Goal: Communication & Community: Answer question/provide support

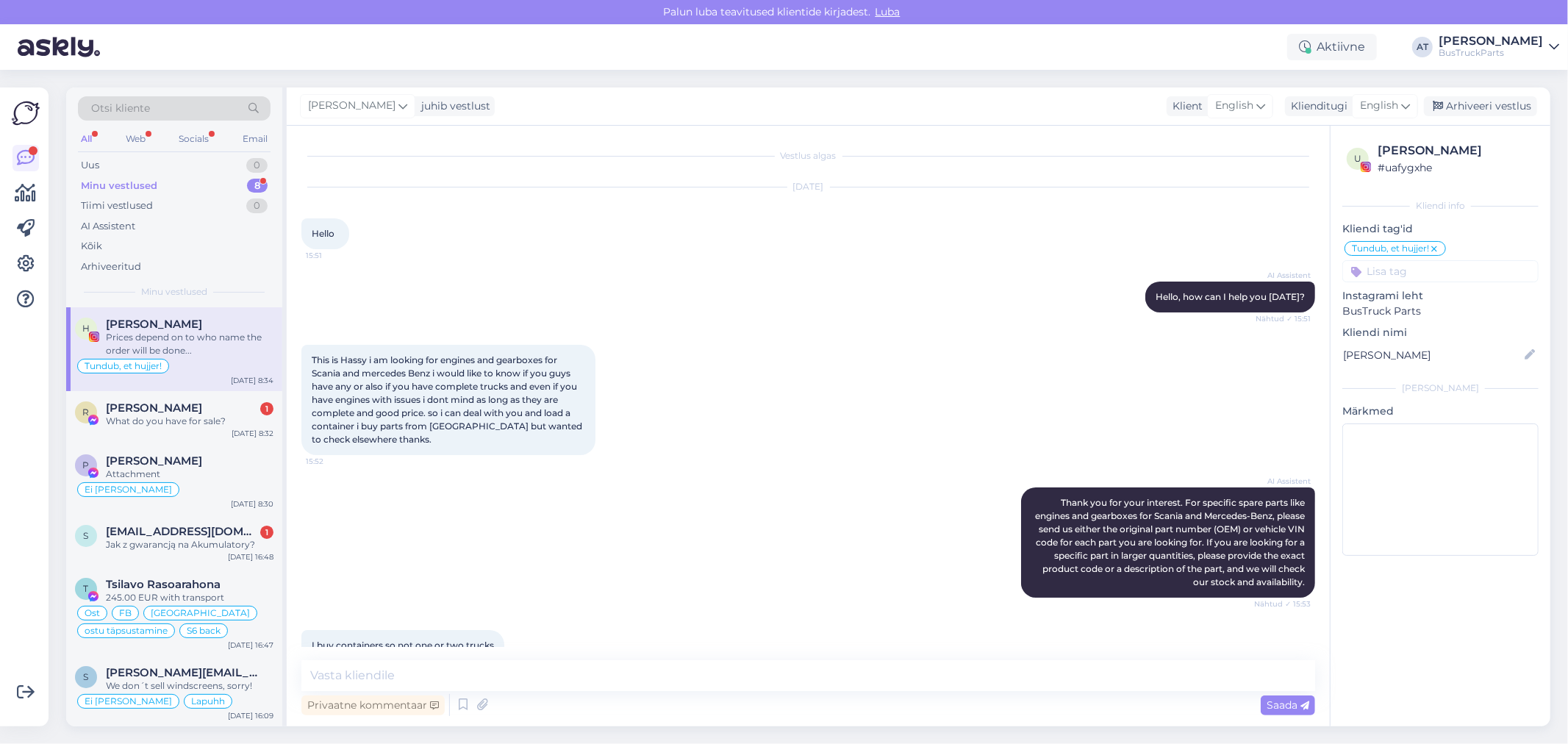
scroll to position [3667, 0]
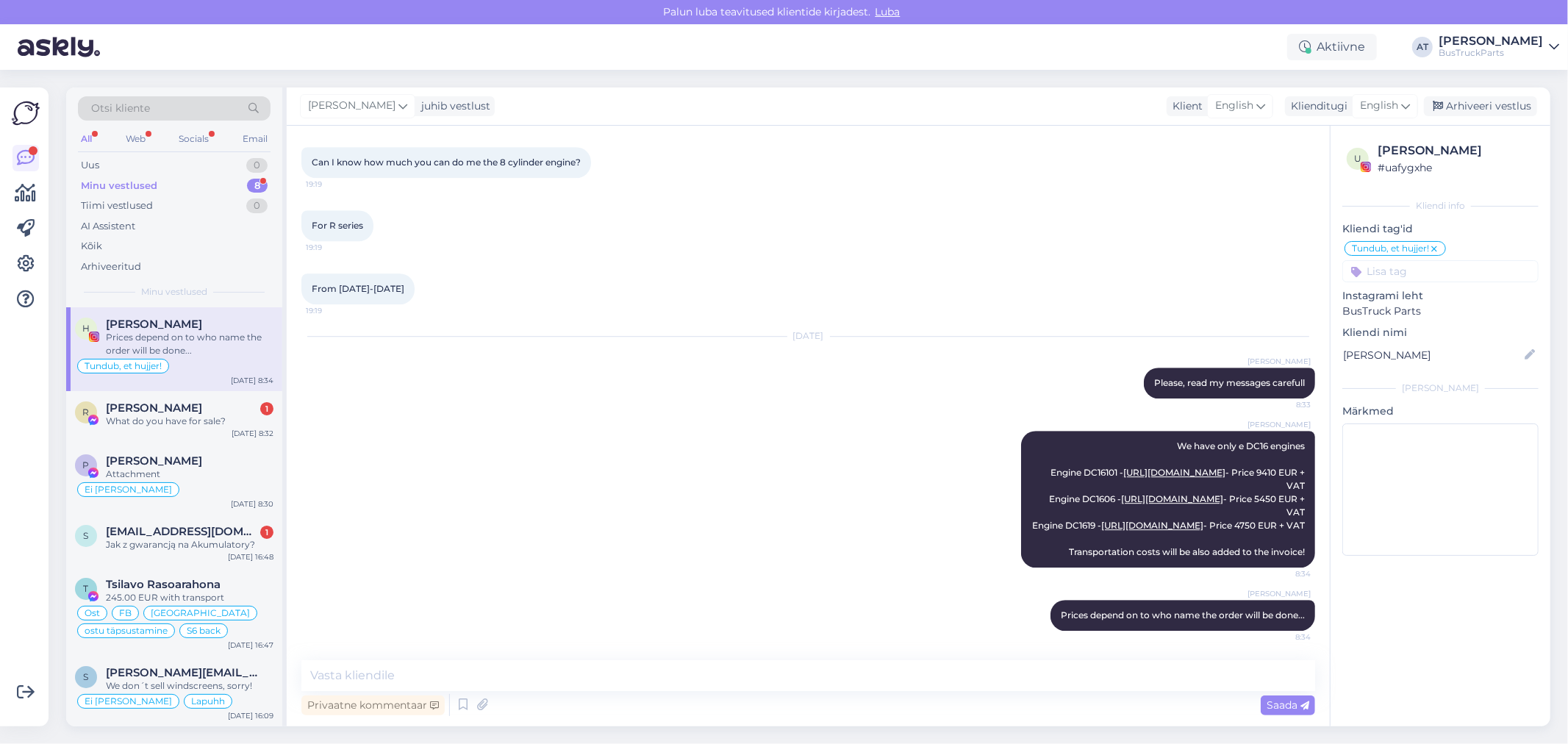
click at [741, 705] on div "Privaatne kommentaar Saada" at bounding box center [807, 704] width 1013 height 28
click at [157, 416] on div "What do you have for sale?" at bounding box center [190, 421] width 167 height 13
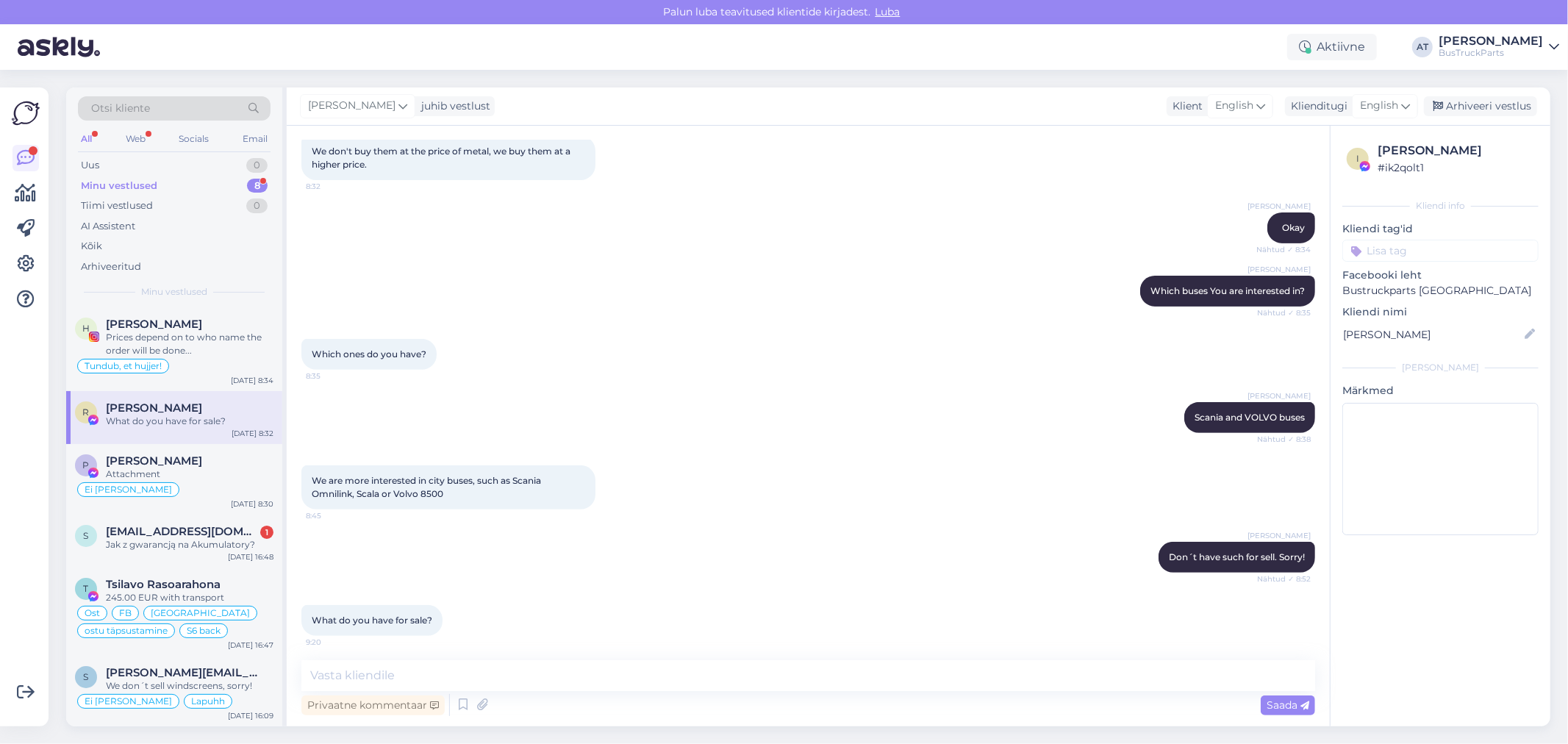
scroll to position [423, 0]
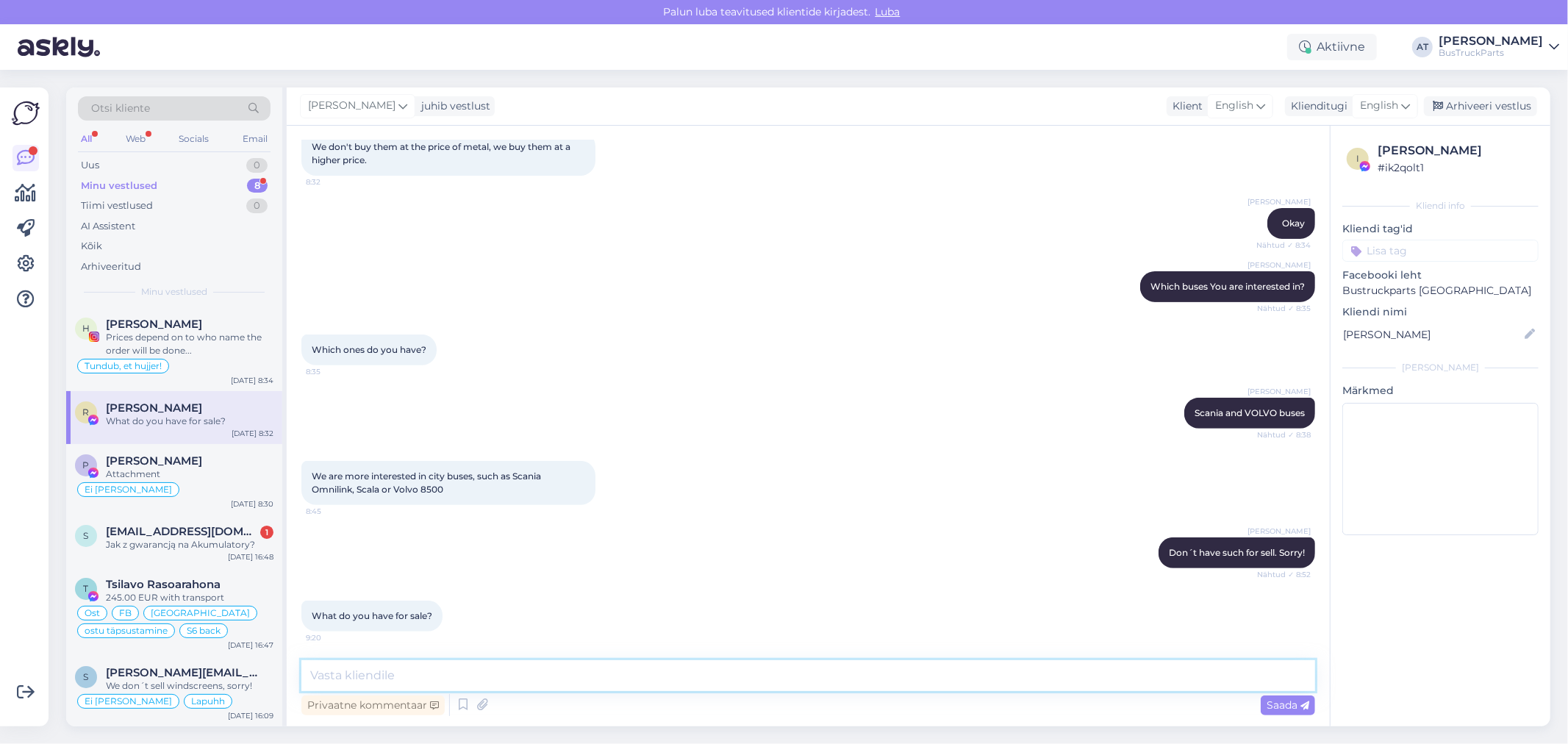
click at [561, 674] on textarea at bounding box center [807, 675] width 1013 height 31
type textarea "only city buses"
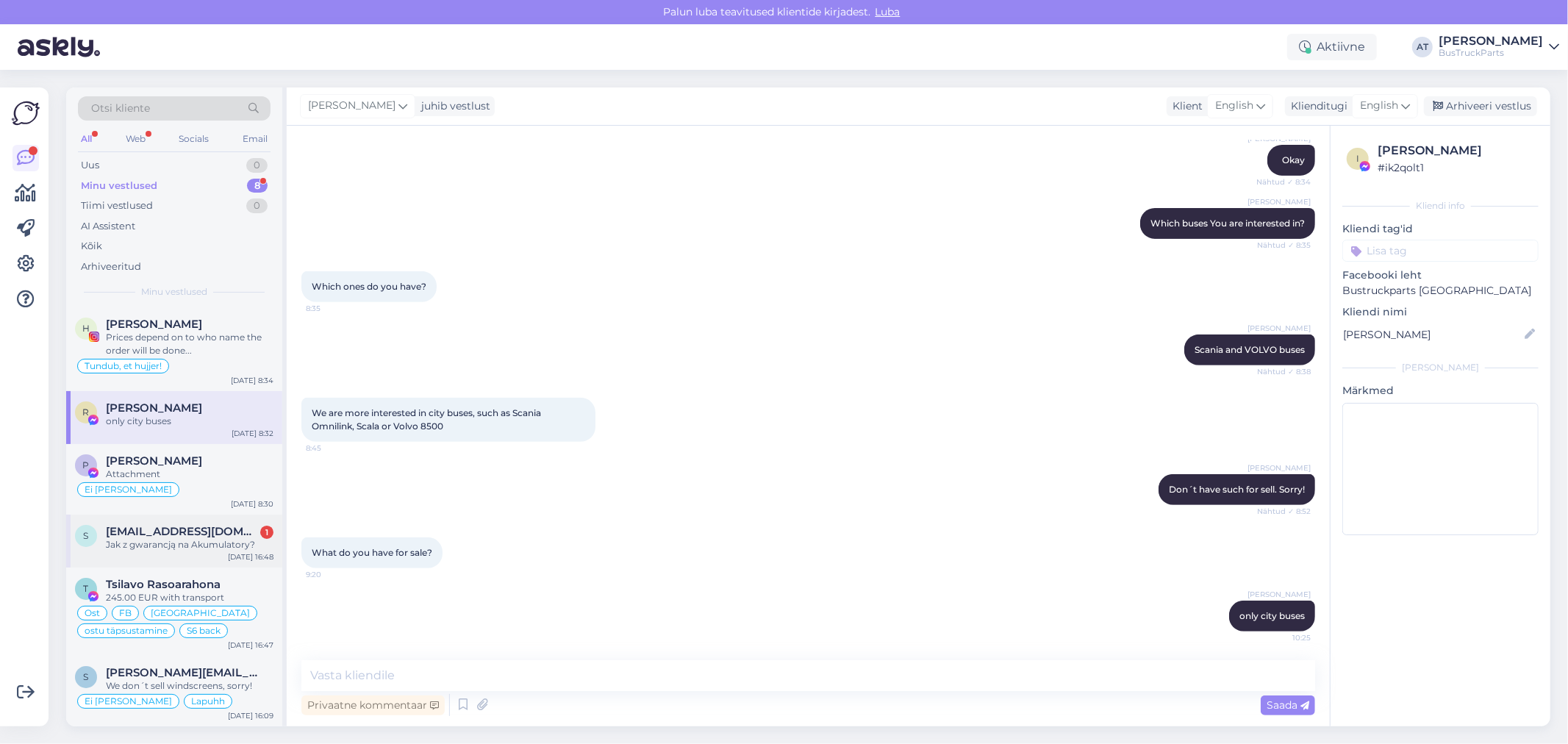
click at [210, 517] on div "s [EMAIL_ADDRESS][DOMAIN_NAME] 1 Jak z gwarancją na Akumulatory? [DATE] 16:48" at bounding box center [174, 541] width 216 height 53
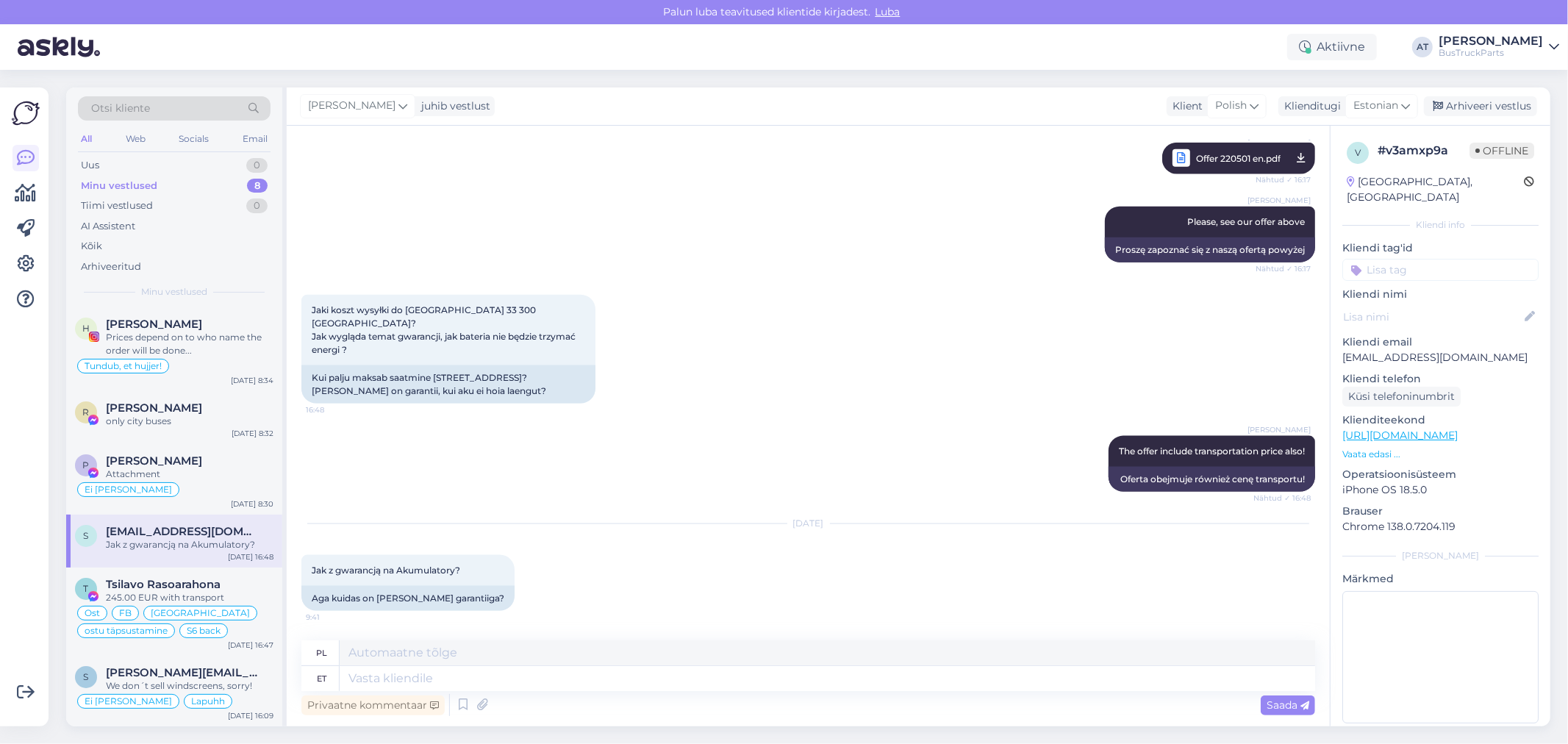
scroll to position [1571, 0]
click at [466, 674] on textarea at bounding box center [827, 678] width 975 height 25
type textarea "We"
type textarea "My"
type textarea "We have"
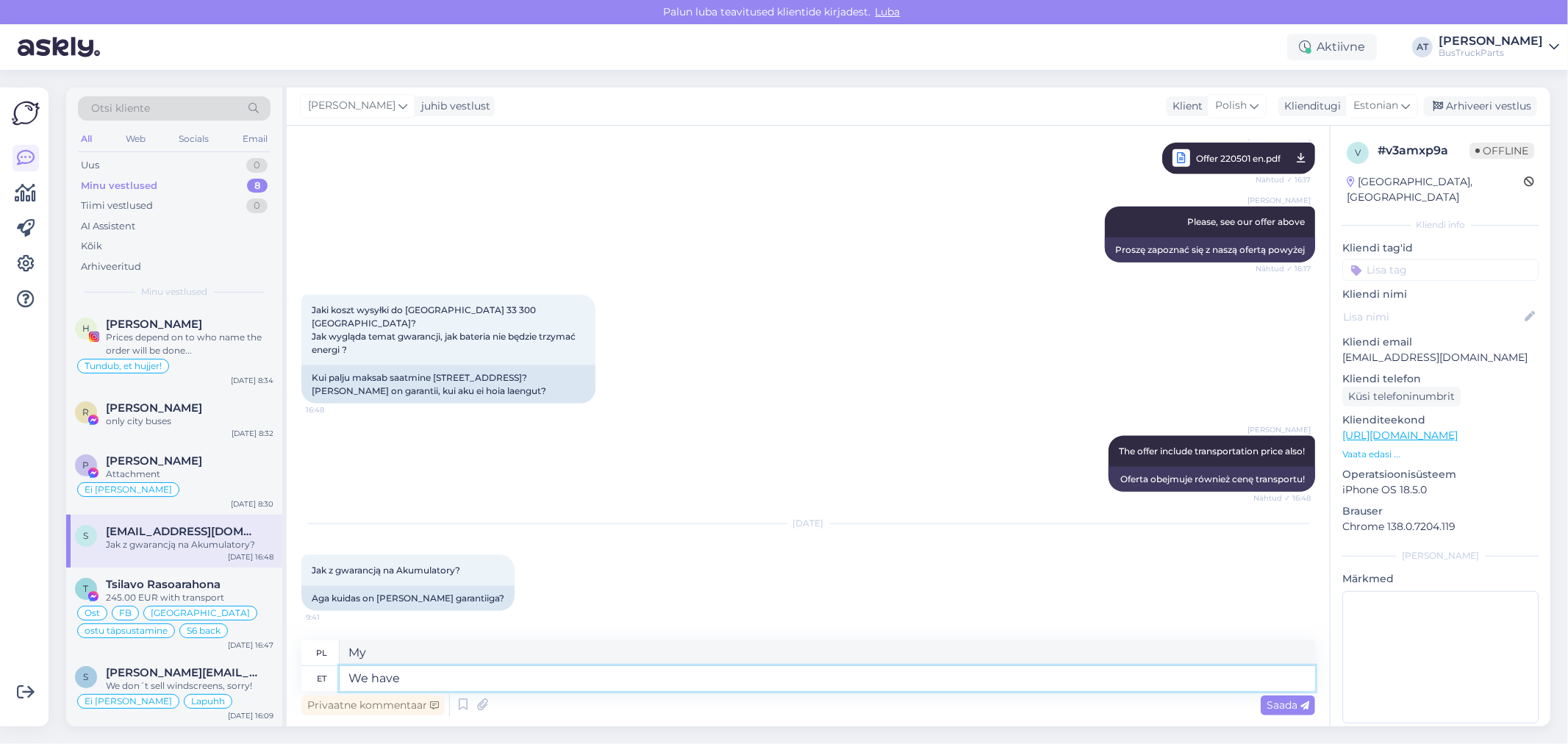
type textarea "Mamy"
type textarea "We have 6 mo"
type textarea "Mamy 6"
type textarea "We have 6 months"
type textarea "Mamy 6 miesięcy"
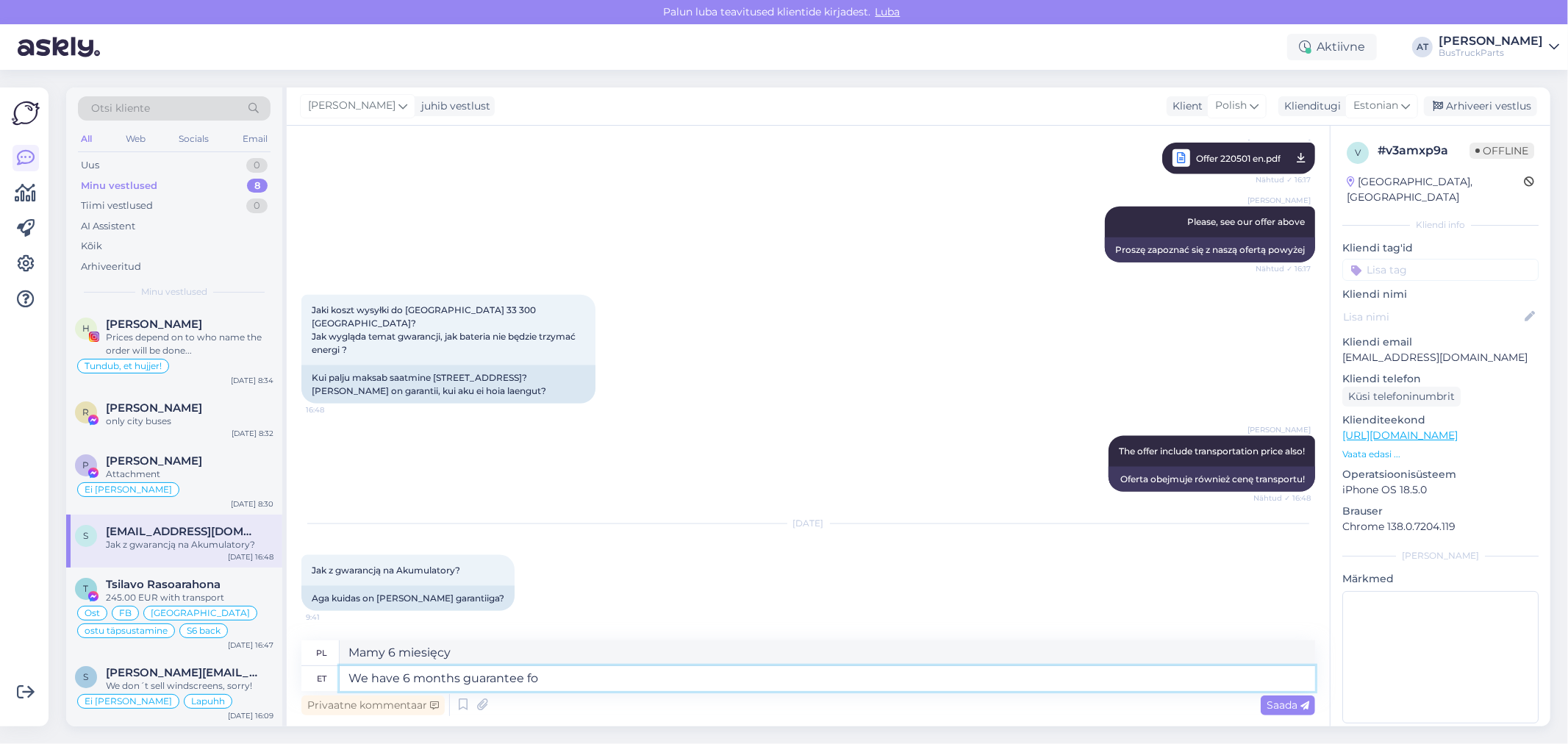
type textarea "We have 6 months guarantee for"
type textarea "Udzielamy 6-miesięcznej gwarancji."
type textarea "We have 6 months guarantee for"
type textarea "Udzielamy 6-miesięcznej gwarancji na"
type textarea "We have 6 months guarantee for all our"
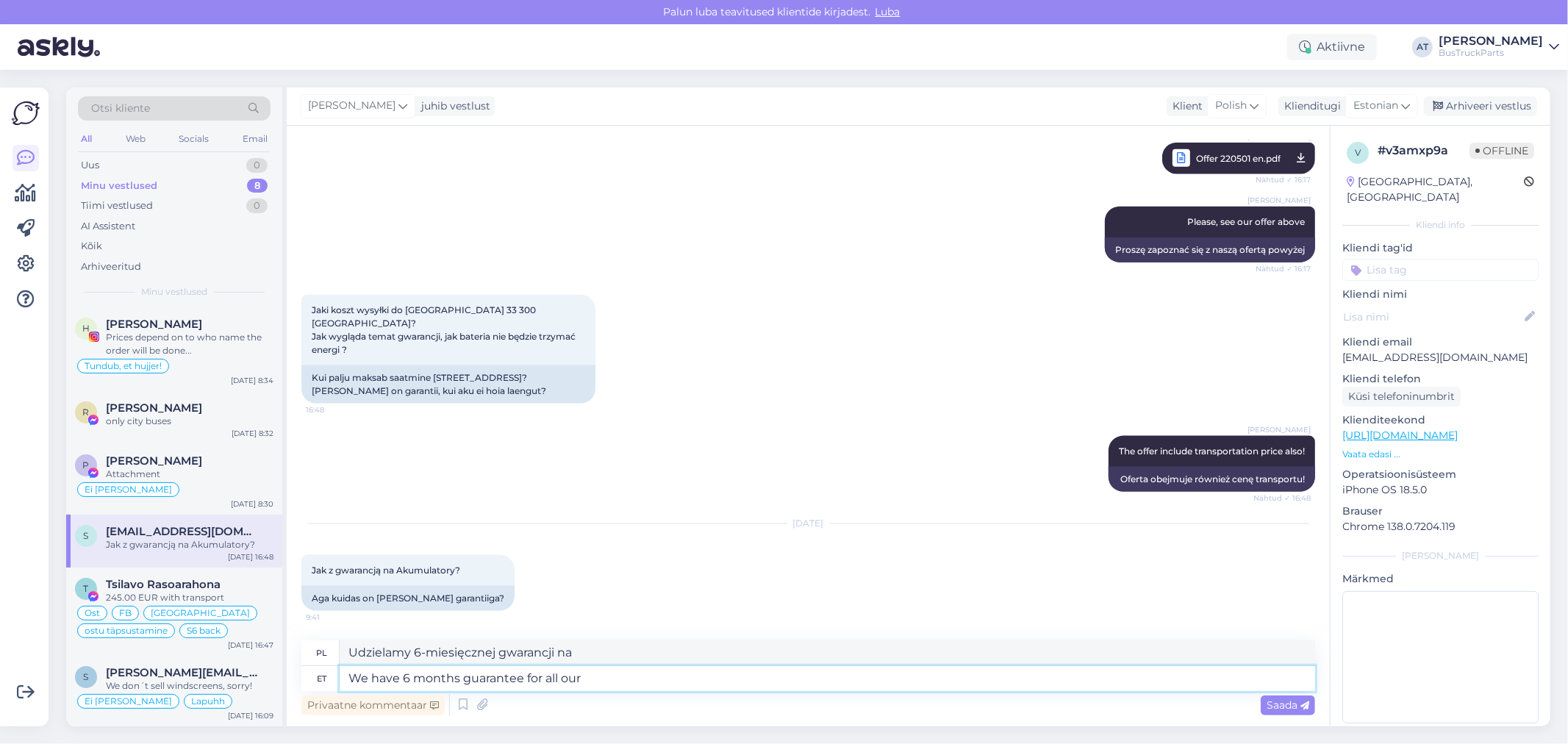
type textarea "Na wszystko udzielamy 6-miesięcznej gwarancji"
type textarea "We have 6 months guarantee for all our"
type textarea "Na wszystkie nasze produkty udzielamy 6-miesięcznej gwarancji"
type textarea "We have 6 months guarantee for all our spare"
type textarea "Na wszystkie nasze części zamienne udzielamy 6-miesięcznej gwarancji"
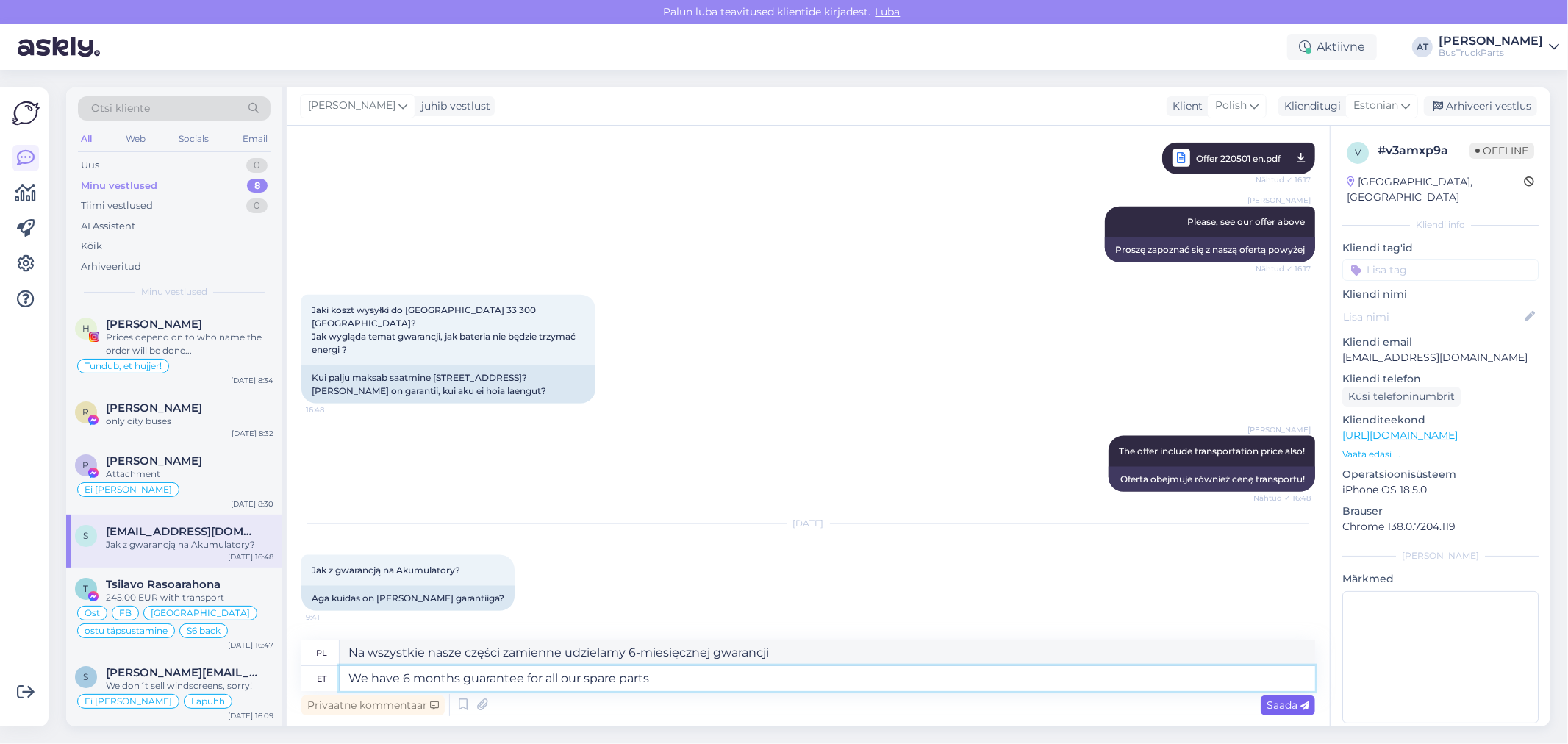
type textarea "We have 6 months guarantee for all our spare parts"
click at [1279, 700] on span "Saada" at bounding box center [1288, 704] width 42 height 13
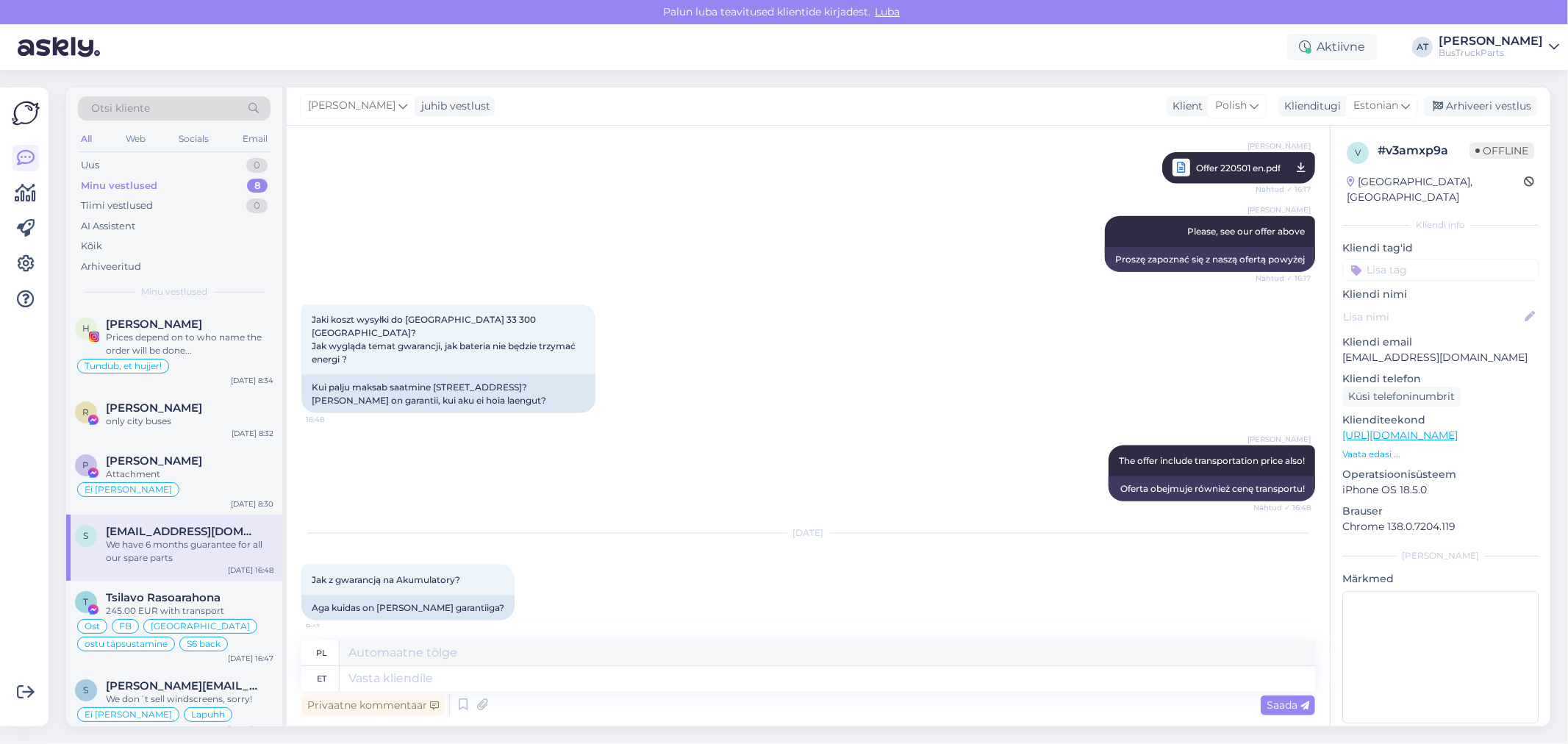
scroll to position [1347, 0]
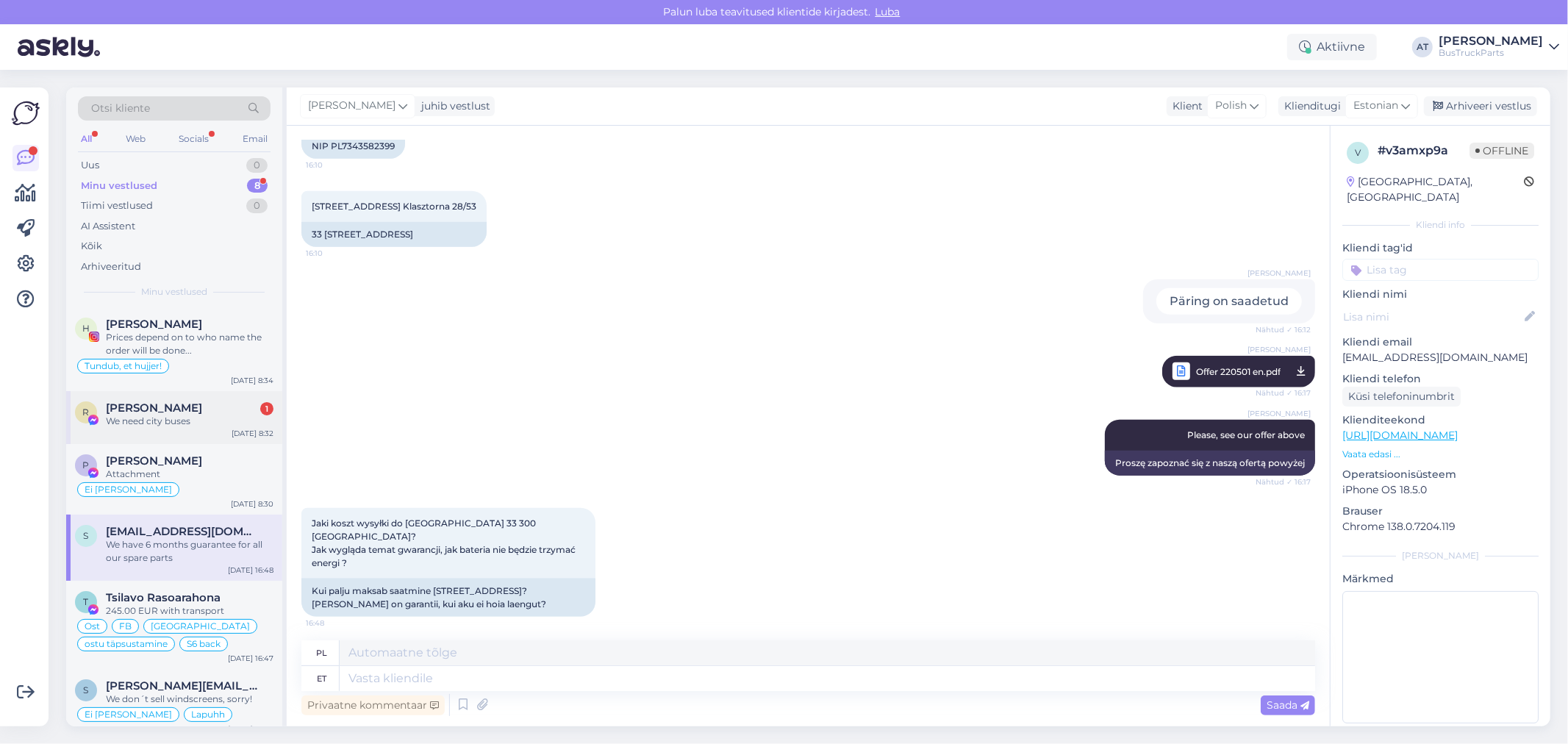
drag, startPoint x: 191, startPoint y: 416, endPoint x: 275, endPoint y: 416, distance: 84.0
click at [191, 416] on div "We need city buses" at bounding box center [190, 421] width 167 height 13
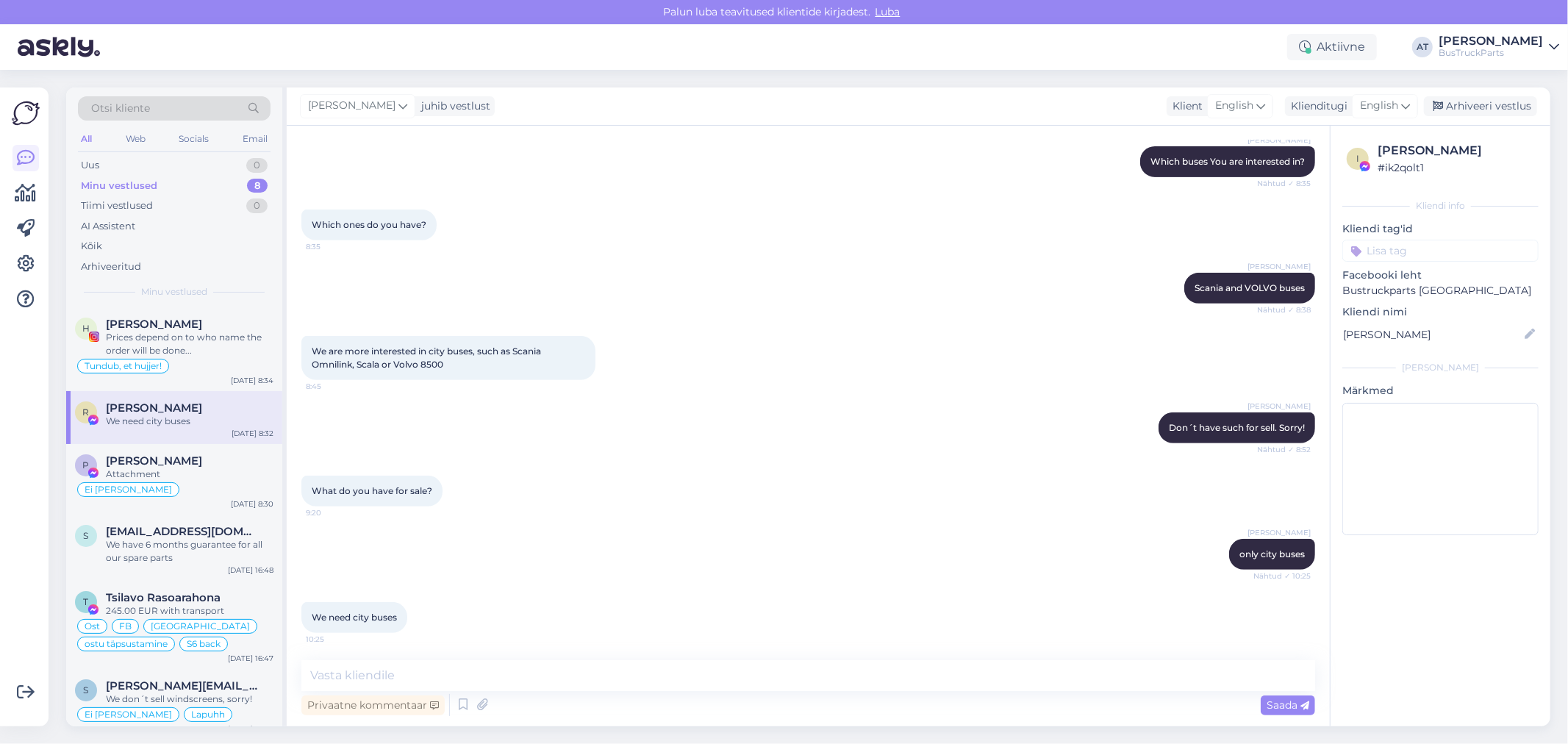
scroll to position [550, 0]
drag, startPoint x: 416, startPoint y: 351, endPoint x: 495, endPoint y: 351, distance: 79.0
click at [495, 351] on span "We are more interested in city buses, such as Scania Omnilink, Scala or Volvo 8…" at bounding box center [427, 356] width 231 height 24
click at [517, 354] on div "We are more interested in city buses, such as Scania Omnilink, Scala or Volvo 8…" at bounding box center [448, 356] width 294 height 44
click at [519, 356] on div "We are more interested in city buses, such as Scania Omnilink, Scala or Volvo 8…" at bounding box center [448, 356] width 294 height 44
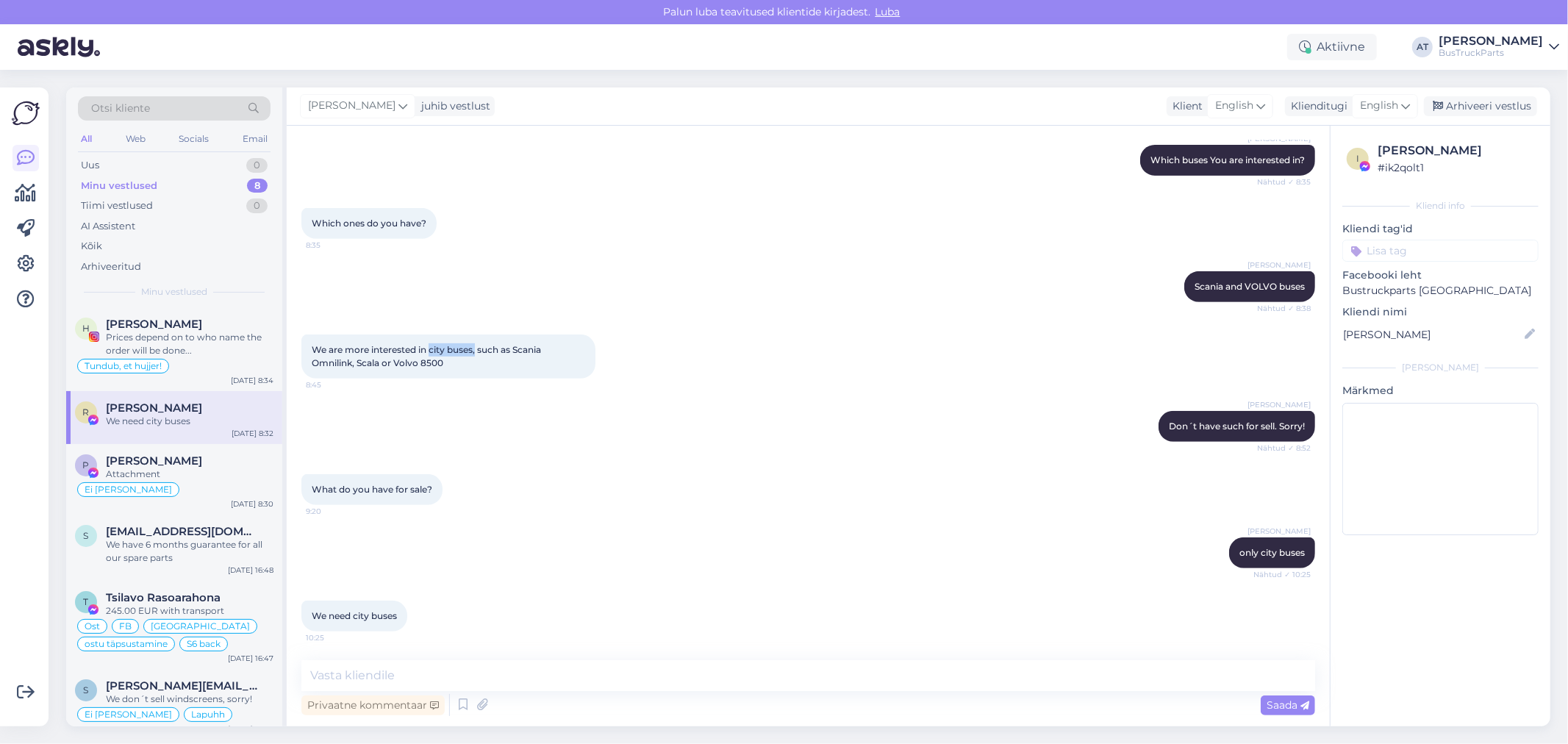
drag, startPoint x: 430, startPoint y: 349, endPoint x: 475, endPoint y: 350, distance: 45.0
click at [475, 350] on span "We are more interested in city buses, such as Scania Omnilink, Scala or Volvo 8…" at bounding box center [427, 356] width 231 height 24
copy span "city buses,"
click at [491, 674] on textarea at bounding box center [807, 675] width 1013 height 31
type textarea "ouh sorry!"
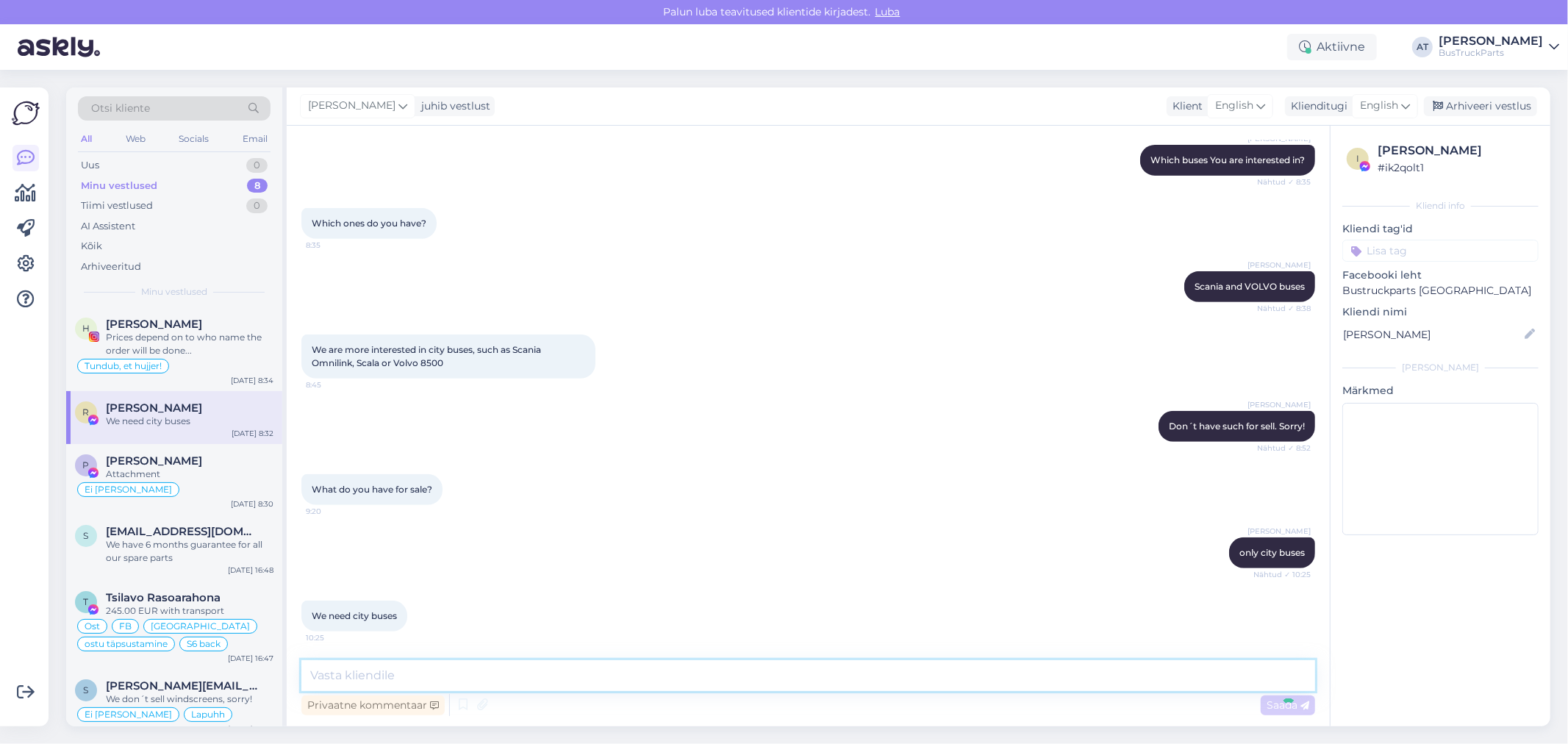
scroll to position [613, 0]
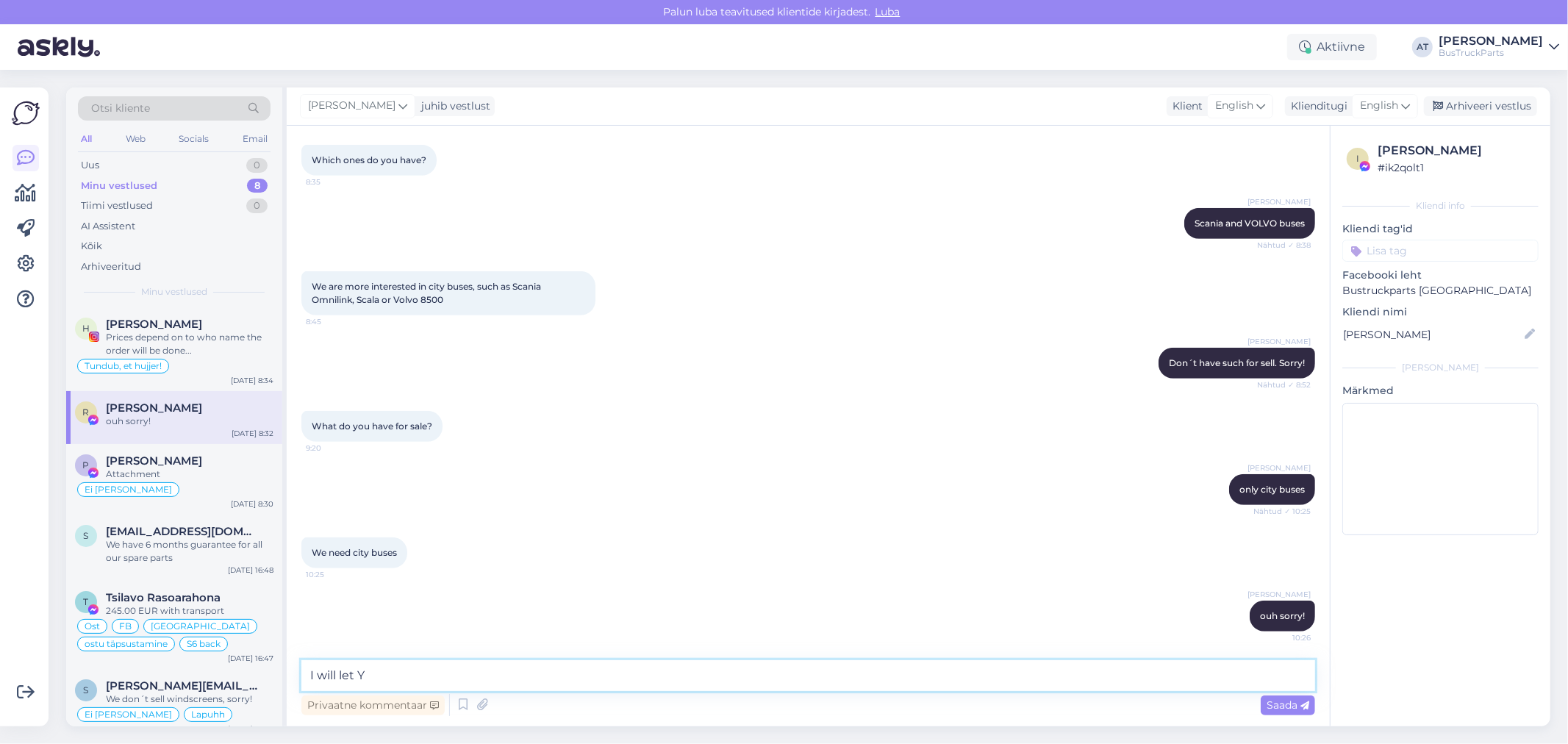
type textarea "I will let [PERSON_NAME]"
type textarea "I just haven´t full information about them... I don´t"
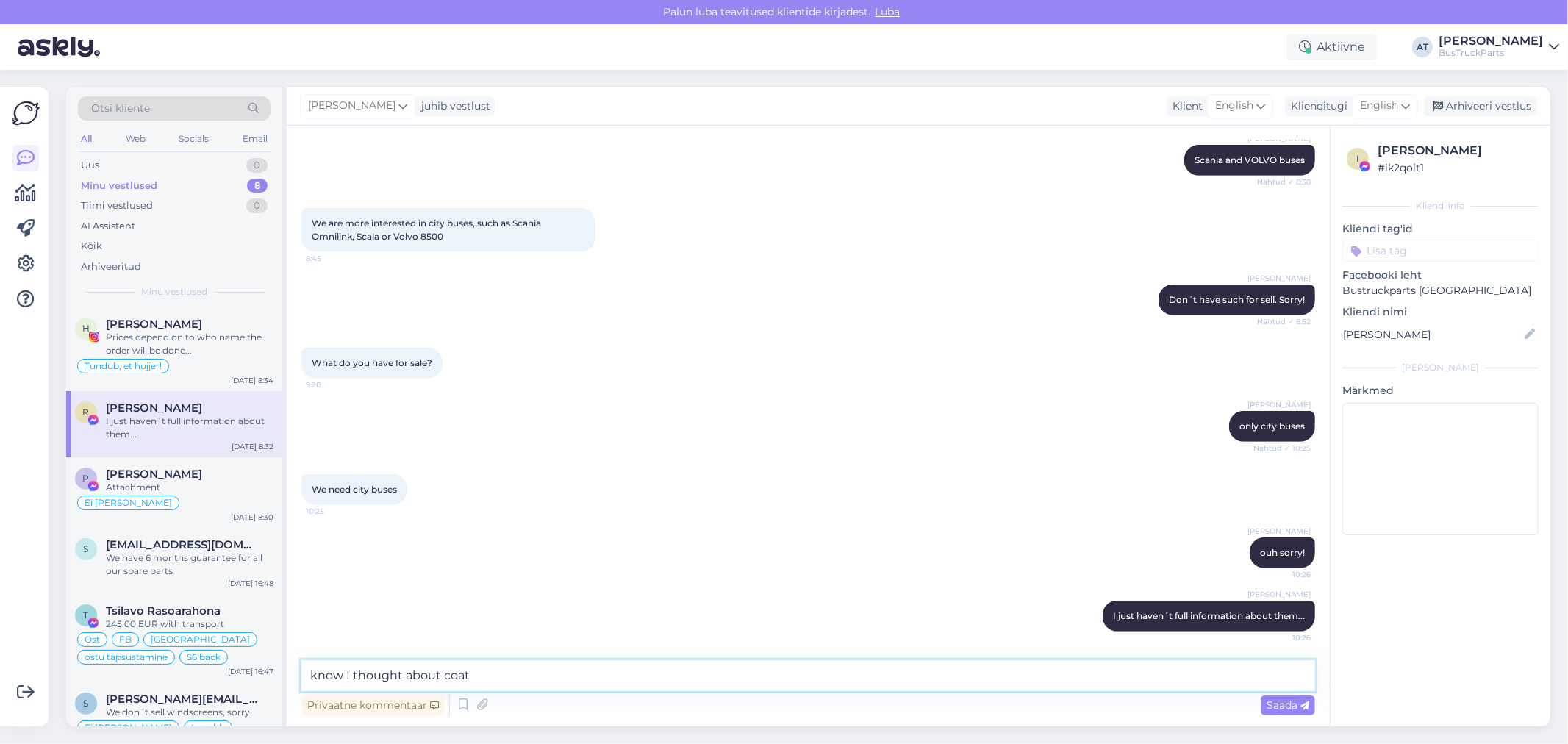
click at [456, 670] on textarea "know I thought about coat" at bounding box center [807, 675] width 1013 height 31
paste textarea "ch"
type textarea "know I thought about coach buses"
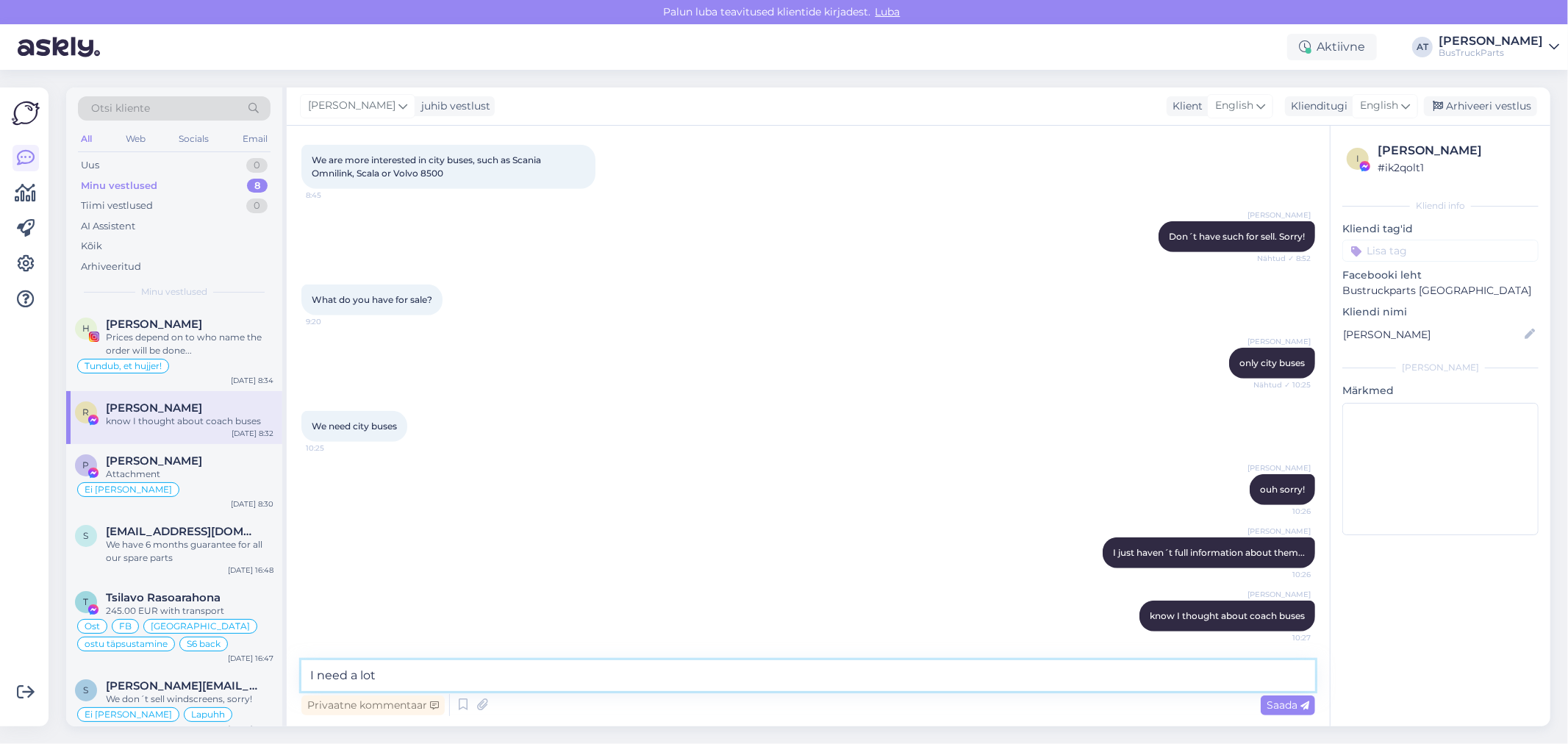
type textarea "I need a lot o"
type textarea "I need time to get informaiton. I will answer when got it"
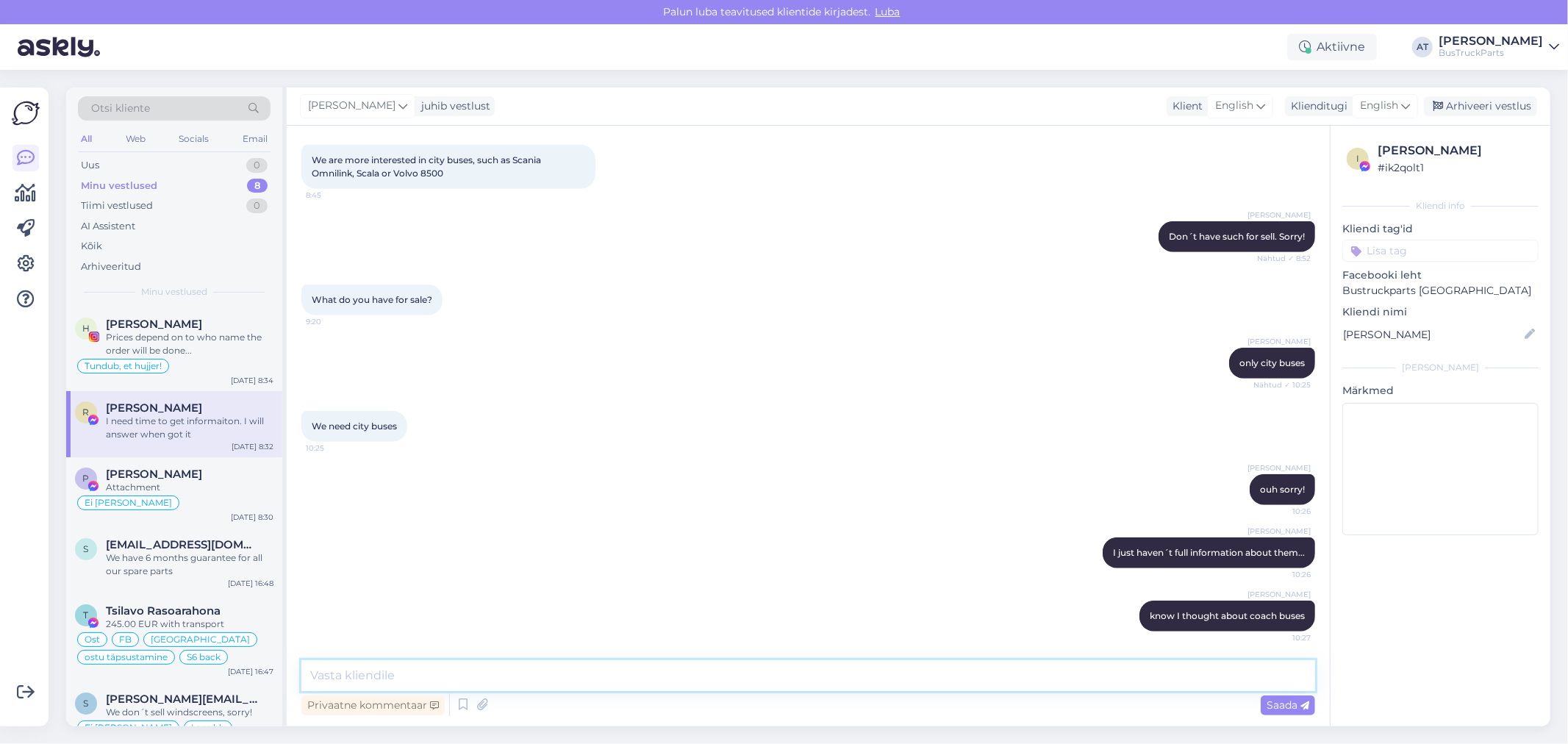
scroll to position [803, 0]
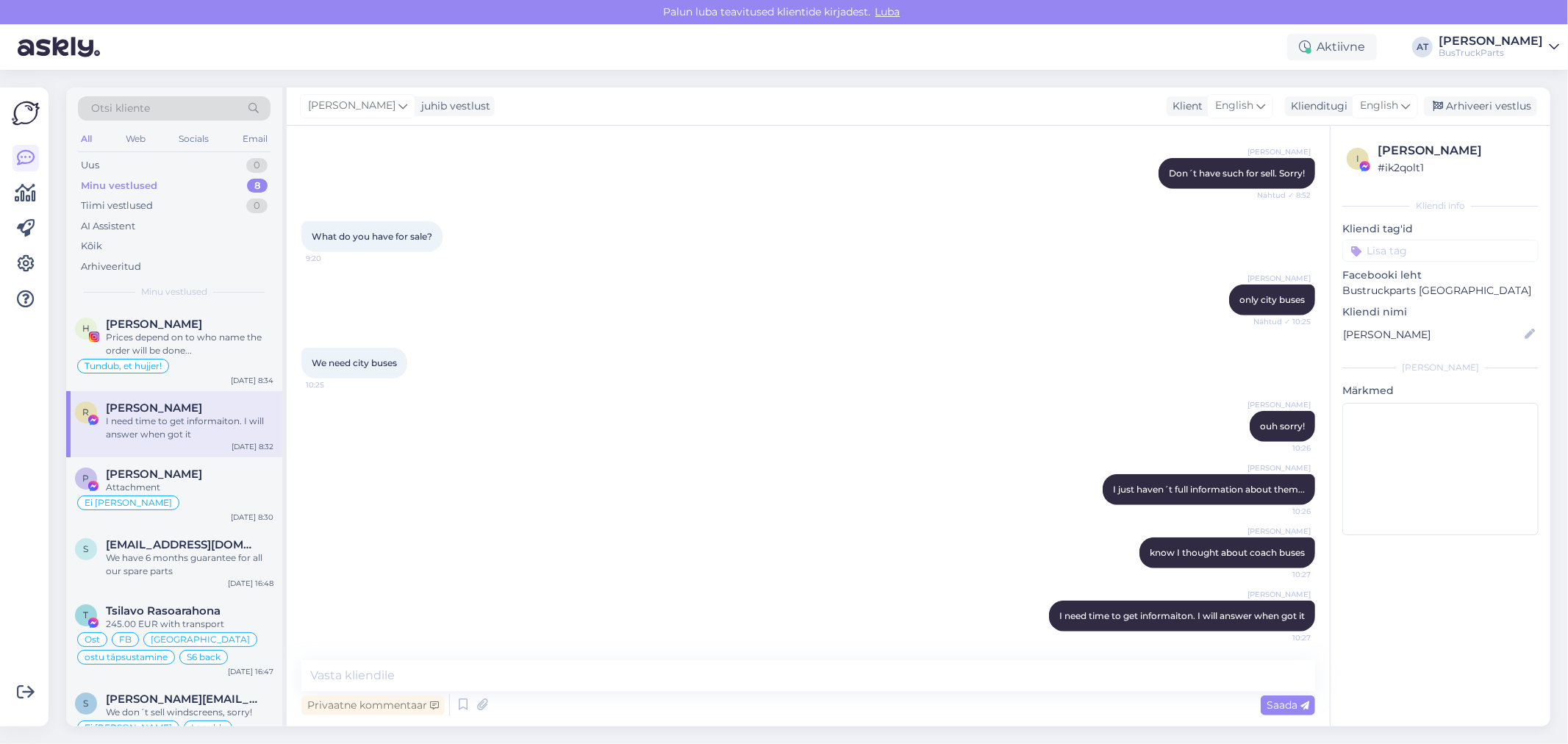
click at [795, 695] on div "Privaatne kommentaar Saada" at bounding box center [807, 704] width 1013 height 28
click at [730, 678] on textarea at bounding box center [807, 675] width 1013 height 31
paste textarea "17521 Scania K320 2009 6x2 Punane [US_VEHICLE_IDENTIFICATION_NUMBER] BUD470 175…"
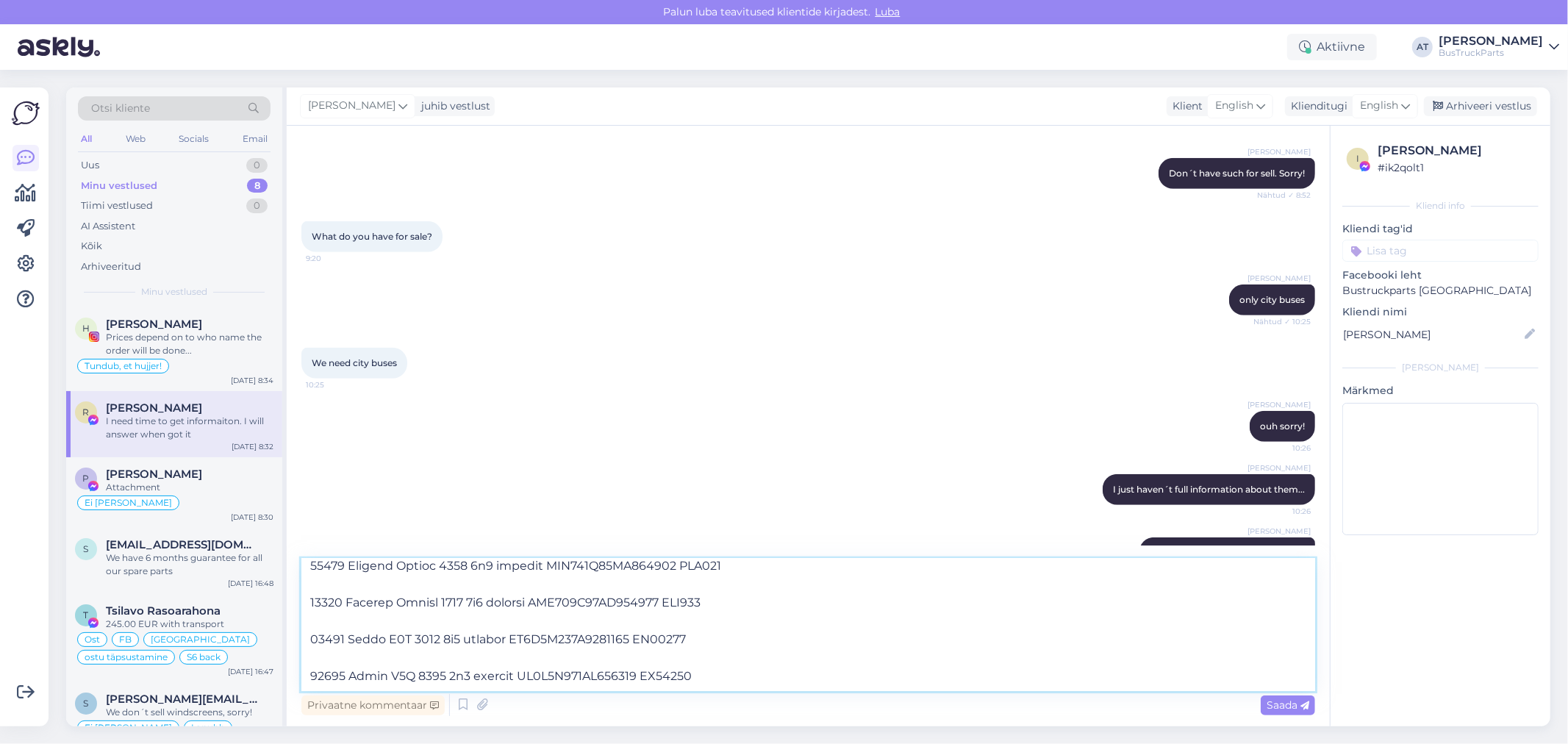
scroll to position [8011, 0]
type textarea "17521 Scania K320 2009 6x2 Punane [US_VEHICLE_IDENTIFICATION_NUMBER] BUD470 175…"
click at [736, 653] on textarea at bounding box center [807, 624] width 1013 height 132
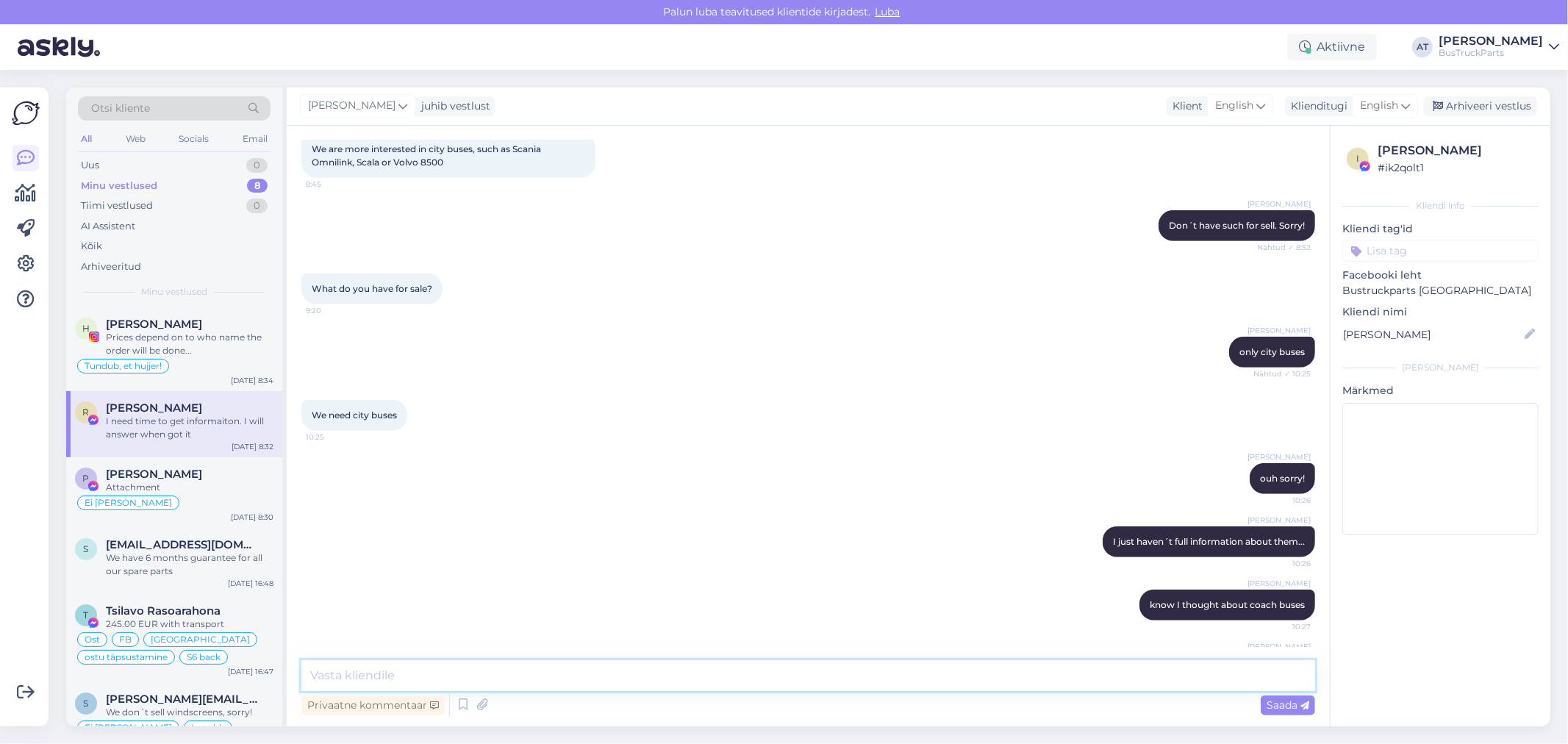
scroll to position [394, 0]
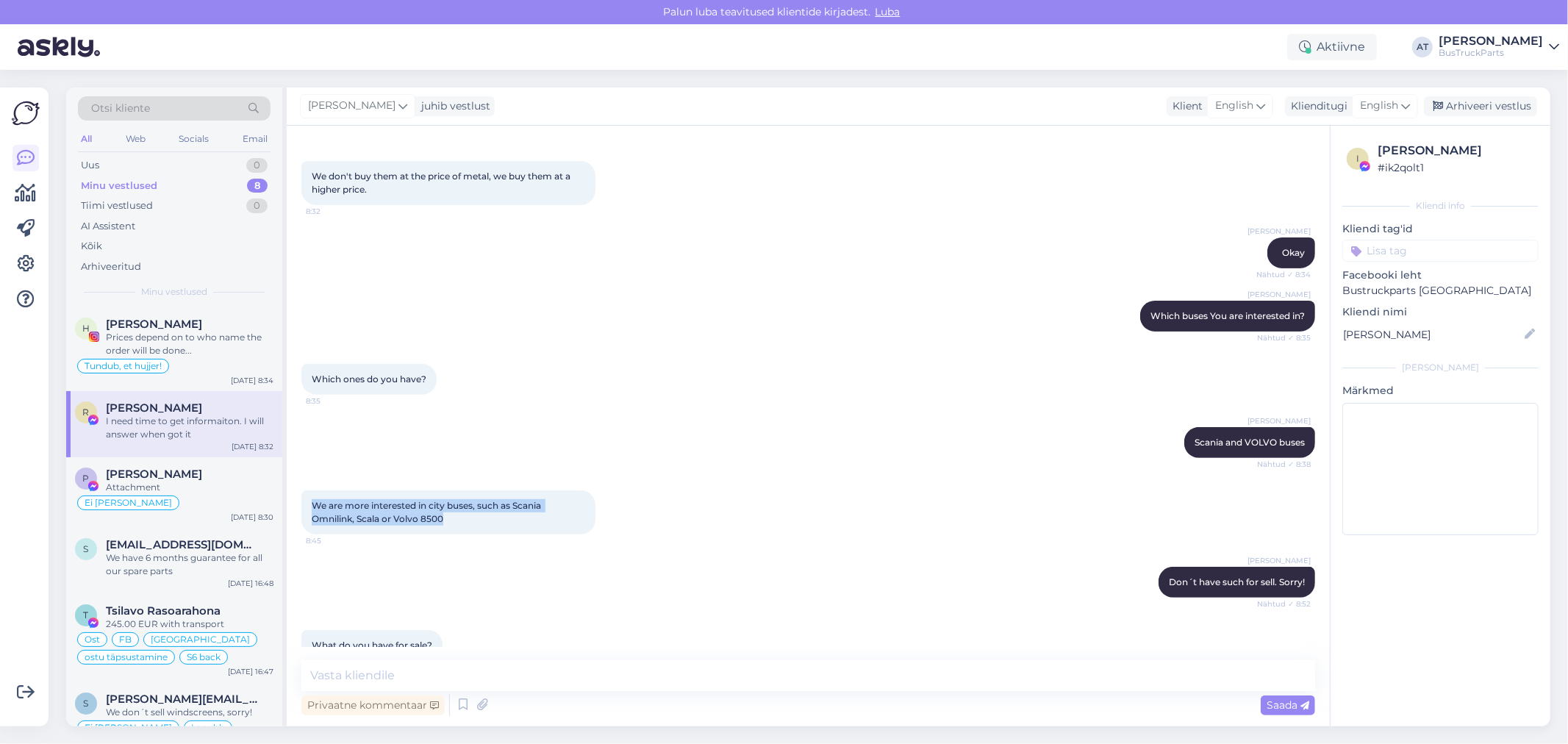
drag, startPoint x: 468, startPoint y: 516, endPoint x: 426, endPoint y: 476, distance: 58.0
click at [307, 504] on div "We are more interested in city buses, such as Scania Omnilink, Scala or Volvo 8…" at bounding box center [448, 512] width 294 height 44
copy span "We are more interested in city buses, such as Scania Omnilink, Scala or Volvo 8…"
click at [844, 685] on textarea at bounding box center [807, 675] width 1013 height 31
click at [615, 670] on textarea at bounding box center [807, 675] width 1013 height 31
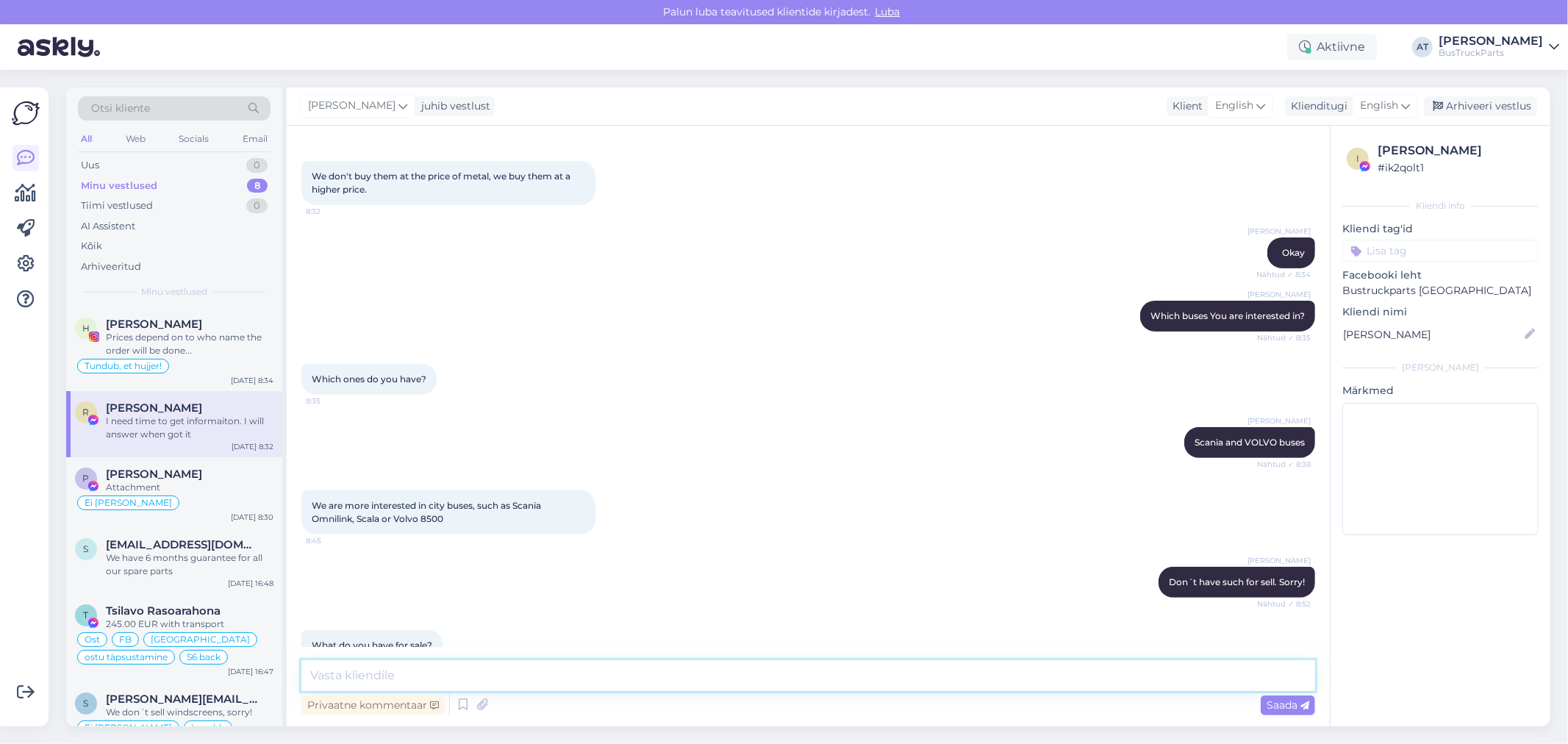
paste textarea "15713 Scania Omnilink K320 6x2YS2K6X20001864904"
click at [585, 685] on textarea "15713 Scania Omnilink K320 6x2YS2K6X20001864904" at bounding box center [807, 666] width 1013 height 48
paste textarea "15186 Scania Omnilink K310UB 6x2 [US_VEHICLE_IDENTIFICATION_NUMBER] DKK045 1518…"
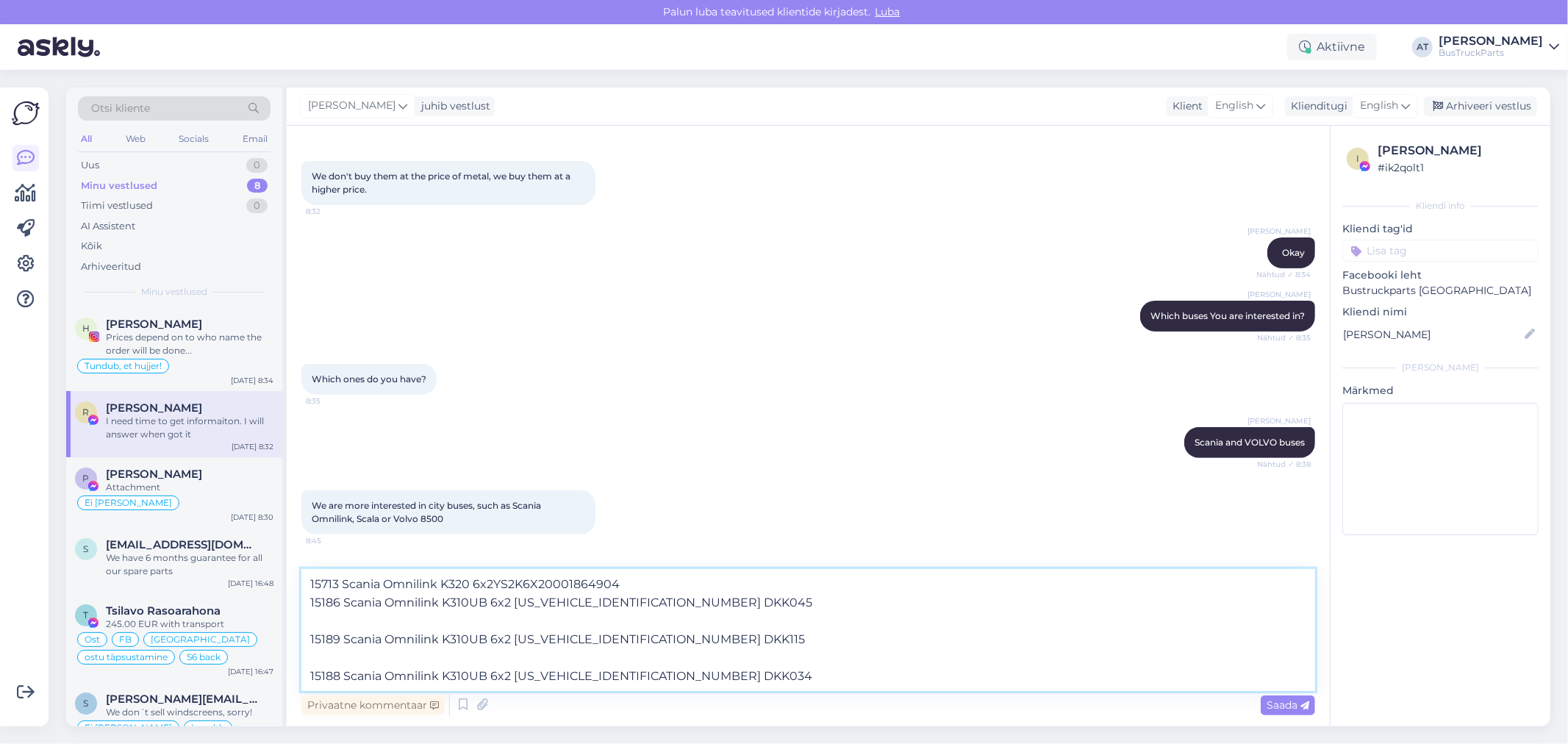
click at [486, 621] on textarea "15713 Scania Omnilink K320 6x2YS2K6X20001864904 15186 Scania Omnilink K310UB 6x…" at bounding box center [807, 629] width 1013 height 122
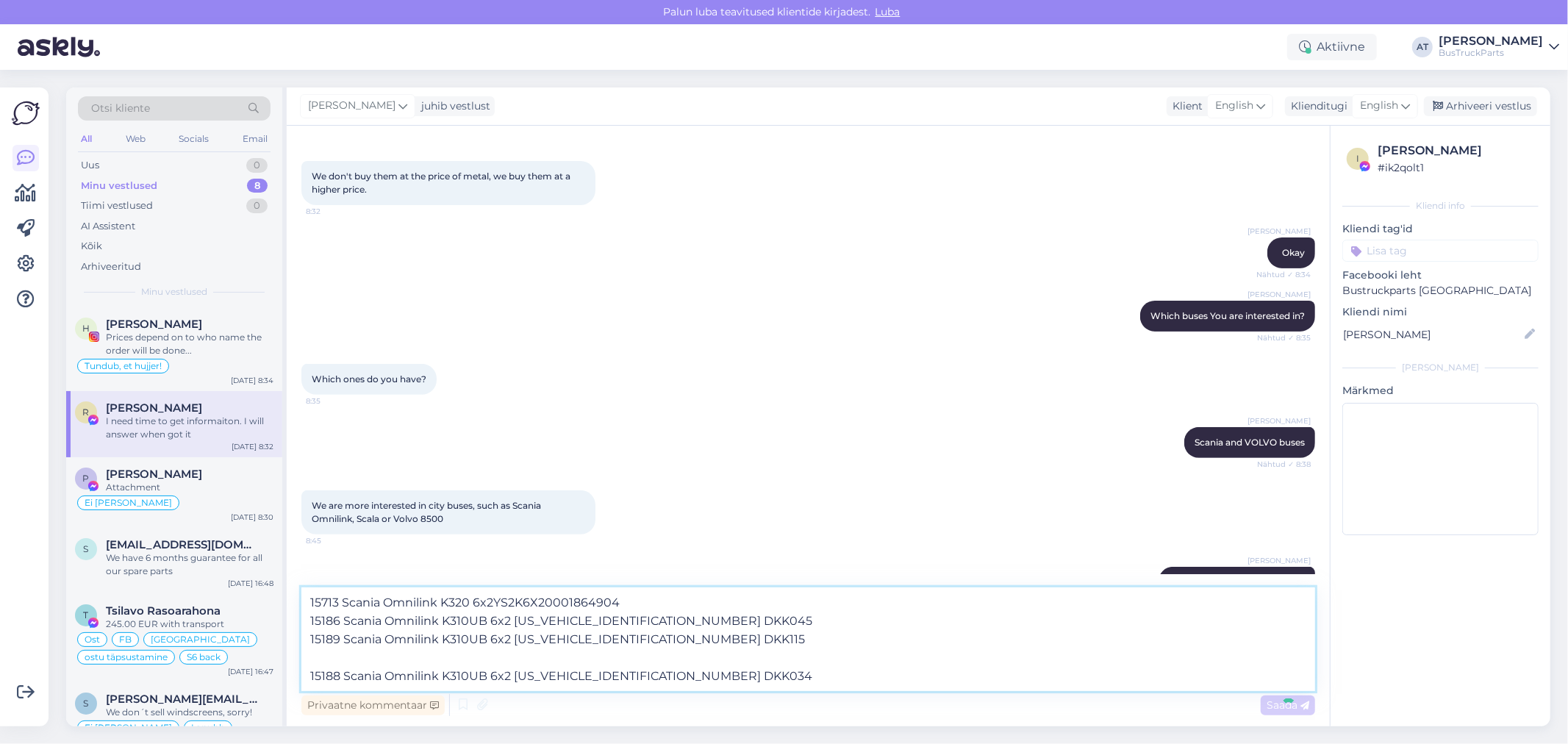
type textarea "15713 Scania Omnilink K320 6x2YS2K6X20001864904 15186 Scania Omnilink K310UB 6x…"
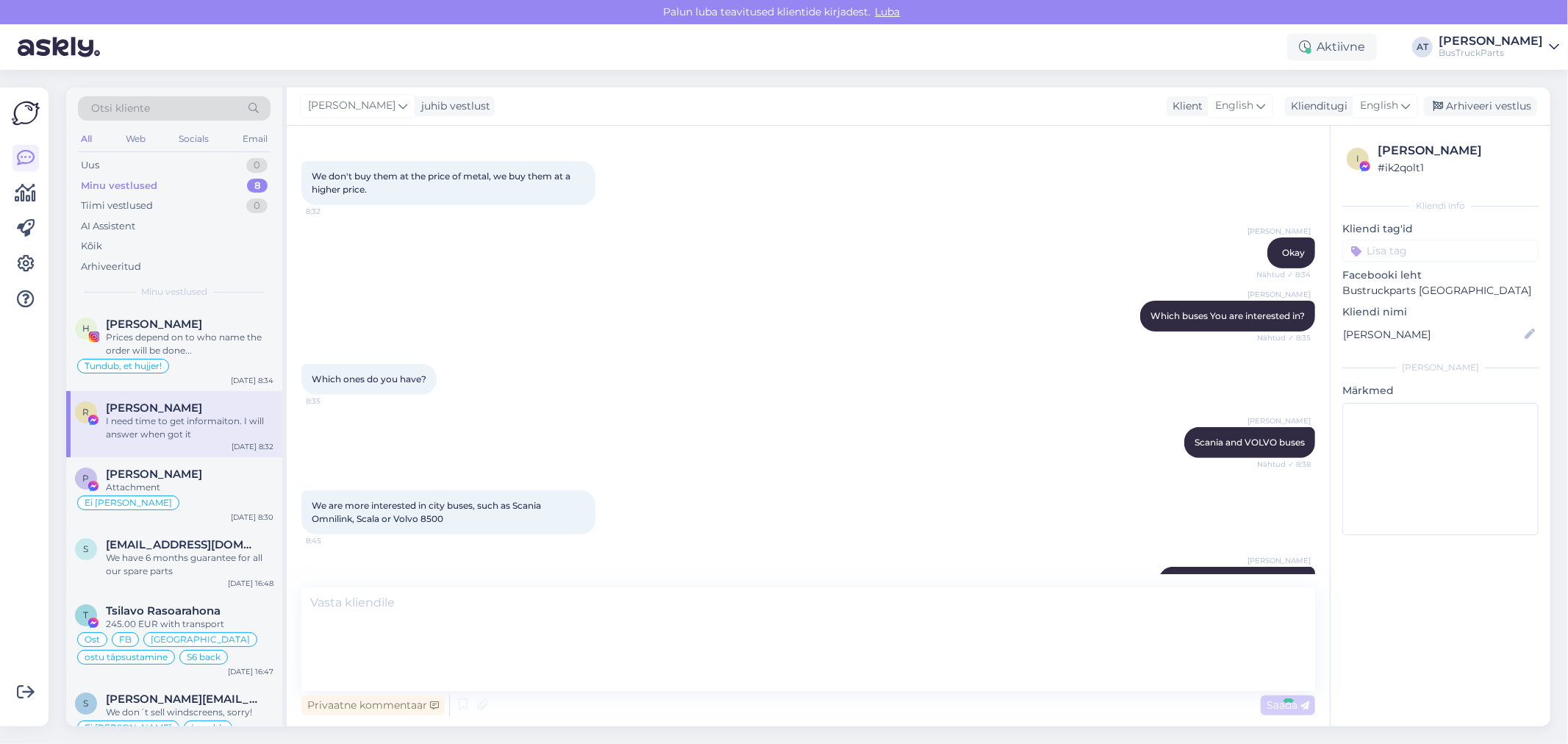
click at [396, 652] on div "Vestlus algas [DATE] Hi, do you sell whole buses? 18:20 AI Assistent Hello! Whi…" at bounding box center [808, 426] width 1044 height 600
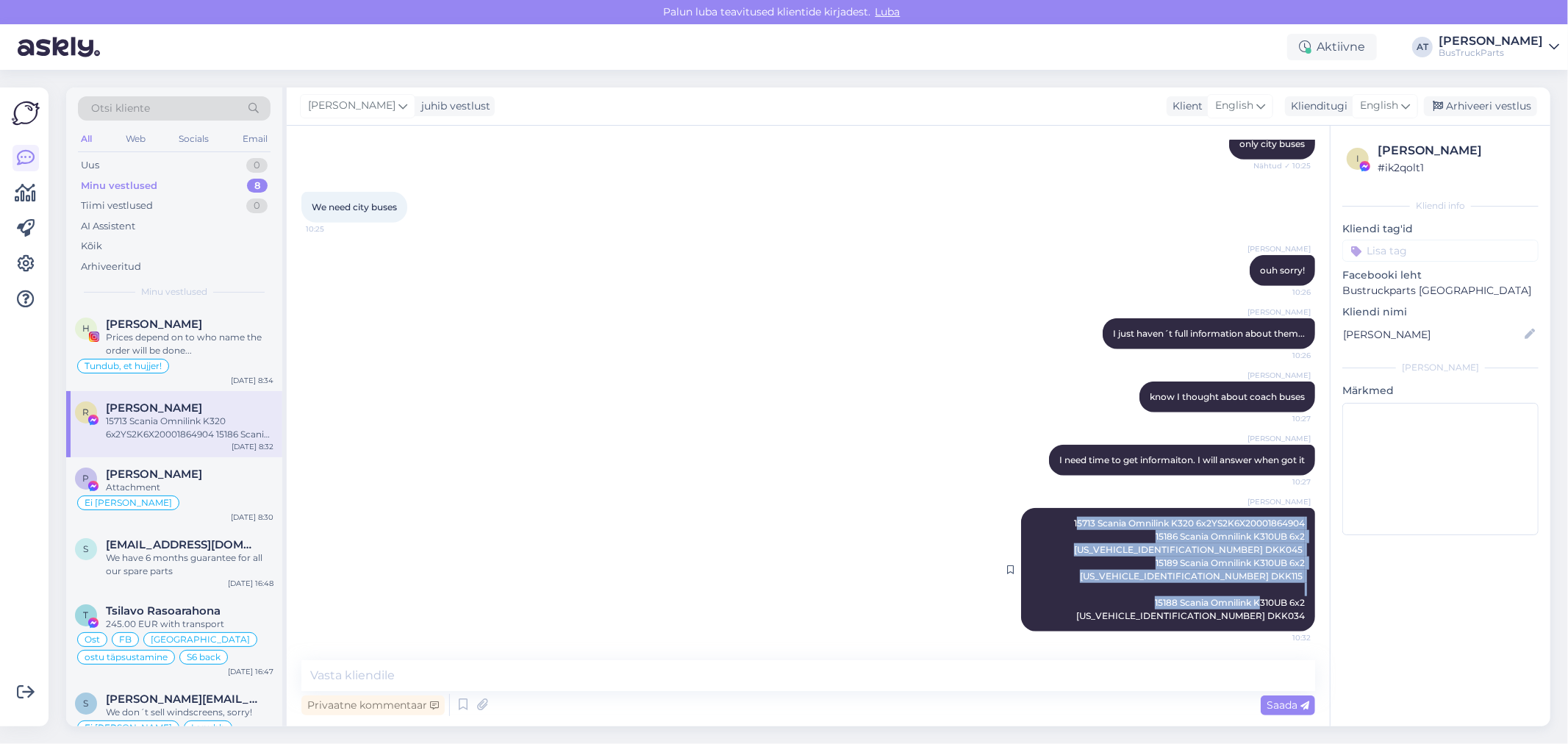
drag, startPoint x: 1062, startPoint y: 518, endPoint x: 1290, endPoint y: 615, distance: 247.8
click at [1290, 615] on span "15713 Scania Omnilink K320 6x2YS2K6X20001864904 15186 Scania Omnilink K310UB 6x…" at bounding box center [1190, 569] width 233 height 103
click at [1145, 560] on span "15713 Scania Omnilink K320 6x2YS2K6X20001864904 15186 Scania Omnilink K310UB 6x…" at bounding box center [1190, 569] width 233 height 103
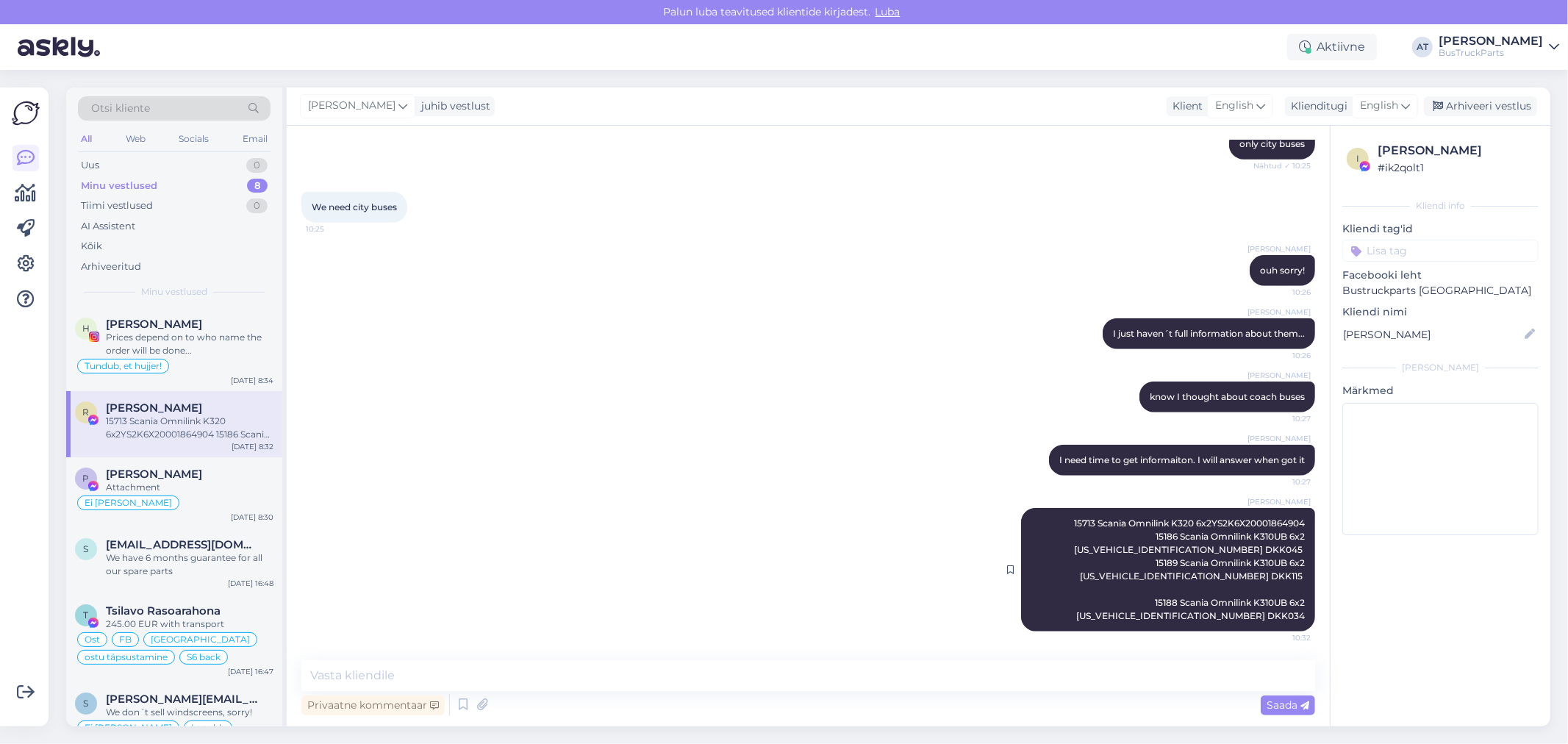
click at [1060, 522] on div "[PERSON_NAME] 15713 Scania Omnilink K320 6x2YS2K6X20001864904 15186 Scania Omni…" at bounding box center [1168, 569] width 294 height 123
click at [1032, 527] on div "[PERSON_NAME] 15713 Scania Omnilink K320 6x2YS2K6X20001864904 15186 Scania Omni…" at bounding box center [1168, 569] width 294 height 123
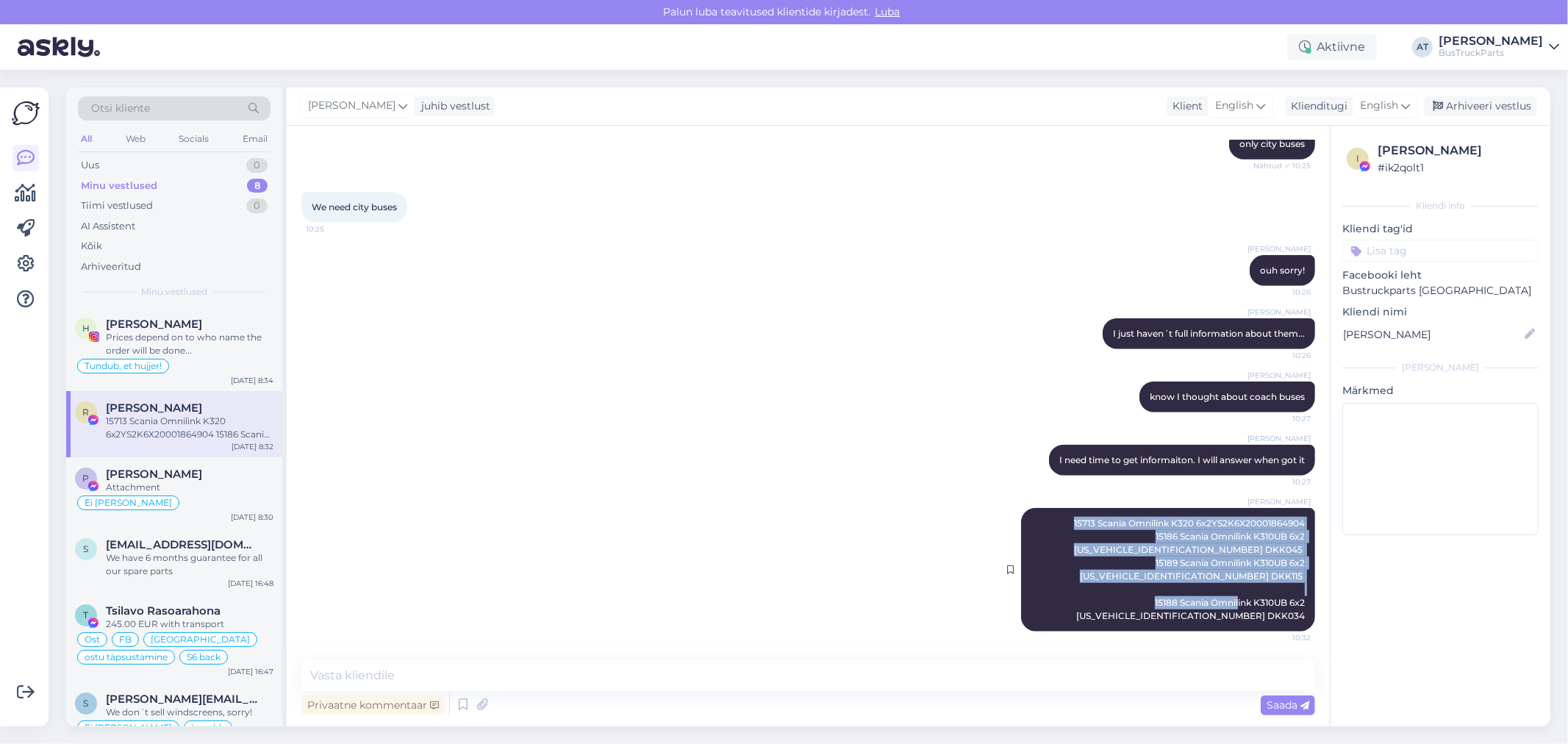
drag, startPoint x: 1061, startPoint y: 520, endPoint x: 1260, endPoint y: 616, distance: 220.9
click at [1260, 617] on span "15713 Scania Omnilink K320 6x2YS2K6X20001864904 15186 Scania Omnilink K310UB 6x…" at bounding box center [1190, 569] width 233 height 103
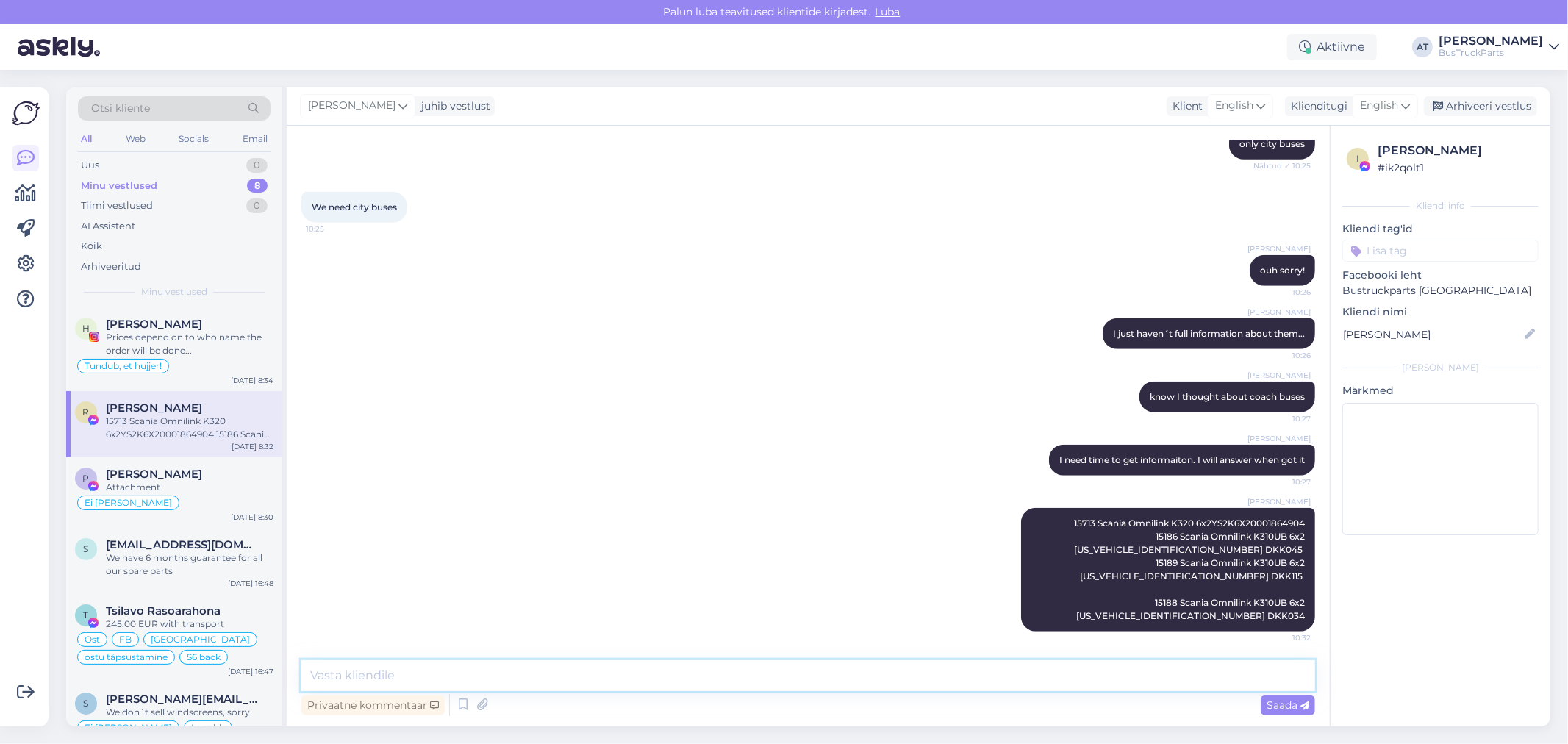
click at [537, 667] on textarea at bounding box center [807, 675] width 1013 height 31
paste textarea "15242 Scania Omnilink 6x2 [US_VEHICLE_IDENTIFICATION_NUMBER] BPT046"
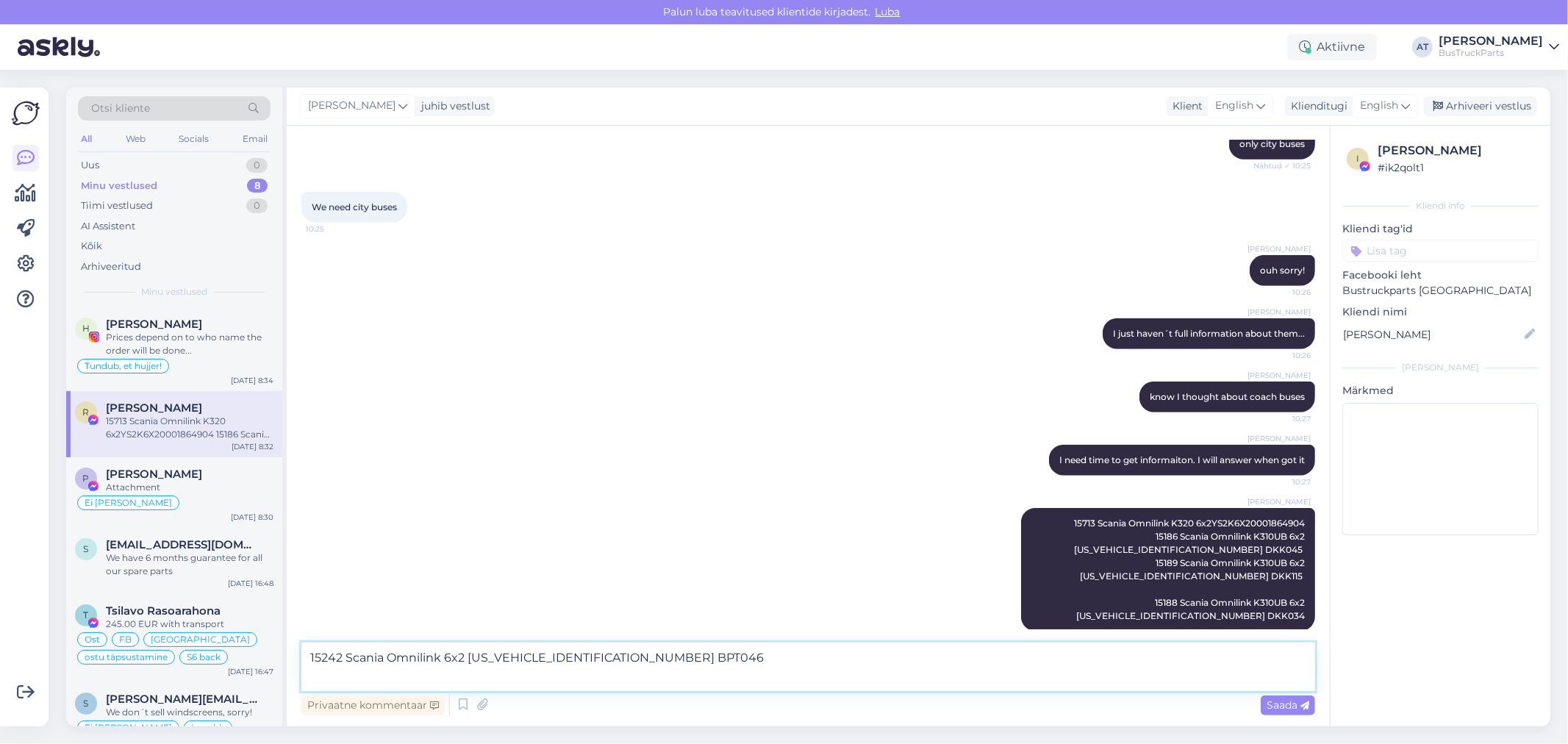
scroll to position [975, 0]
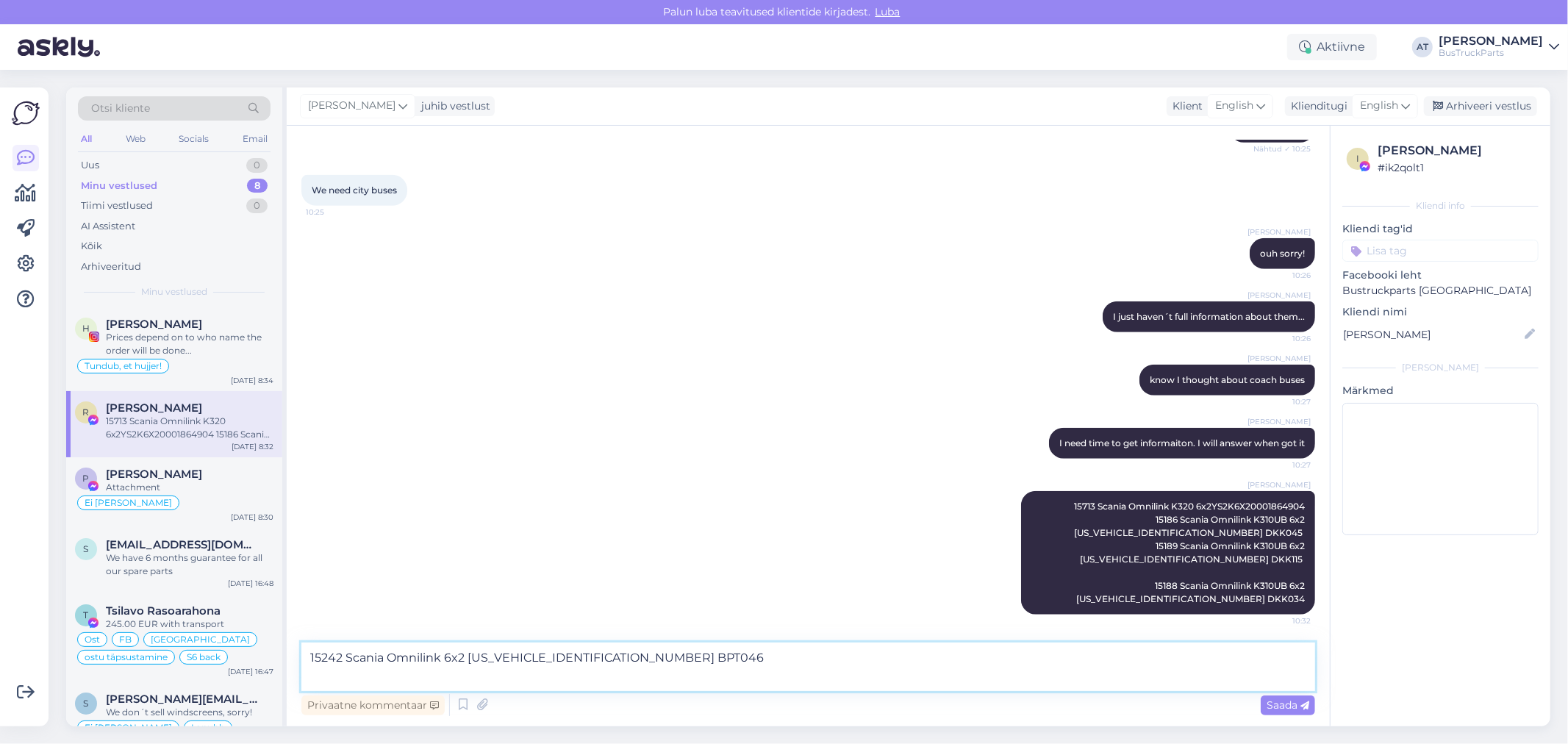
click at [377, 674] on textarea "15242 Scania Omnilink 6x2 [US_VEHICLE_IDENTIFICATION_NUMBER] BPT046" at bounding box center [807, 666] width 1013 height 48
paste textarea "15187 Scania Omnilink K310UB 6x2 [US_VEHICLE_IDENTIFICATION_NUMBER] DKK106"
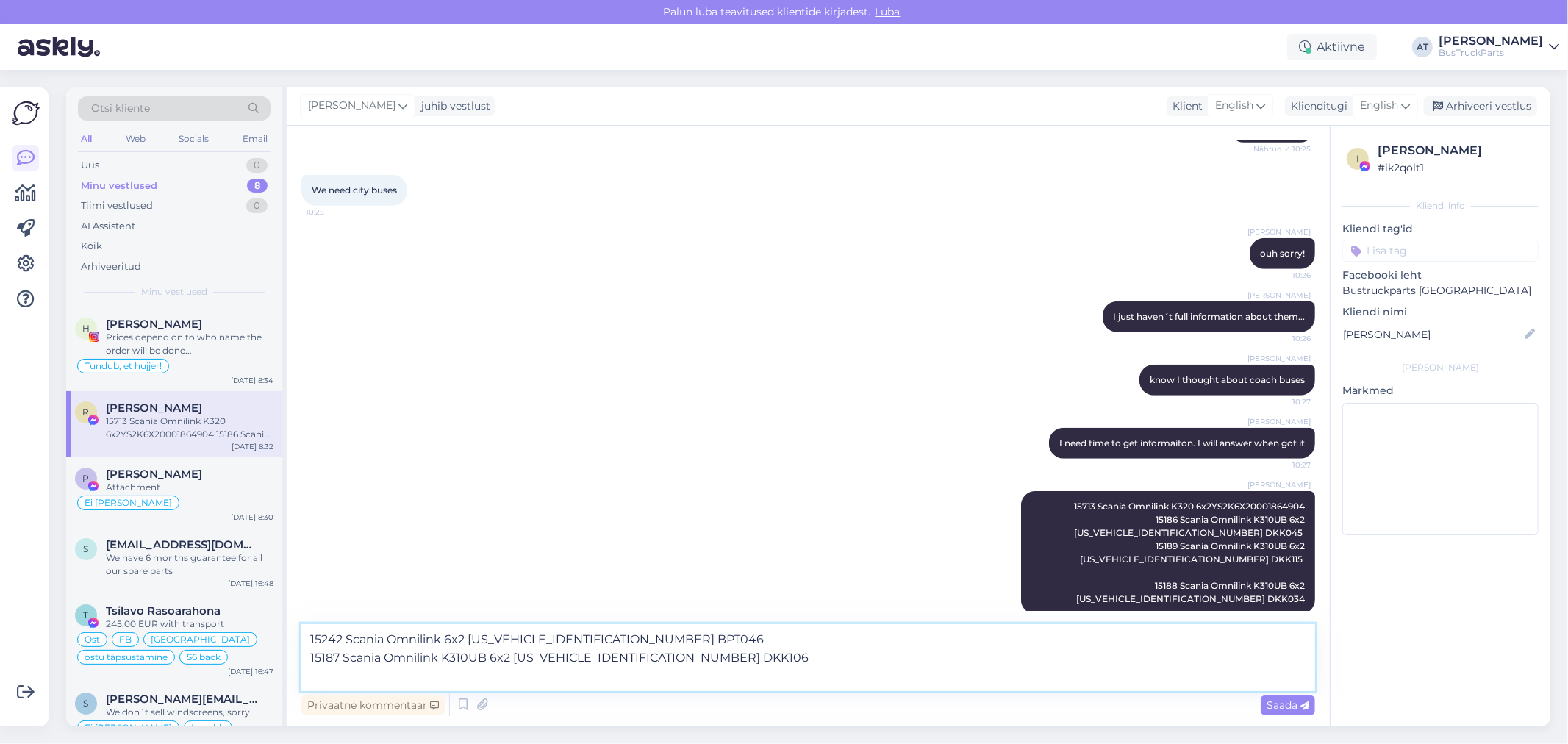
scroll to position [994, 0]
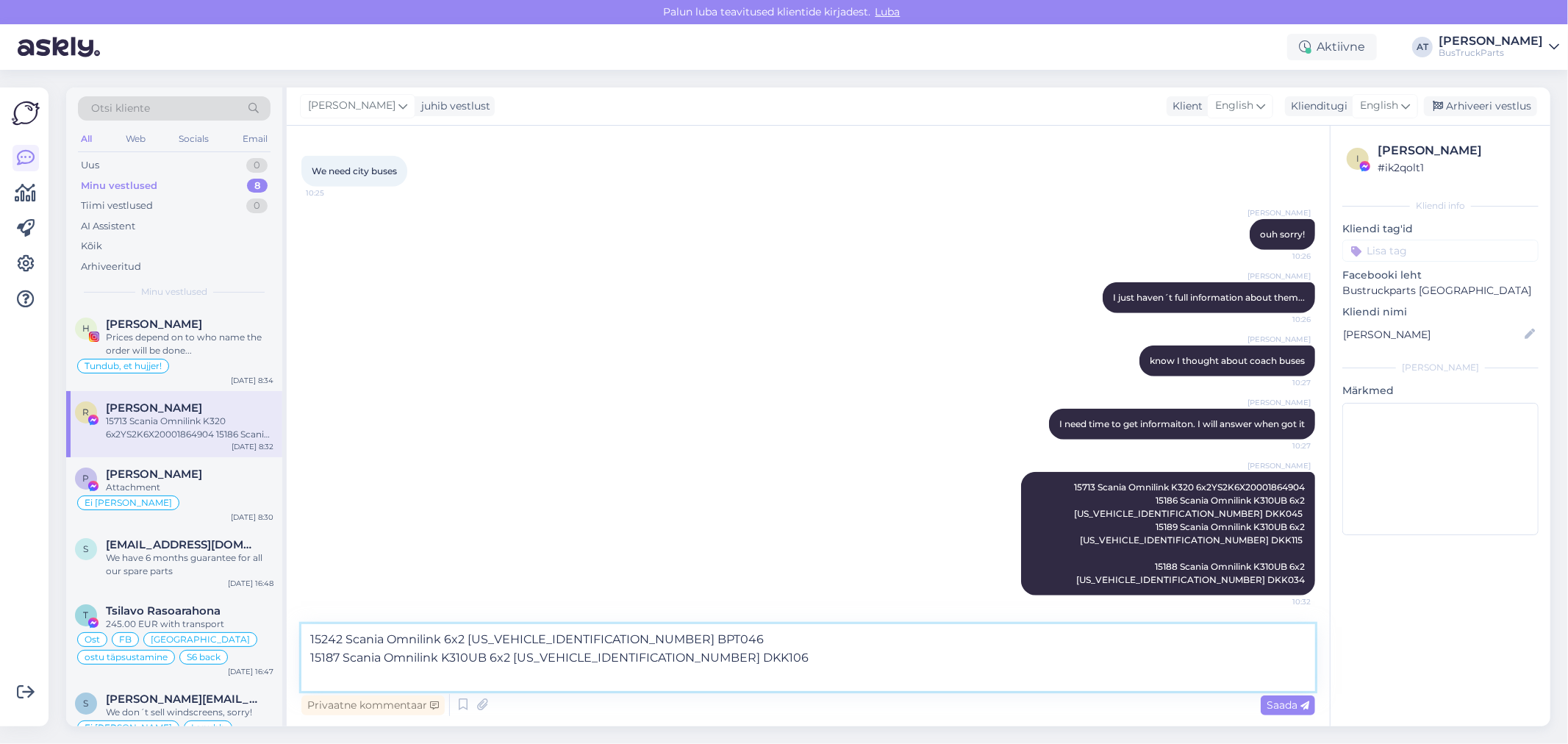
click at [343, 679] on textarea "15242 Scania Omnilink 6x2 [US_VEHICLE_IDENTIFICATION_NUMBER] BPT046 15187 Scani…" at bounding box center [807, 658] width 1013 height 67
paste textarea "15182 Scania Omnilink 4x2 [US_VEHICLE_IDENTIFICATION_NUMBER] CEO114"
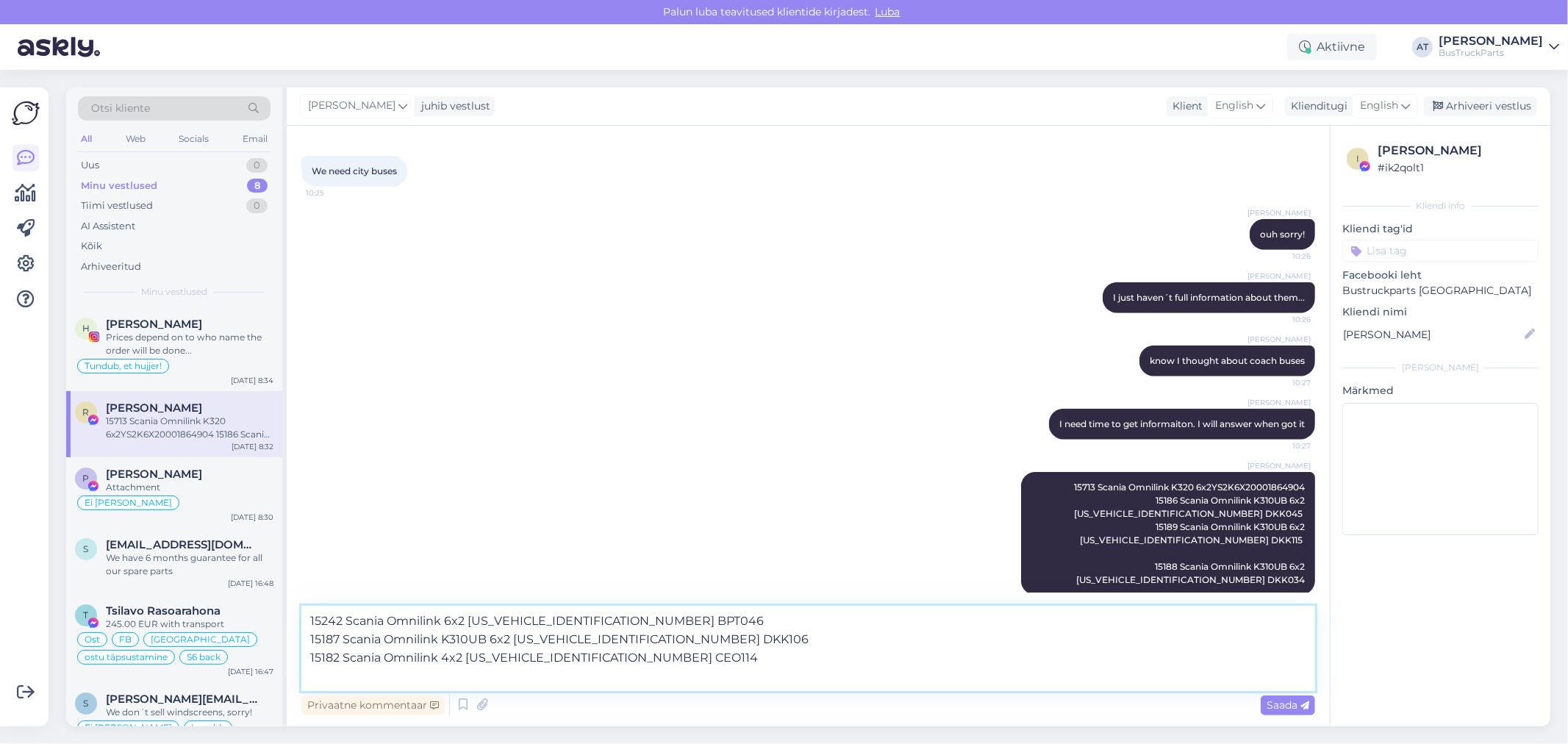
scroll to position [1012, 0]
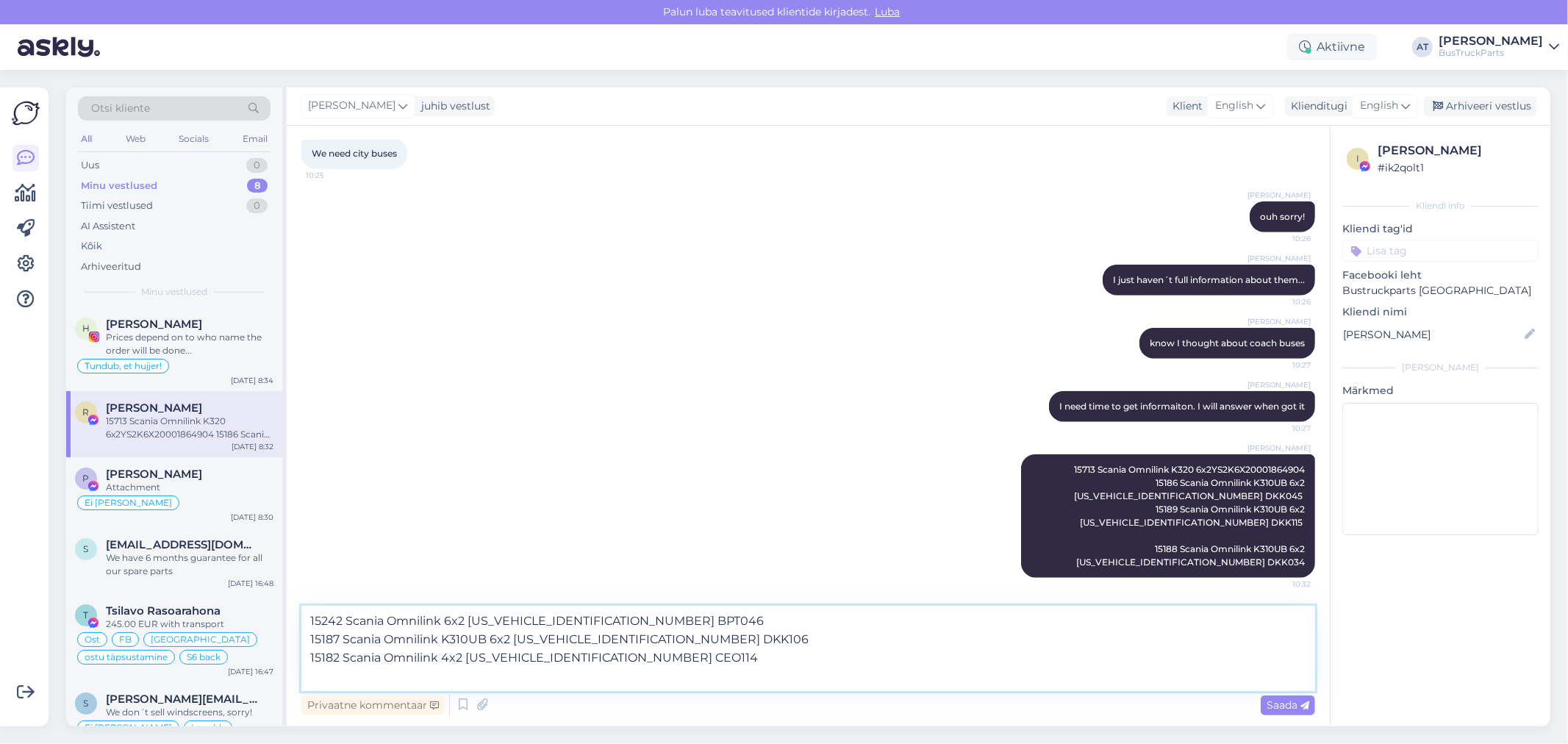
click at [391, 672] on textarea "15242 Scania Omnilink 6x2 [US_VEHICLE_IDENTIFICATION_NUMBER] BPT046 15187 Scani…" at bounding box center [807, 647] width 1013 height 85
paste textarea "15137 Scania Omnilink 6x2 [US_VEHICLE_IDENTIFICATION_NUMBER] BPT055 15229 Scani…"
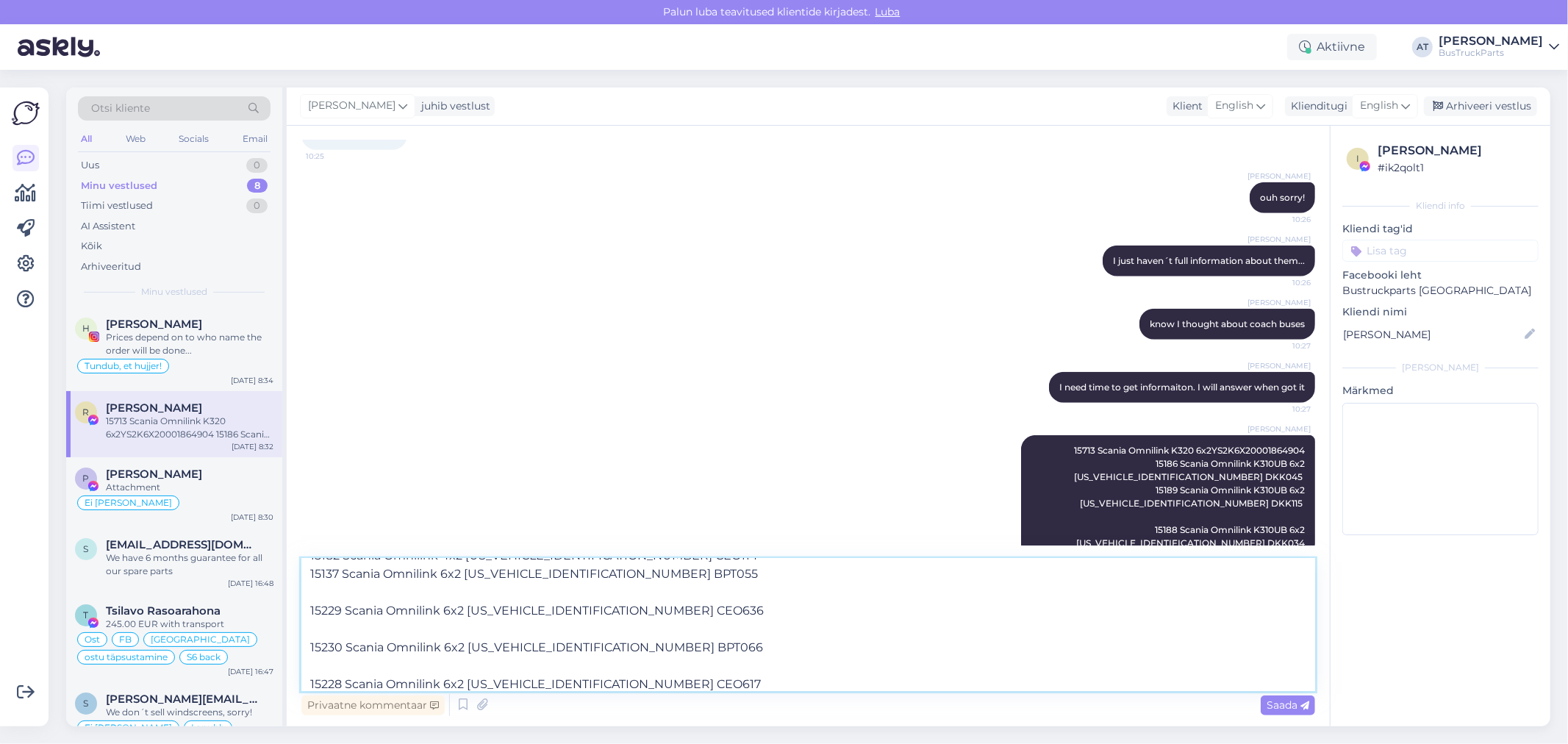
click at [391, 672] on textarea "15242 Scania Omnilink 6x2 [US_VEHICLE_IDENTIFICATION_NUMBER] BPT046 15187 Scani…" at bounding box center [807, 624] width 1013 height 132
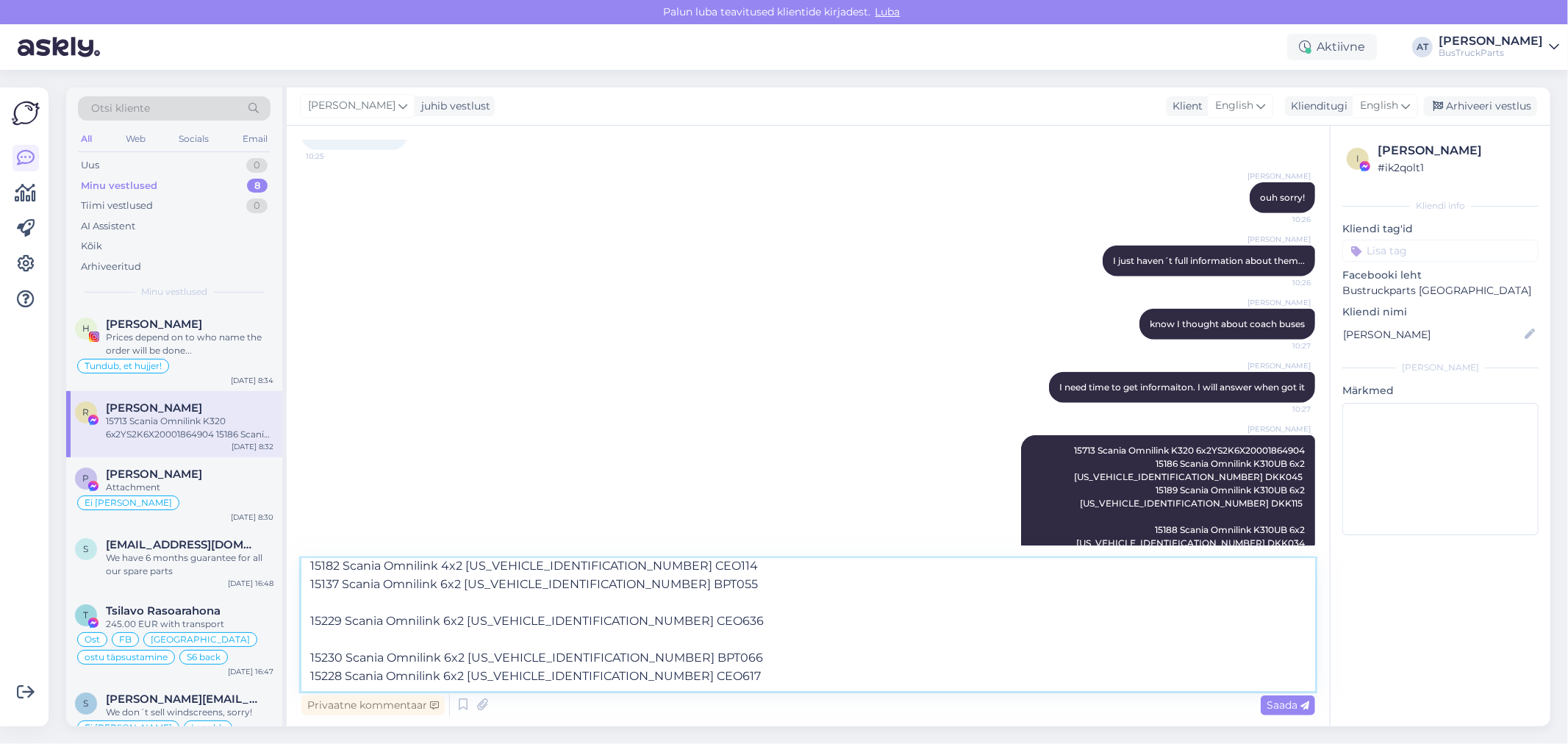
click at [340, 635] on textarea "15242 Scania Omnilink 6x2 [US_VEHICLE_IDENTIFICATION_NUMBER] BPT046 15187 Scani…" at bounding box center [807, 624] width 1013 height 132
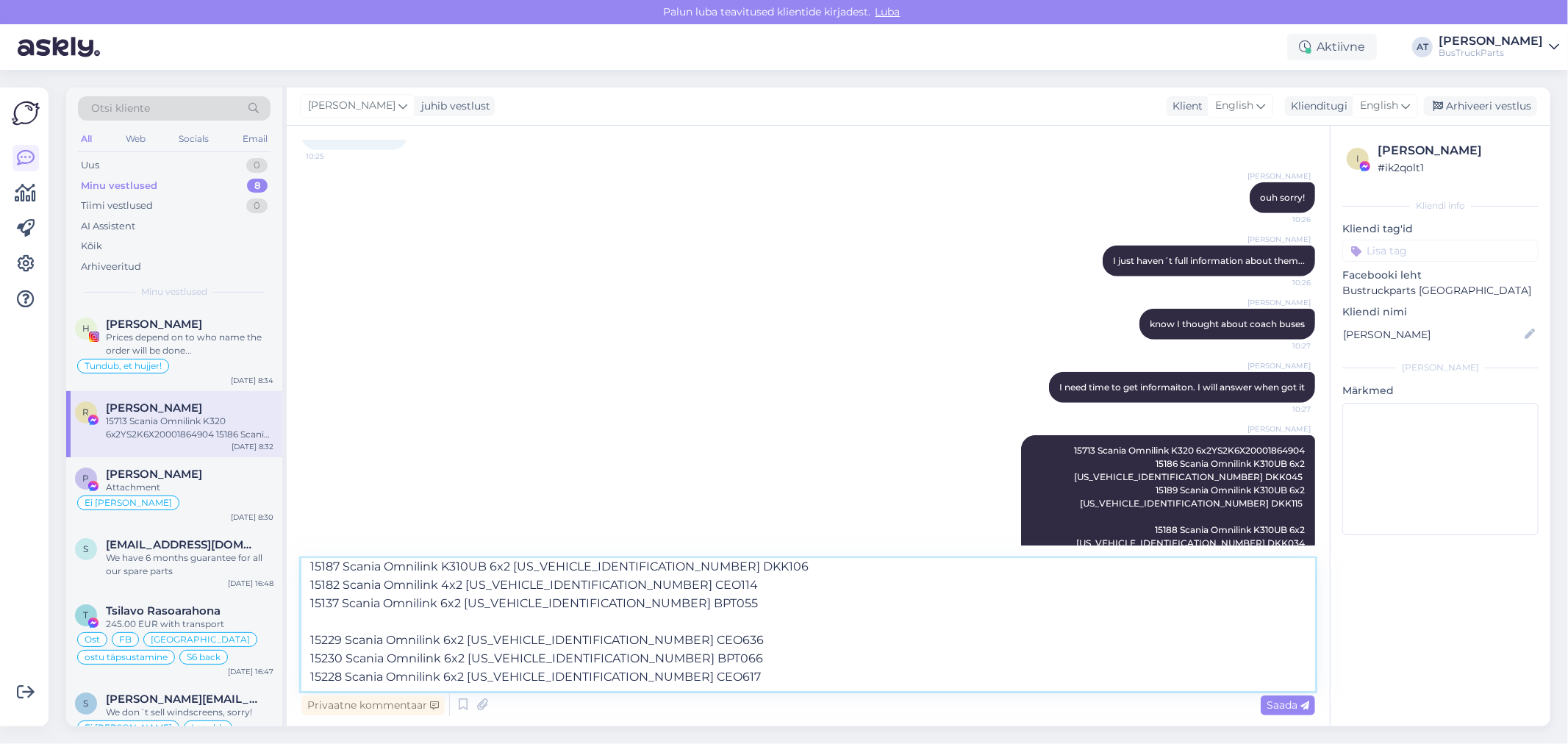
click at [341, 620] on textarea "15242 Scania Omnilink 6x2 [US_VEHICLE_IDENTIFICATION_NUMBER] BPT046 15187 Scani…" at bounding box center [807, 624] width 1013 height 132
click at [741, 685] on textarea "15242 Scania Omnilink 6x2 [US_VEHICLE_IDENTIFICATION_NUMBER] BPT046 15187 Scani…" at bounding box center [807, 624] width 1013 height 132
paste textarea "14771 Scania Omnilink K305UB 6x2, 2012 [US_VEHICLE_IDENTIFICATION_NUMBER] EEH78…"
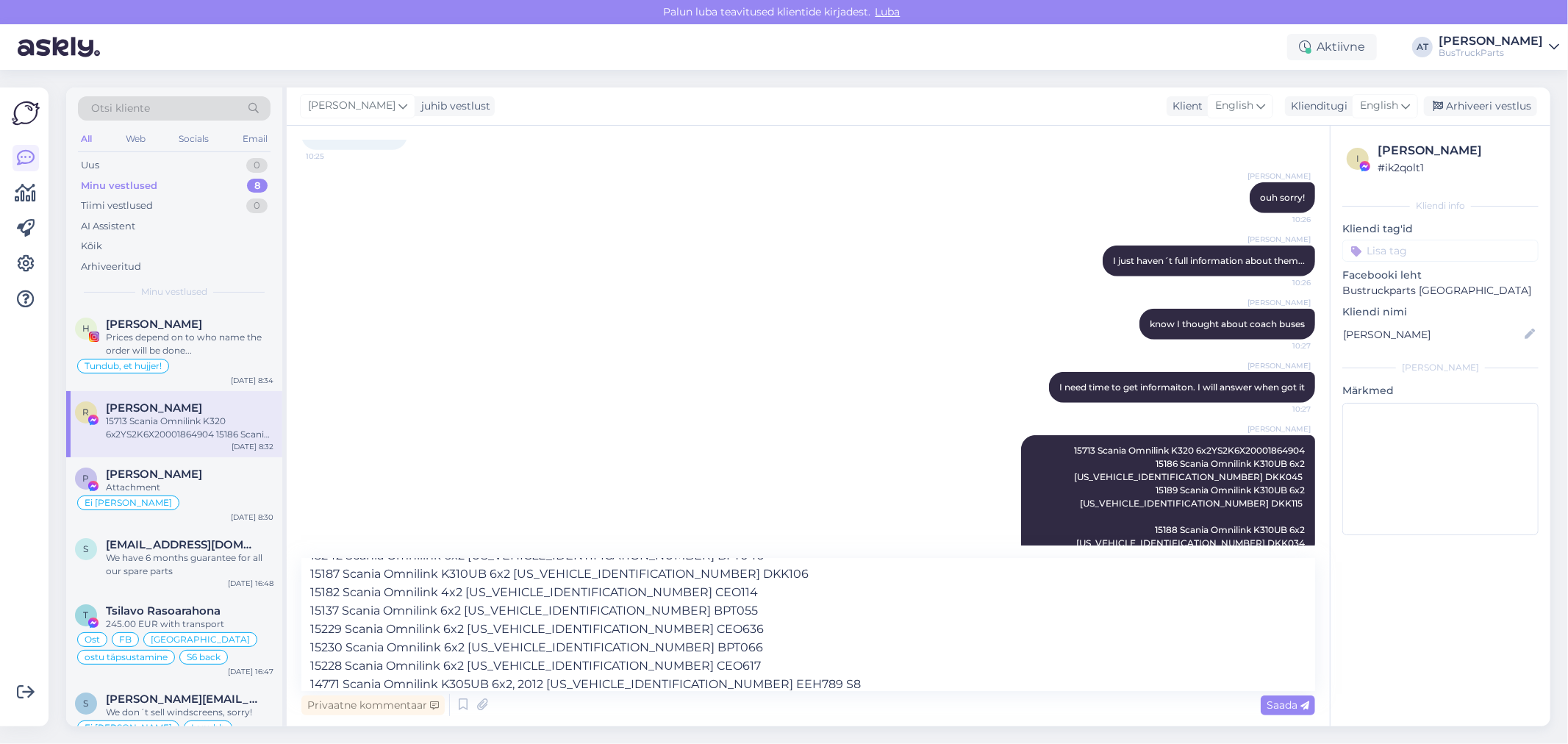
click at [775, 696] on div "Privaatne kommentaar Saada" at bounding box center [807, 704] width 1013 height 28
click at [776, 685] on textarea "15242 Scania Omnilink 6x2 [US_VEHICLE_IDENTIFICATION_NUMBER] BPT046 15187 Scani…" at bounding box center [807, 624] width 1013 height 132
paste textarea "14797 Scania Omnilink K305UB 6x2, 2012 [US_VEHICLE_IDENTIFICATION_NUMBER]"
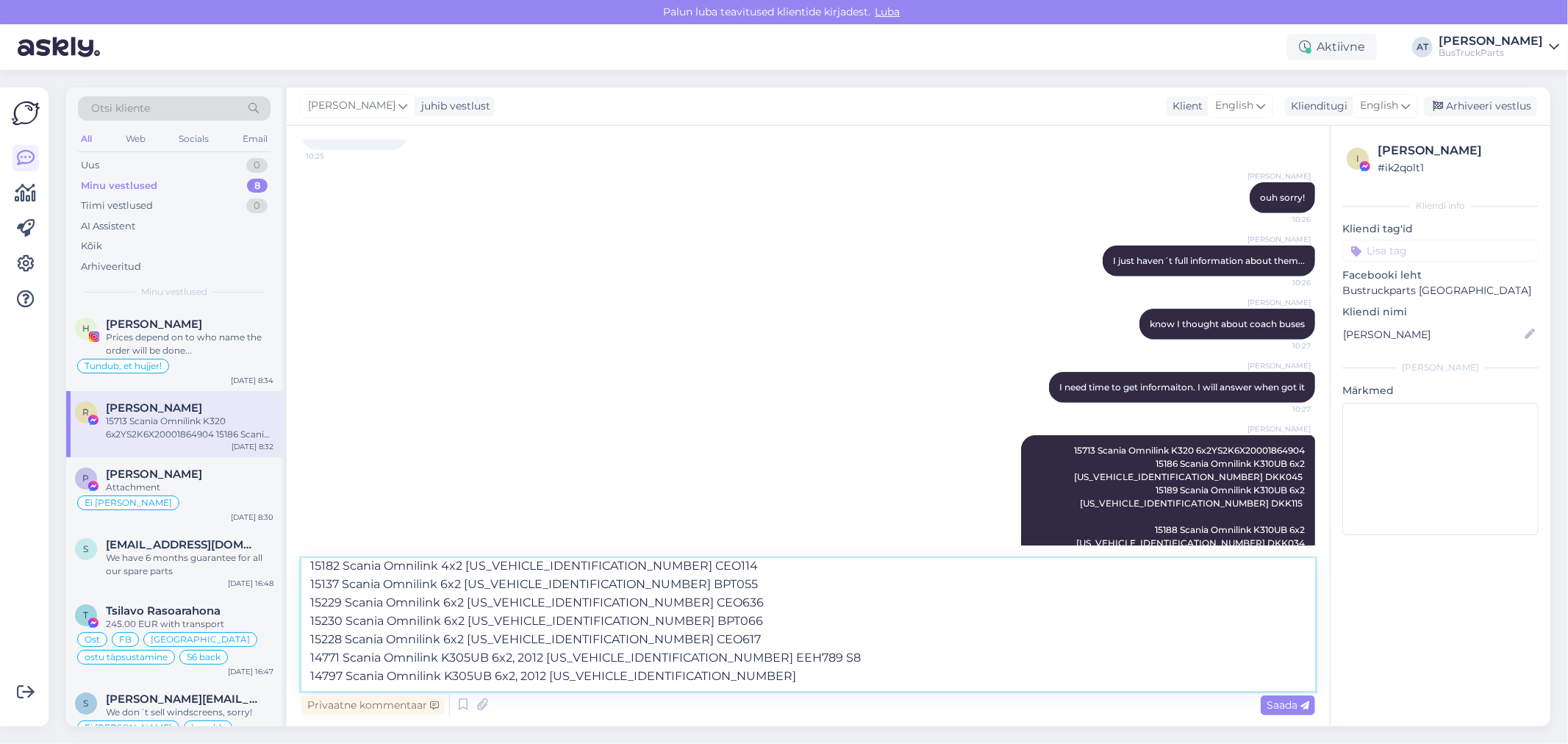
click at [405, 680] on textarea "15242 Scania Omnilink 6x2 [US_VEHICLE_IDENTIFICATION_NUMBER] BPT046 15187 Scani…" at bounding box center [807, 624] width 1013 height 132
paste textarea "14769 Scania Omnilink K305UB 6x2, 2012 [US_VEHICLE_IDENTIFICATION_NUMBER] CDH075"
type textarea "15242 Scania Omnilink 6x2 [US_VEHICLE_IDENTIFICATION_NUMBER] BPT046 15187 Scani…"
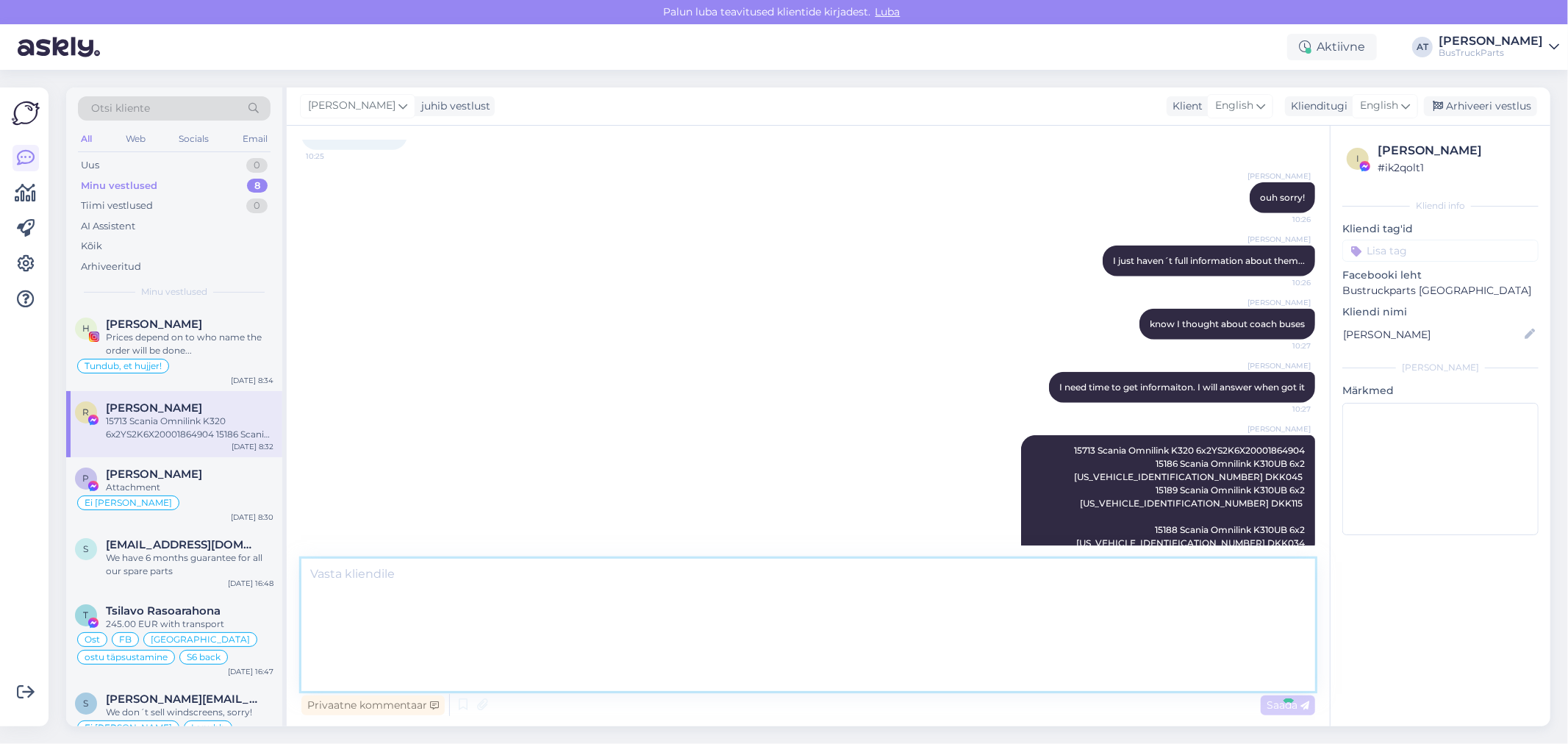
scroll to position [0, 0]
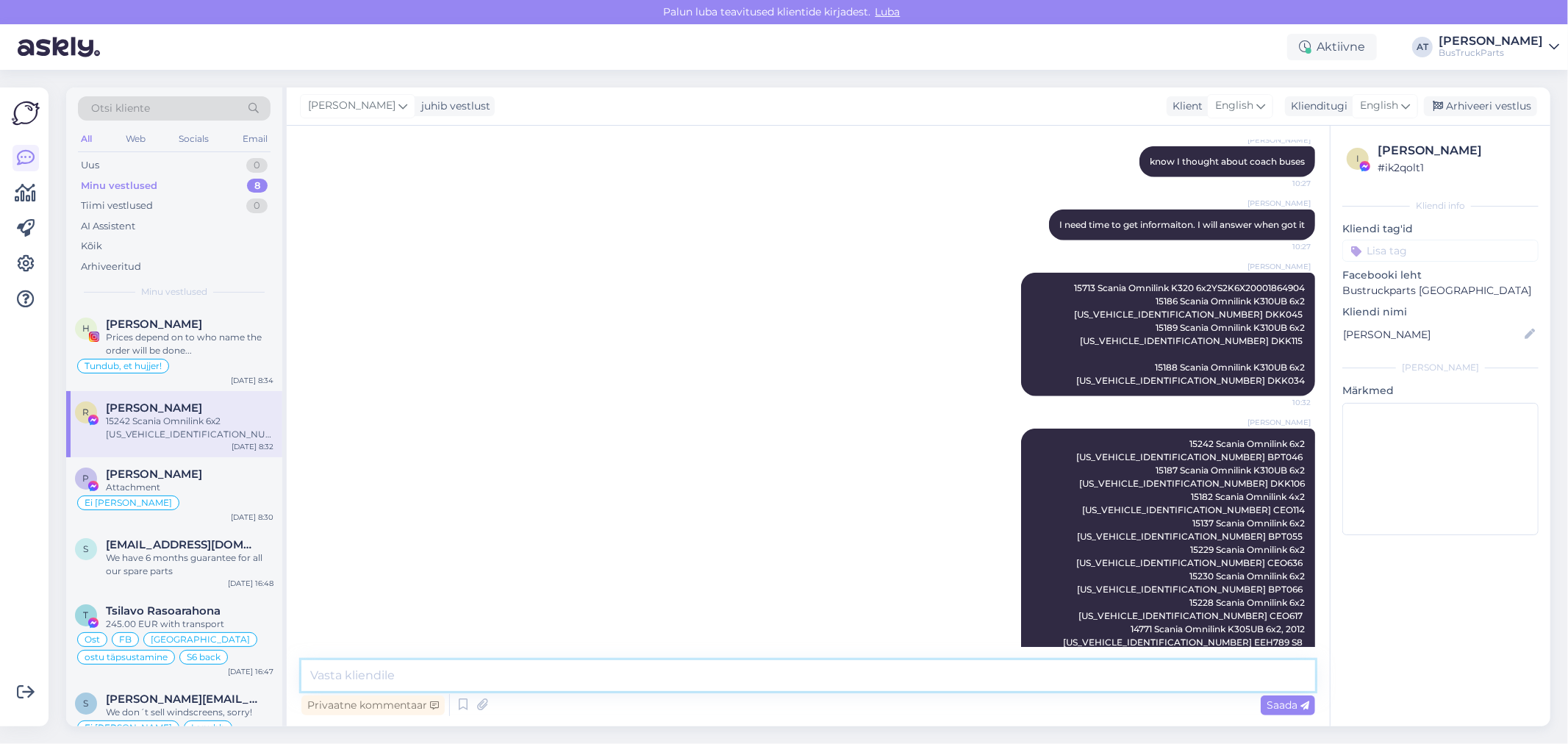
click at [659, 667] on textarea at bounding box center [807, 675] width 1013 height 31
type textarea "We have too much buses which will come or already here"
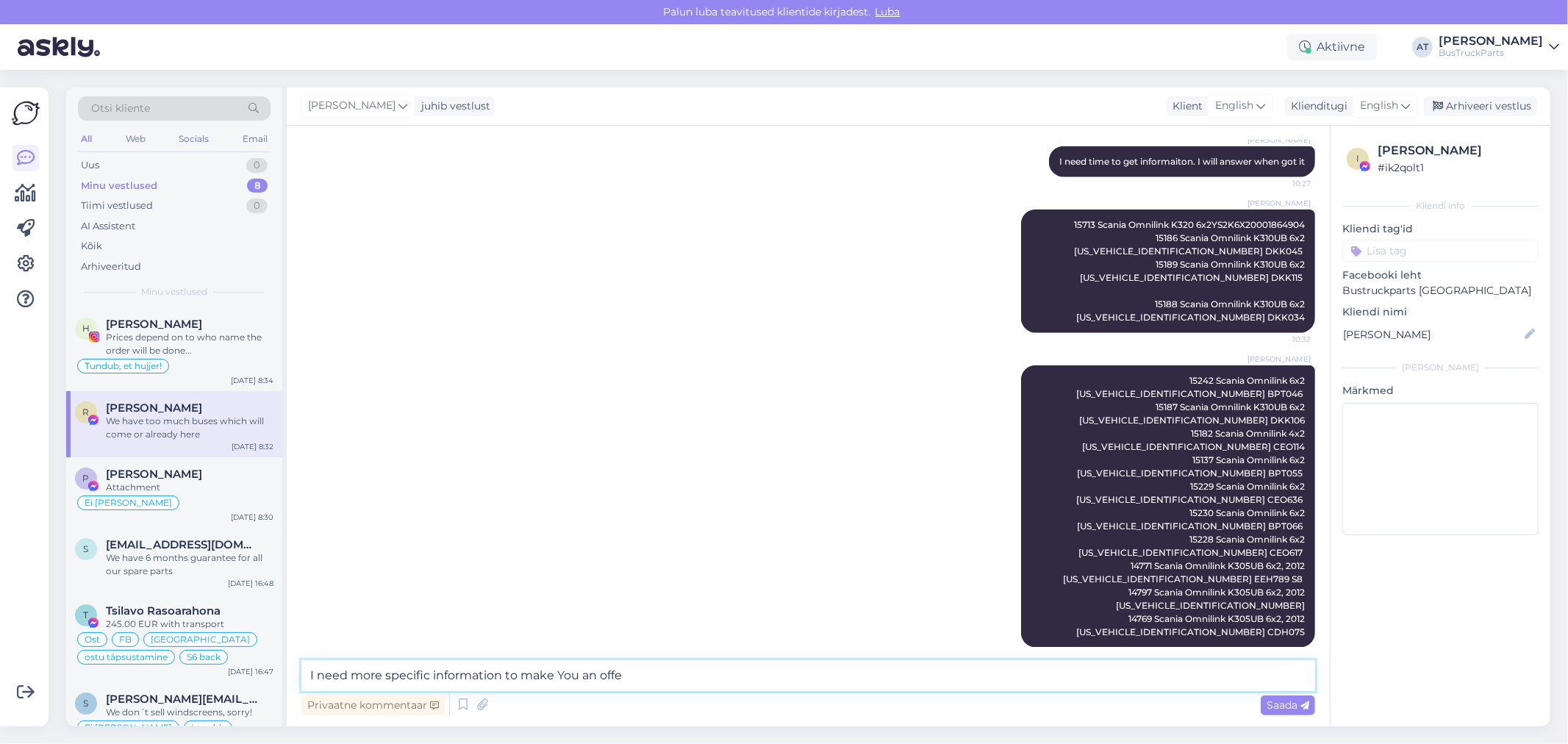
type textarea "I need more specific information to make You an offer"
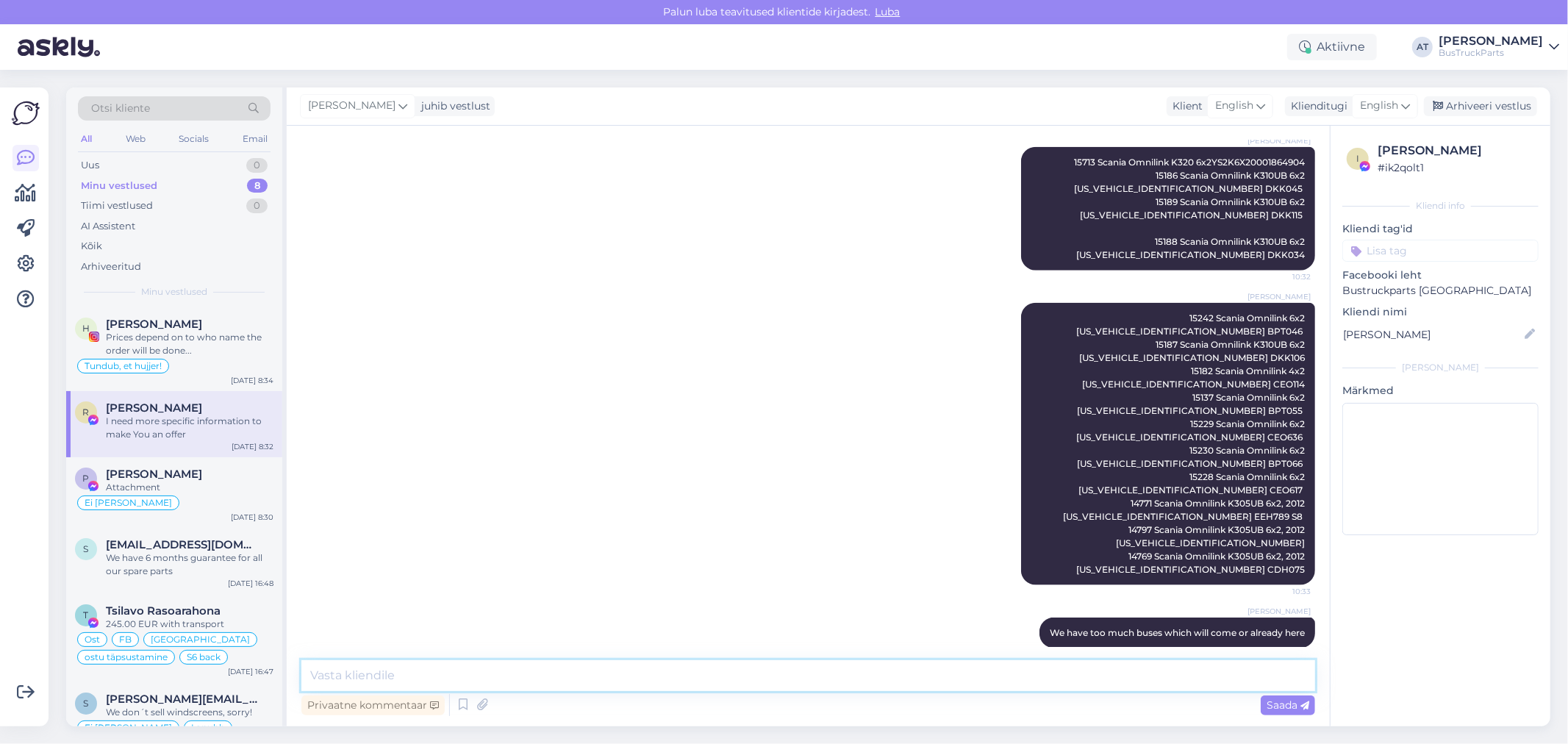
click at [1074, 678] on textarea at bounding box center [807, 675] width 1013 height 31
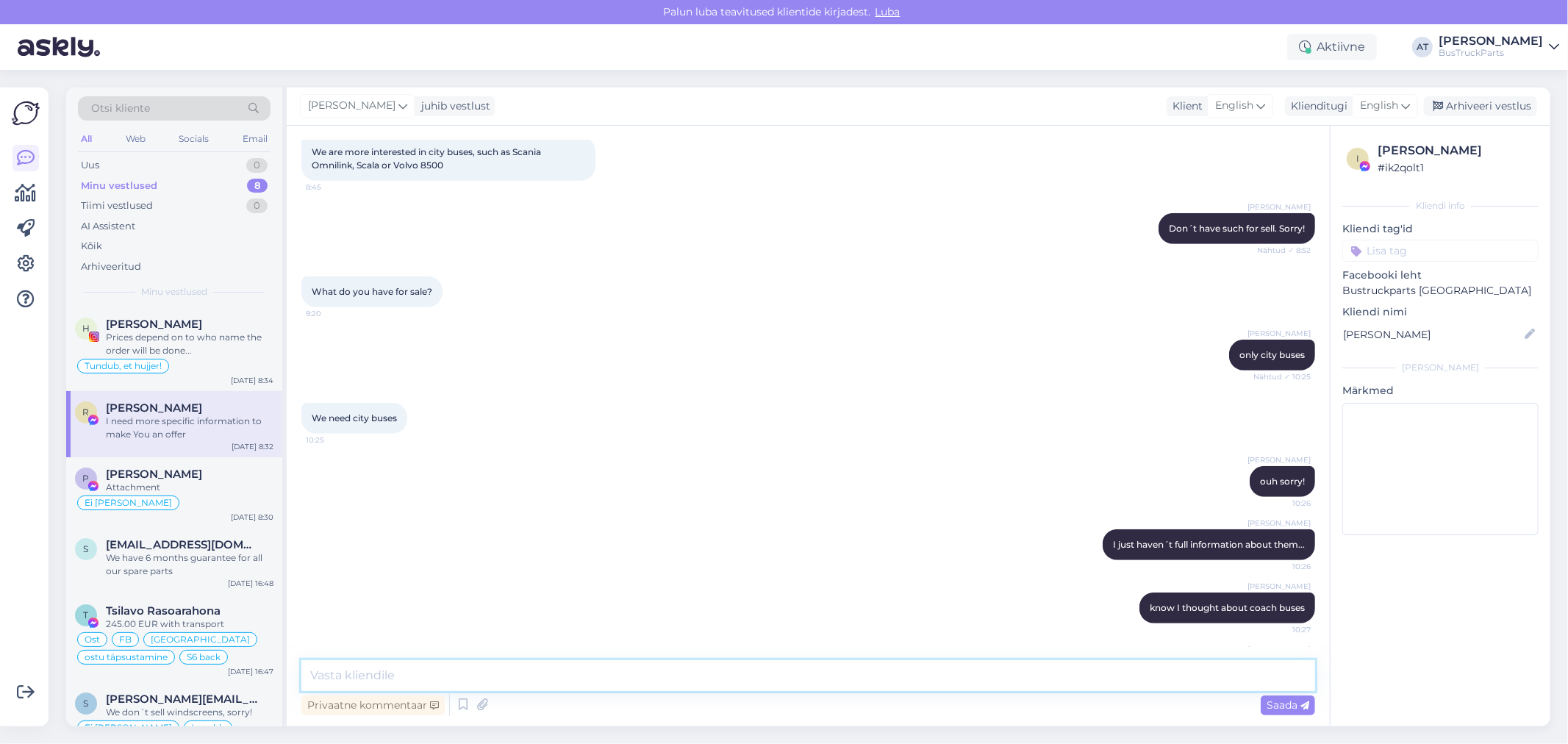
scroll to position [421, 0]
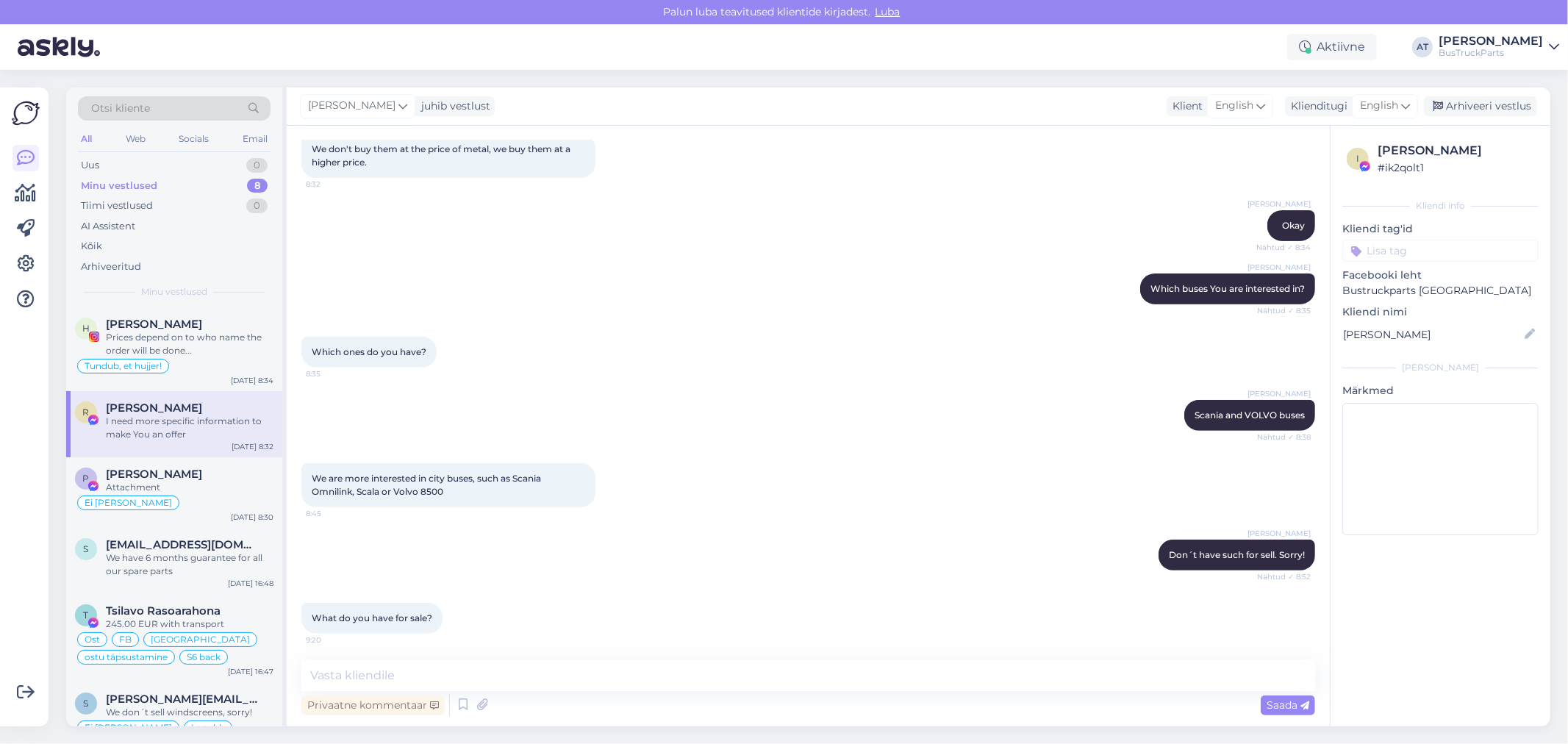
click at [444, 500] on div "We are more interested in city buses, such as Scania Omnilink, Scala or Volvo 8…" at bounding box center [448, 485] width 294 height 44
click at [348, 498] on div "We are more interested in city buses, such as Scania Omnilink, Scala or Volvo 8…" at bounding box center [448, 485] width 294 height 44
click at [362, 491] on span "We are more interested in city buses, such as Scania Omnilink, Scala or Volvo 8…" at bounding box center [427, 485] width 231 height 24
click at [362, 492] on span "We are more interested in city buses, such as Scania Omnilink, Scala or Volvo 8…" at bounding box center [427, 485] width 231 height 24
copy span "Scala"
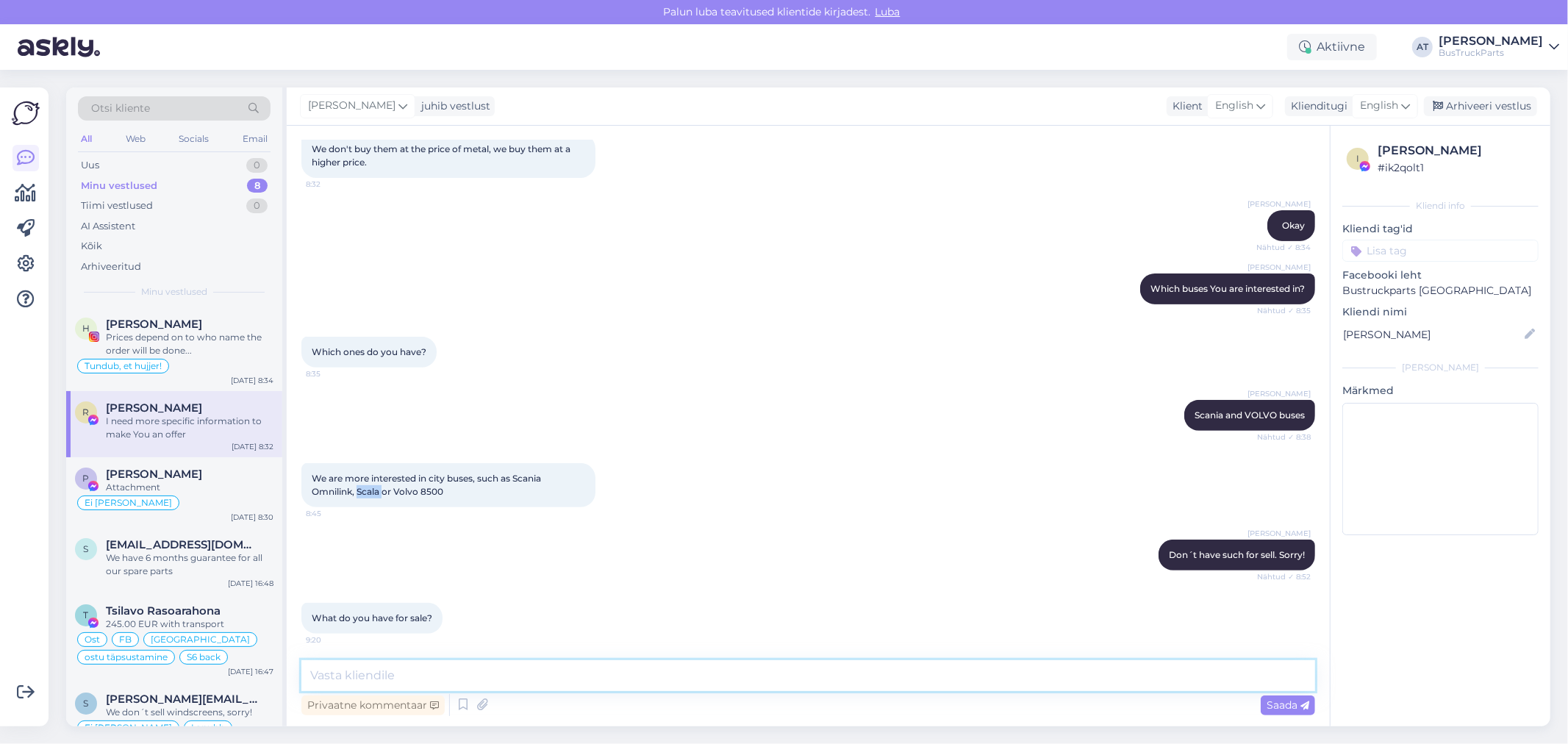
click at [834, 685] on textarea at bounding box center [807, 675] width 1013 height 31
paste textarea "Scala"
click at [378, 672] on textarea "Scala" at bounding box center [807, 675] width 1013 height 31
paste textarea "14866 Scania [PERSON_NAME] Scala K320UB 6x2 [US_VEHICLE_IDENTIFICATION_NUMBER] …"
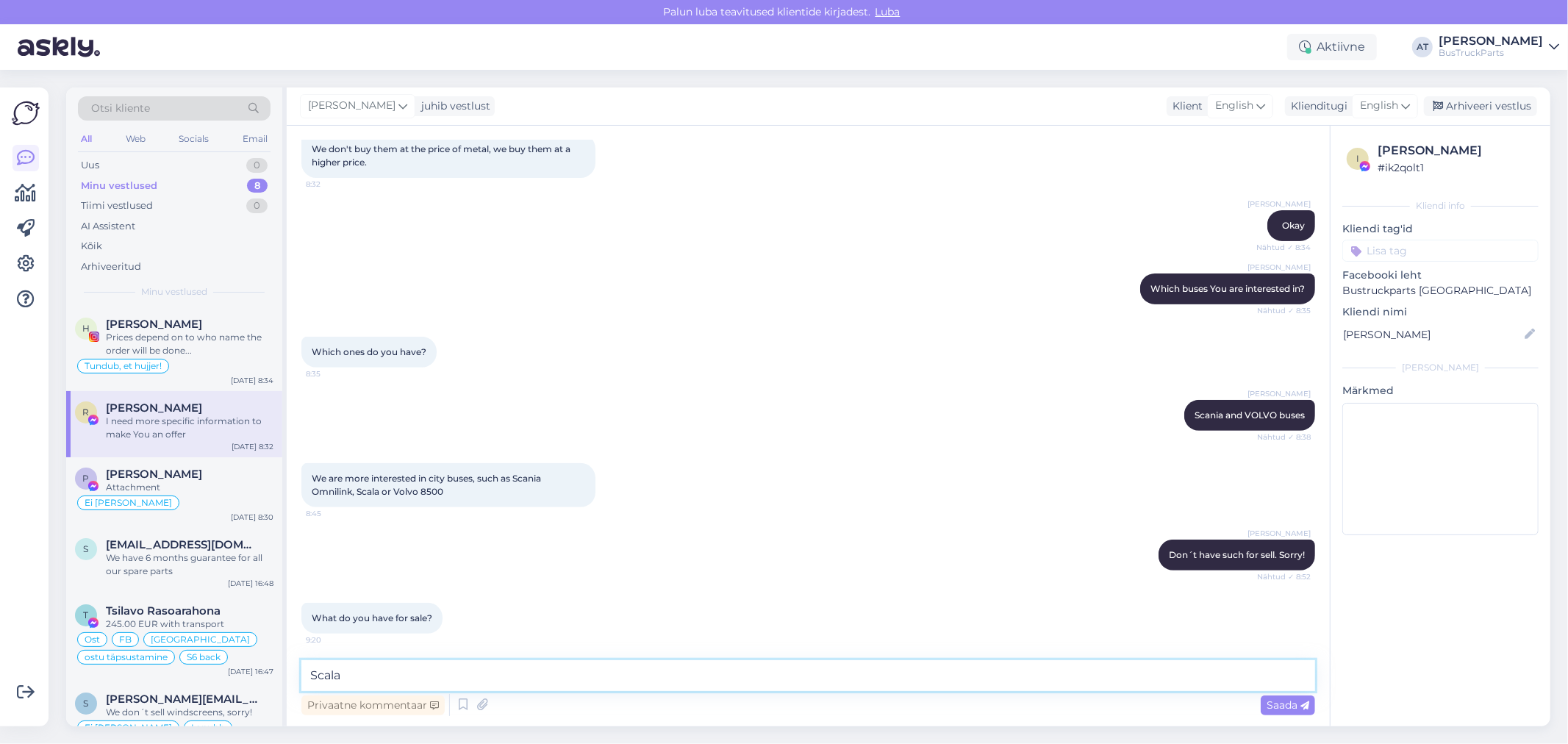
type textarea "14866 Scania [PERSON_NAME] Scala K320UB 6x2 [US_VEHICLE_IDENTIFICATION_NUMBER] …"
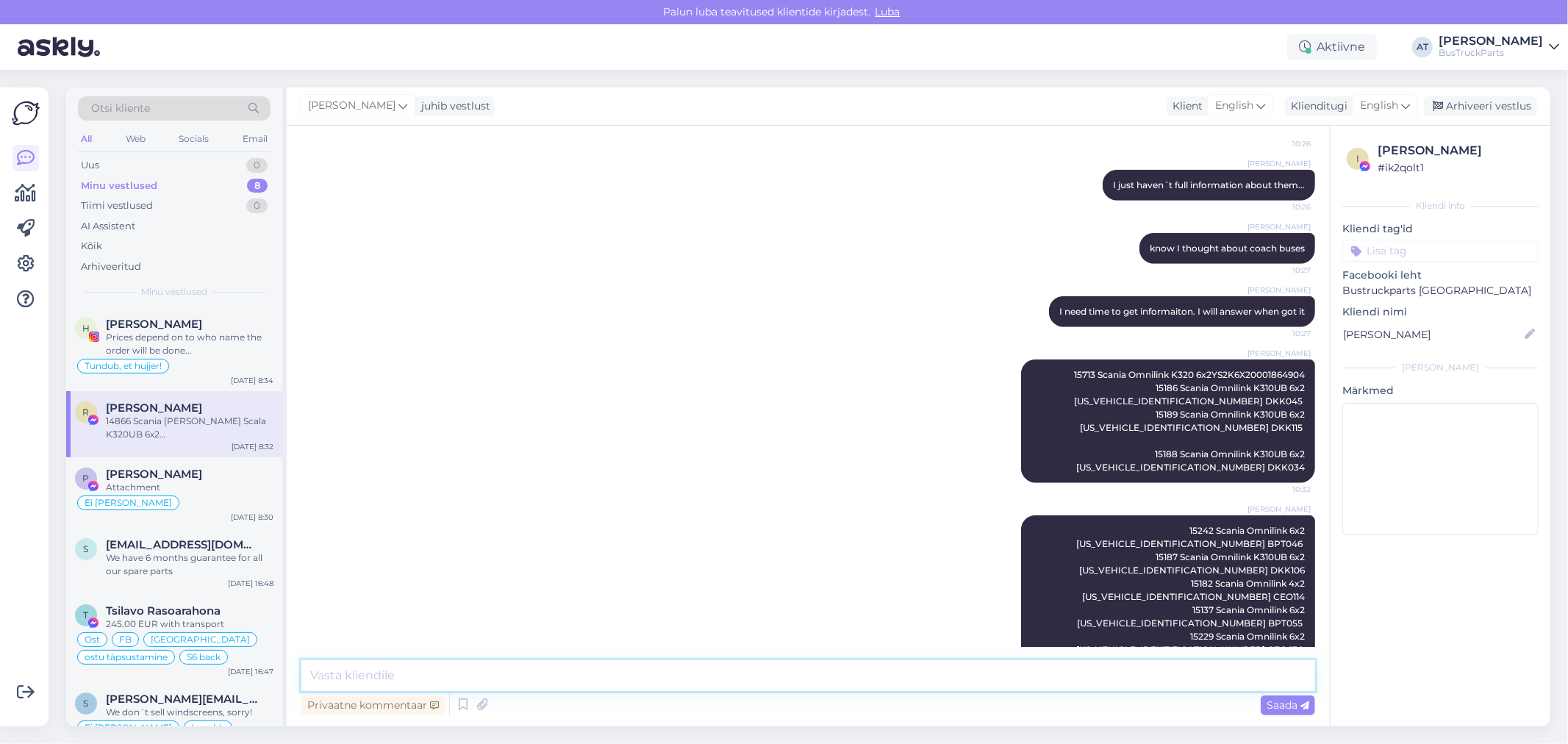
scroll to position [453, 0]
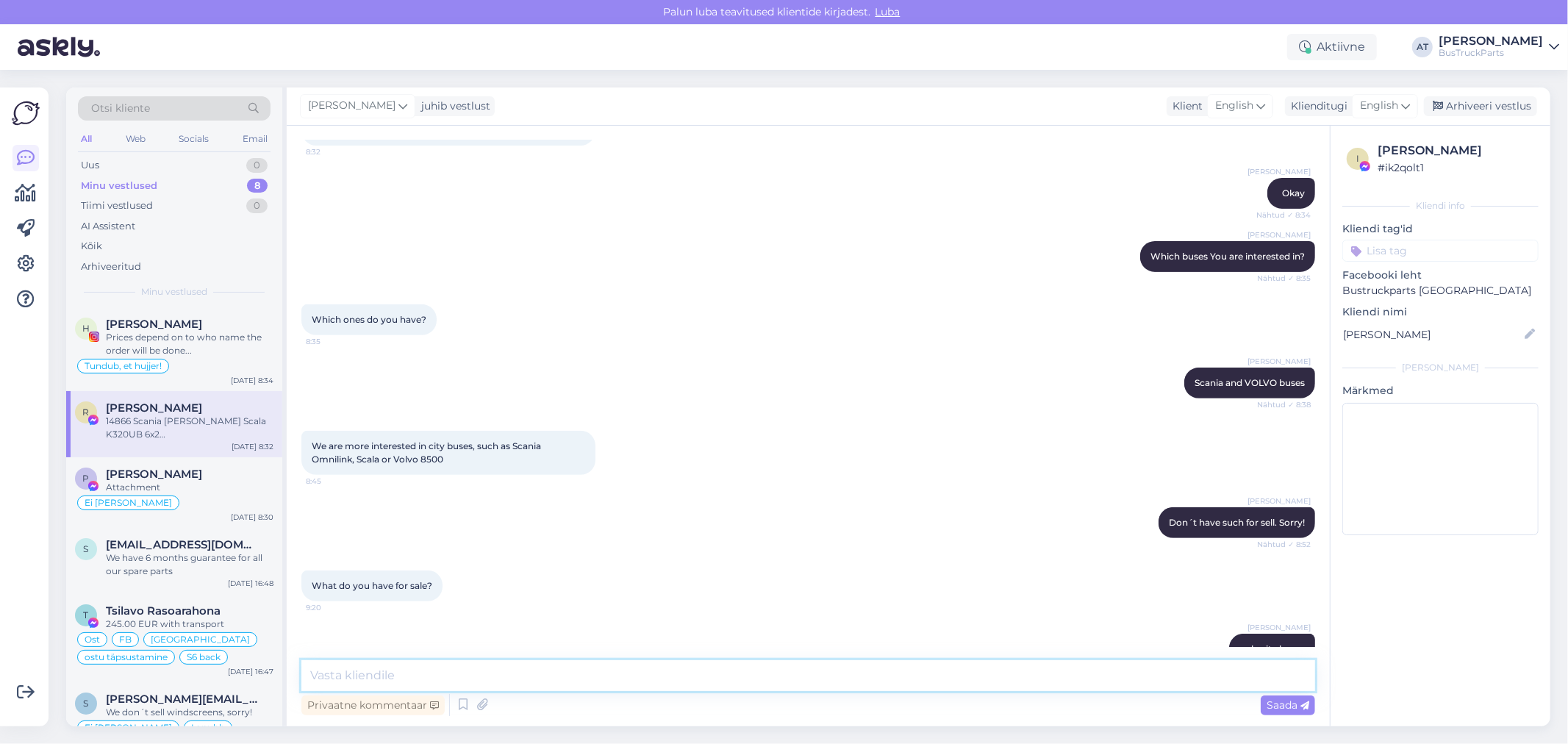
click at [543, 677] on textarea at bounding box center [807, 675] width 1013 height 31
paste textarea "14507 Volvo 8500LEA B9SLEA 6x2 RPA466 [US_VEHICLE_IDENTIFICATION_NUMBER]"
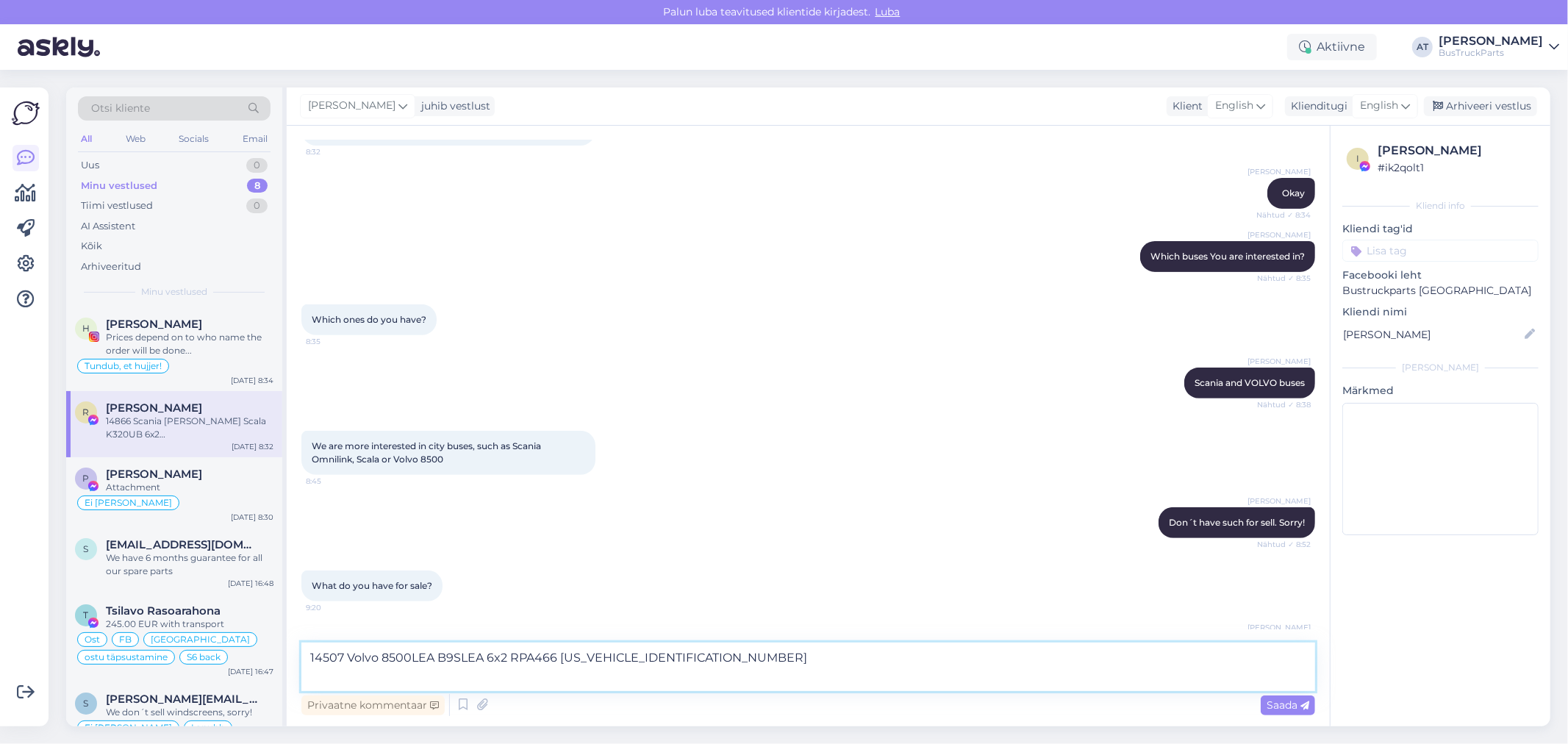
click at [441, 684] on textarea "14507 Volvo 8500LEA B9SLEA 6x2 RPA466 [US_VEHICLE_IDENTIFICATION_NUMBER]" at bounding box center [807, 666] width 1013 height 48
paste textarea "16520 Volvo B12BLE 8500 2008 6x2 roheline [US_VEHICLE_IDENTIFICATION_NUMBER] BJ…"
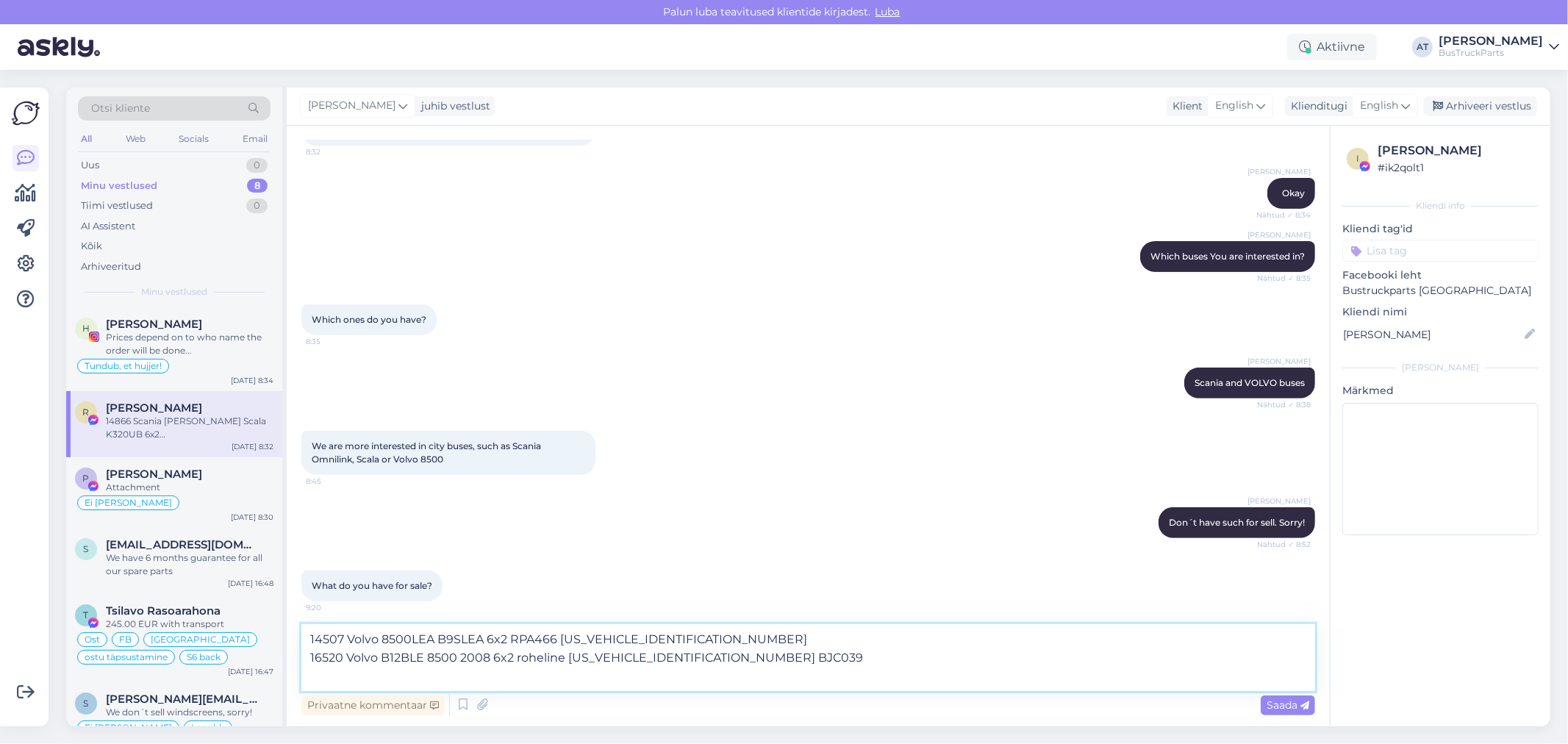
click at [403, 676] on textarea "14507 Volvo 8500LEA B9SLEA 6x2 RPA466 [US_VEHICLE_IDENTIFICATION_NUMBER] 16520 …" at bounding box center [807, 658] width 1013 height 67
paste textarea "16521 Volvo B12BLE 8500 2008 6x2 [US_VEHICLE_IDENTIFICATION_NUMBER] RAI586"
click at [480, 679] on textarea "14507 Volvo 8500LEA B9SLEA 6x2 RPA466 [US_VEHICLE_IDENTIFICATION_NUMBER] 16520 …" at bounding box center [807, 647] width 1013 height 85
paste textarea "16444 Volvo B12BLE 8500 2010 [US_VEHICLE_IDENTIFICATION_NUMBER] CFT874 16436 Vo…"
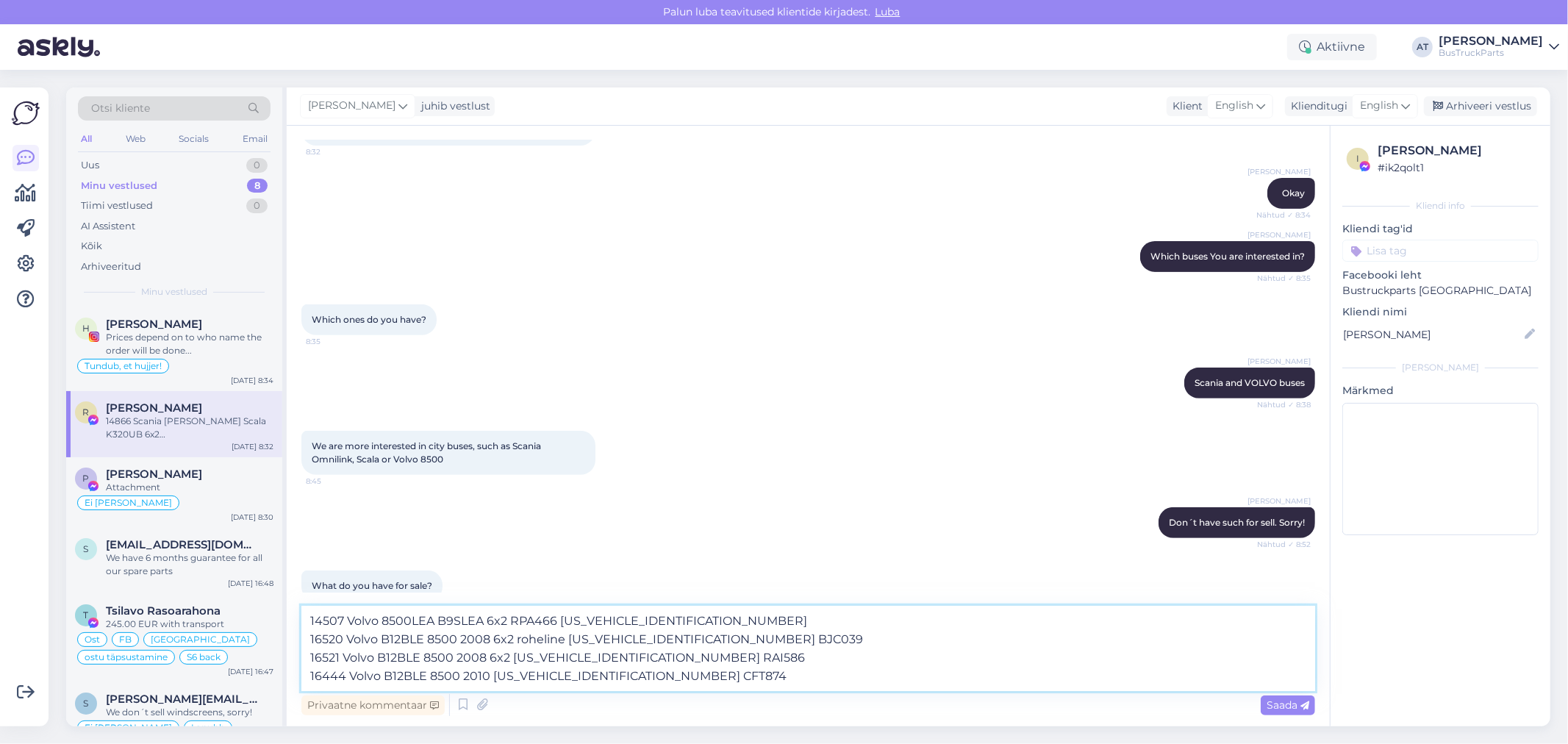
scroll to position [18, 0]
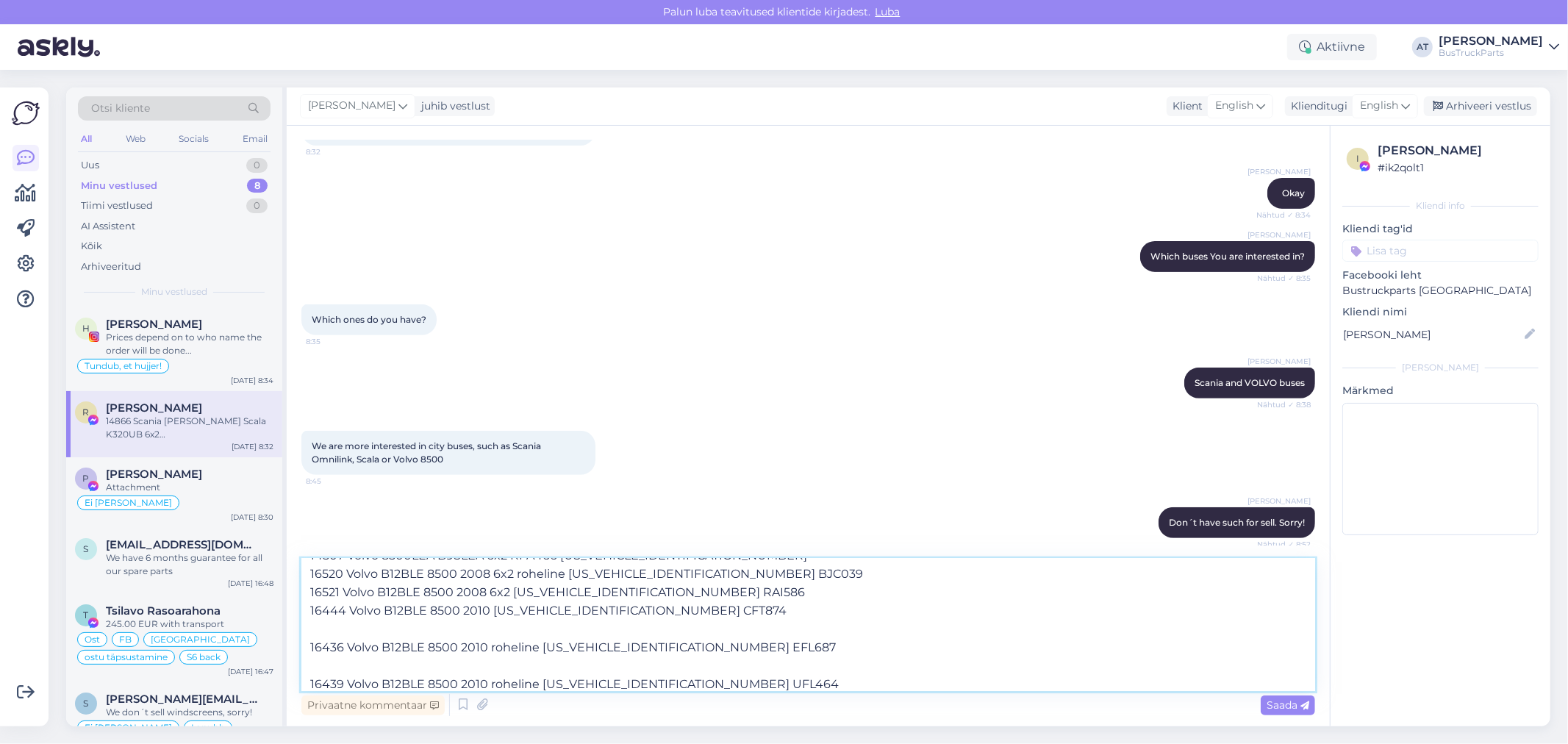
click at [429, 628] on textarea "14507 Volvo 8500LEA B9SLEA 6x2 RPA466 [US_VEHICLE_IDENTIFICATION_NUMBER] 16520 …" at bounding box center [807, 624] width 1013 height 132
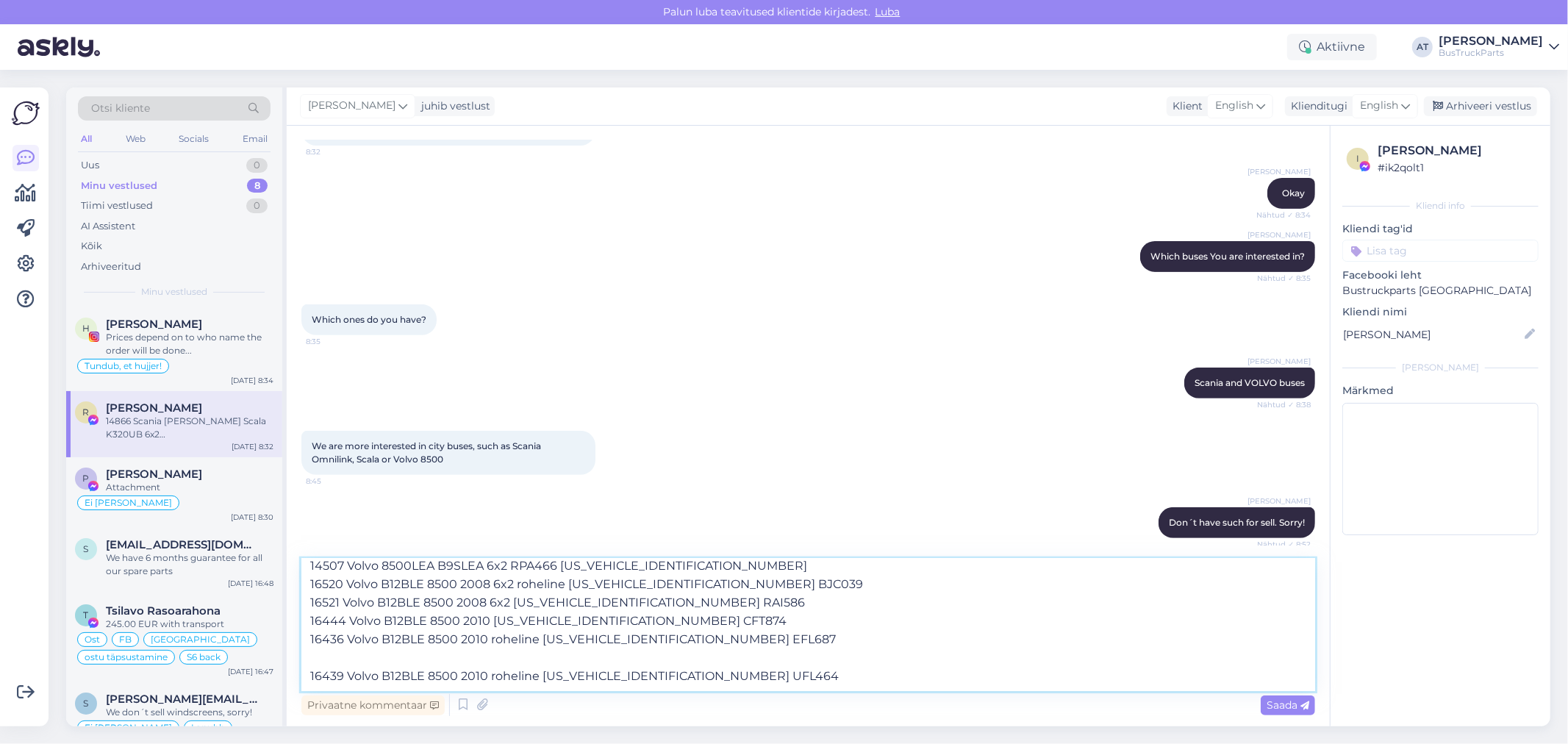
scroll to position [8, 0]
click at [420, 655] on textarea "14507 Volvo 8500LEA B9SLEA 6x2 RPA466 [US_VEHICLE_IDENTIFICATION_NUMBER] 16520 …" at bounding box center [807, 624] width 1013 height 132
type textarea "14507 Volvo 8500LEA B9SLEA 6x2 RPA466 [US_VEHICLE_IDENTIFICATION_NUMBER] 16520 …"
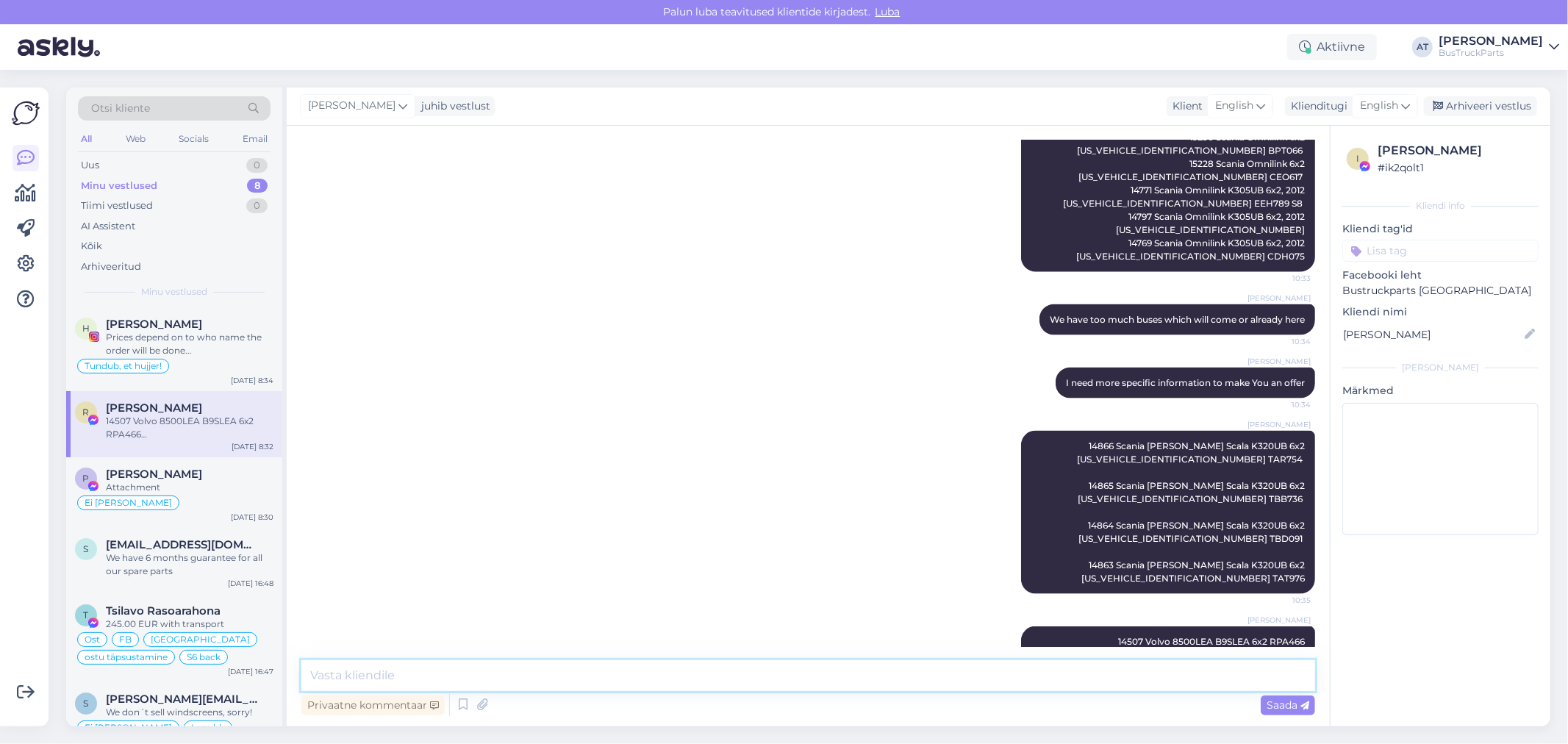
scroll to position [1710, 0]
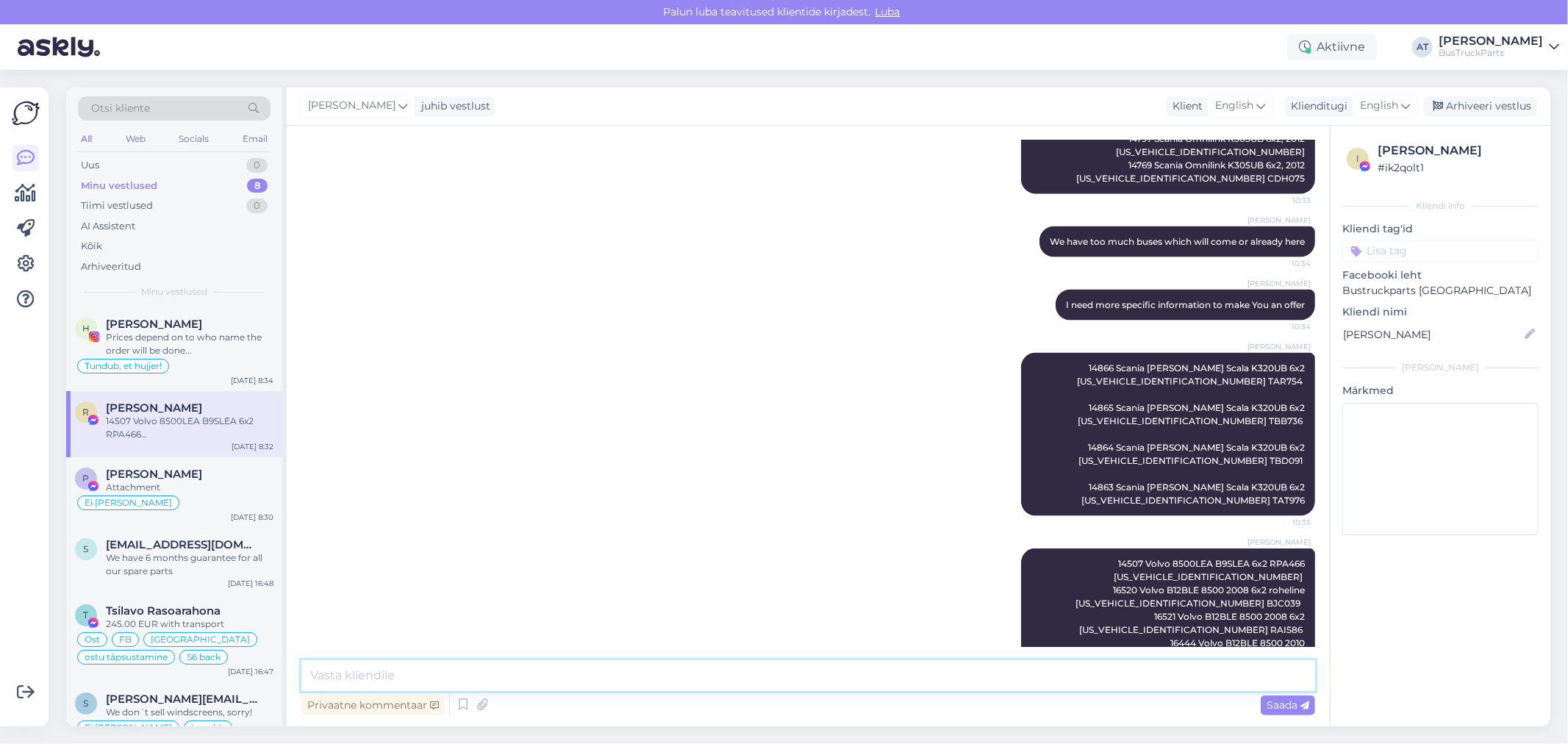
click at [520, 672] on textarea at bounding box center [807, 675] width 1013 height 31
type textarea "You need"
type textarea "the buses can be not moving, right?"
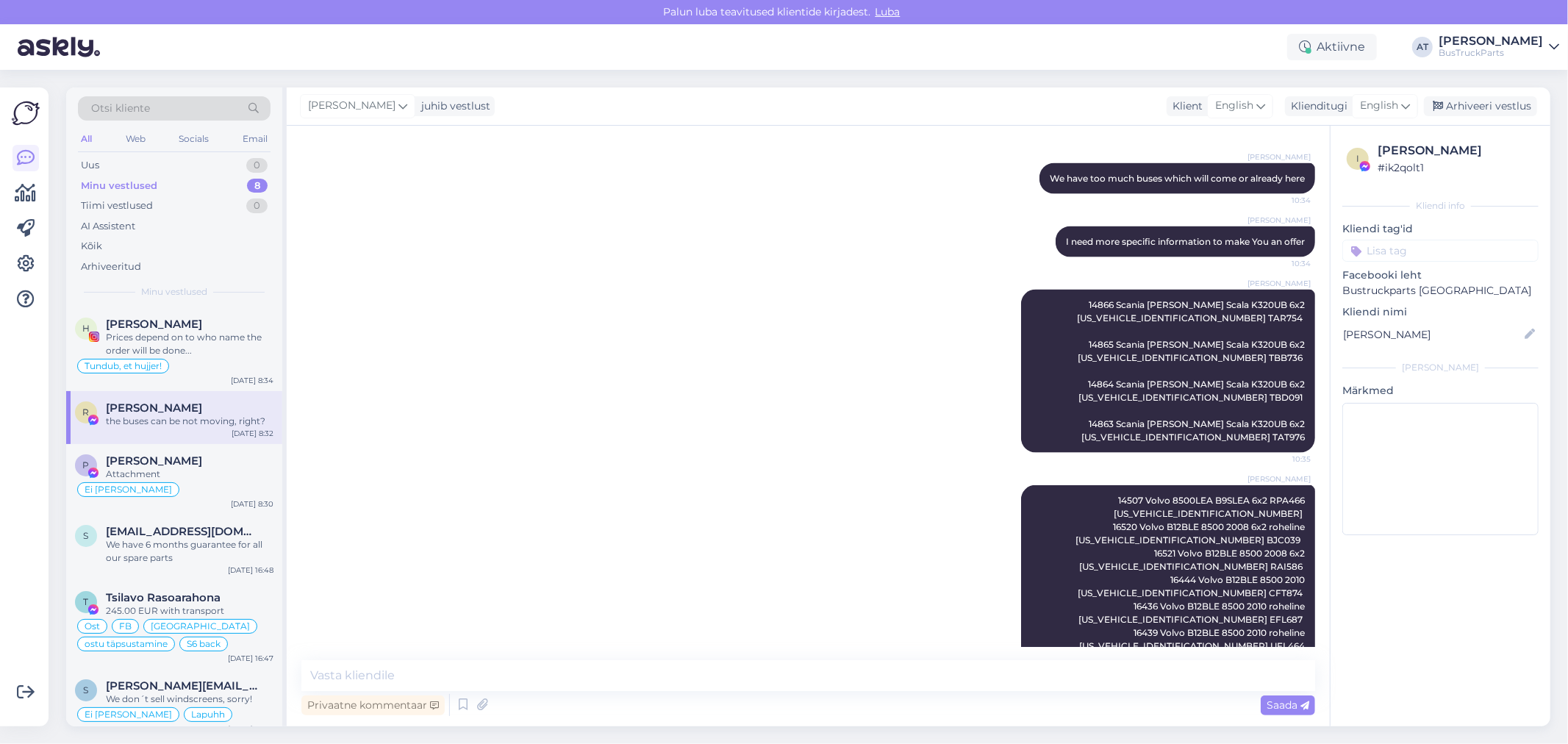
click at [216, 423] on div "the buses can be not moving, right?" at bounding box center [190, 421] width 167 height 13
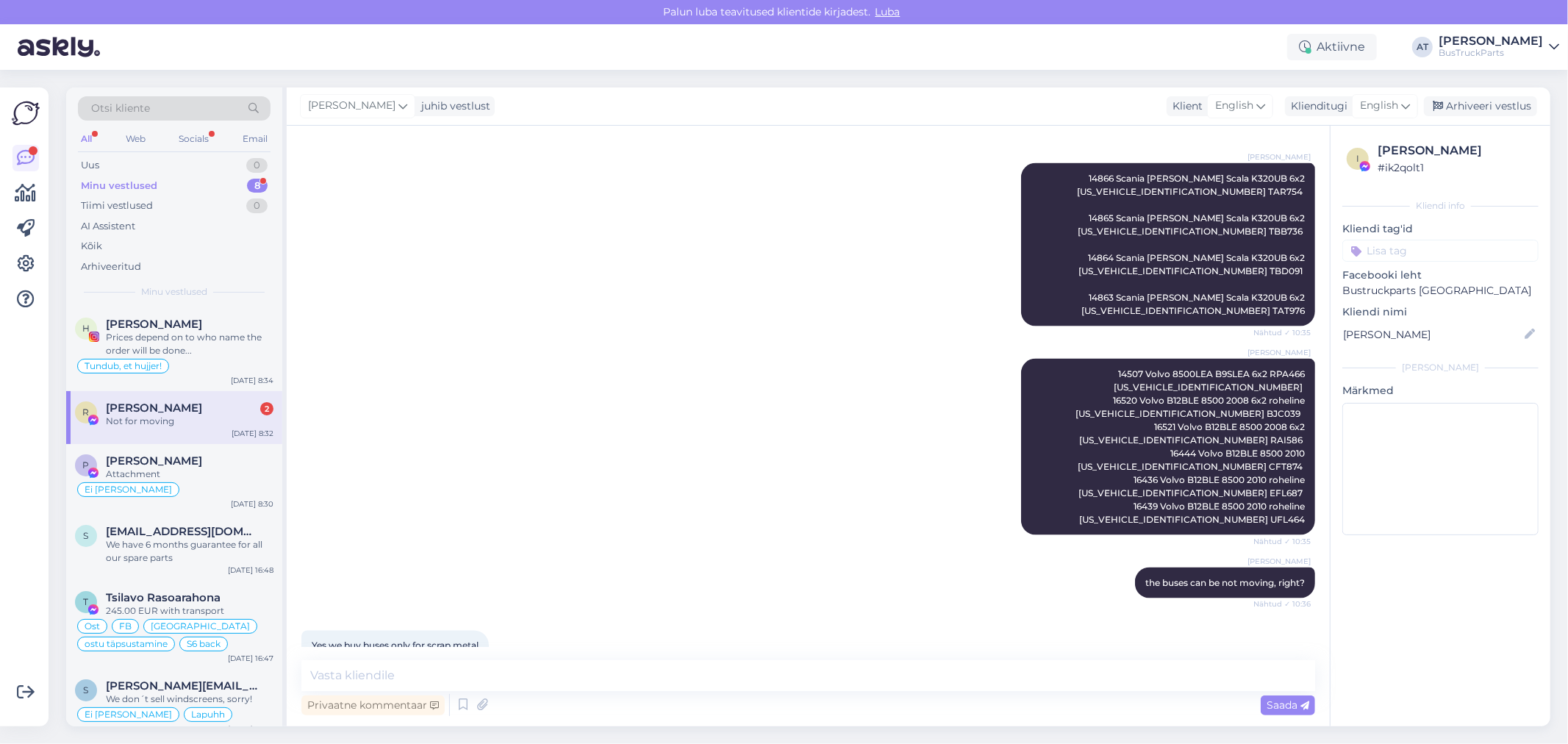
click at [172, 412] on span "[PERSON_NAME]" at bounding box center [154, 407] width 97 height 13
click at [382, 640] on span "Yes,we buy buses only for scrap metal" at bounding box center [394, 645] width 166 height 11
click at [489, 677] on textarea at bounding box center [807, 675] width 1013 height 31
type textarea "okaySen"
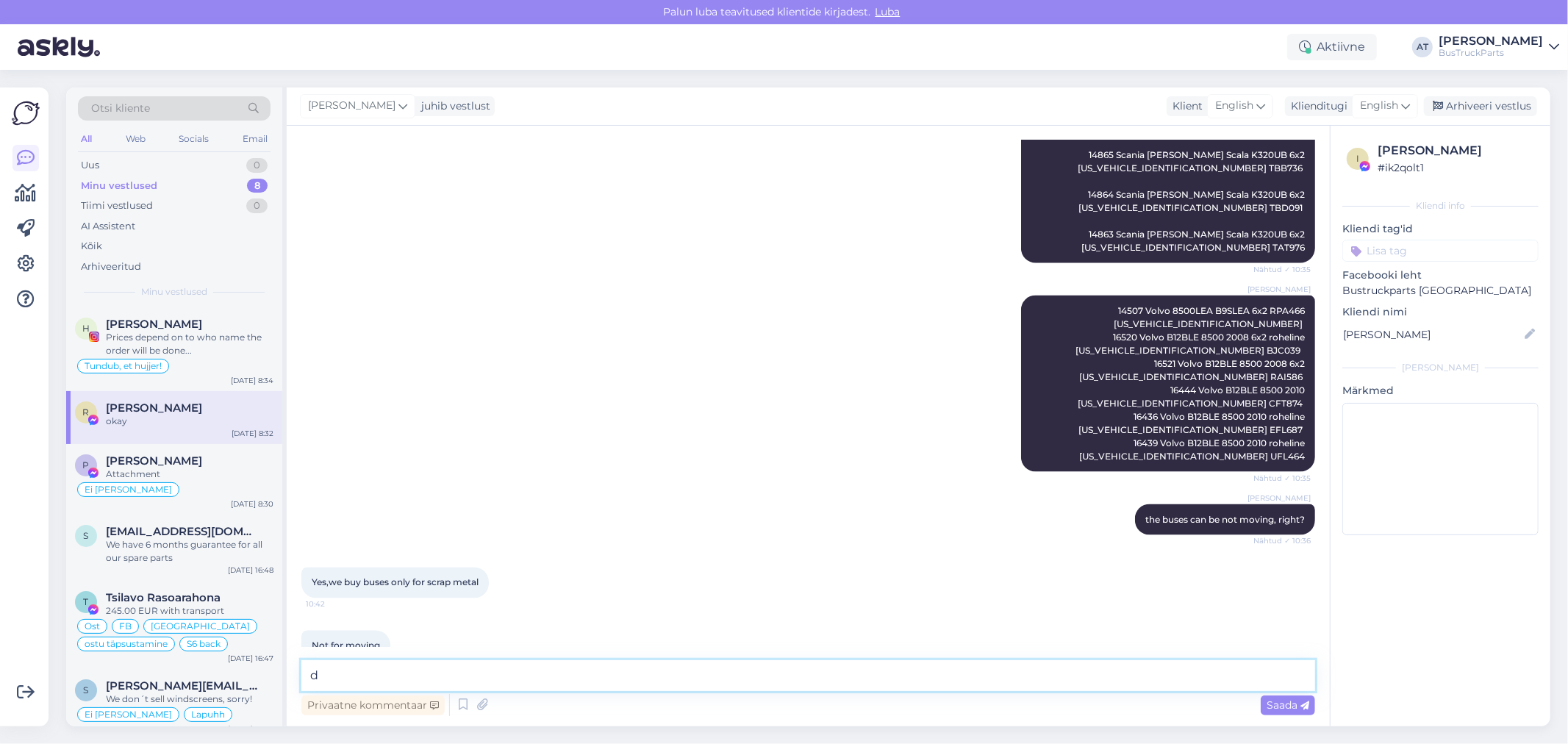
type textarea "d"
type textarea "send me how much and which buses You need. I will find something for You"
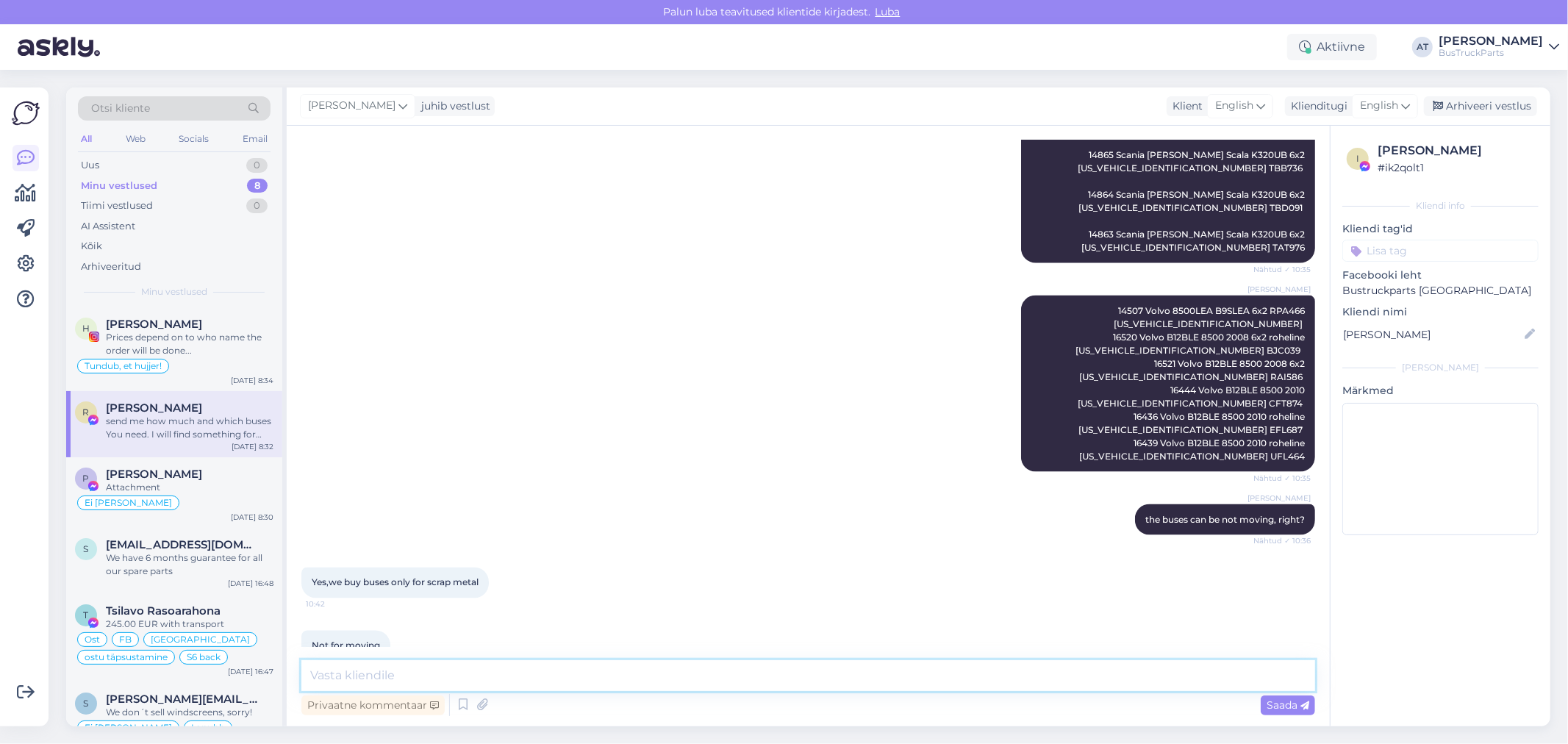
scroll to position [2039, 0]
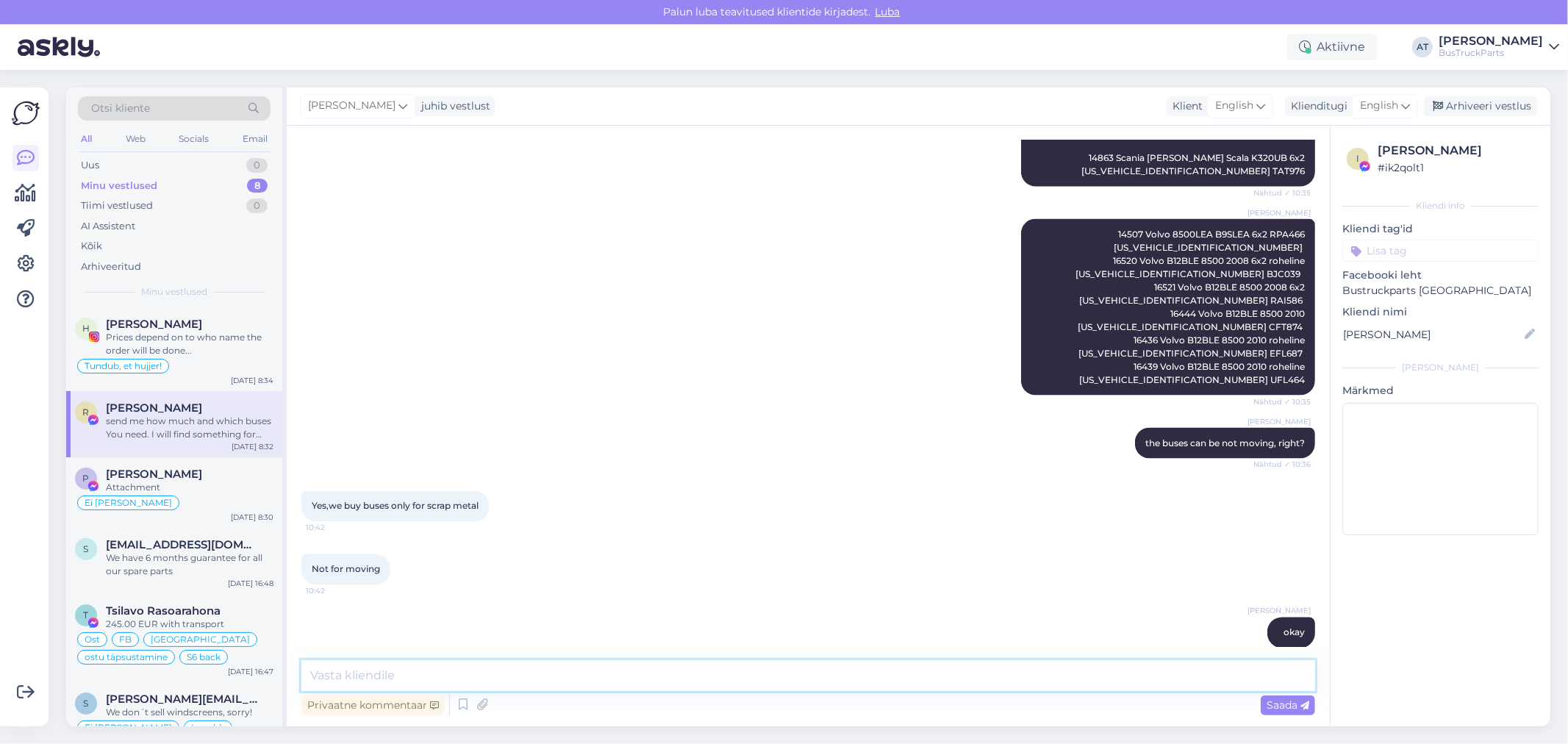
click at [1038, 681] on textarea at bounding box center [807, 675] width 1013 height 31
click at [508, 660] on textarea at bounding box center [807, 675] width 1013 height 31
click at [508, 670] on textarea at bounding box center [807, 675] width 1013 height 31
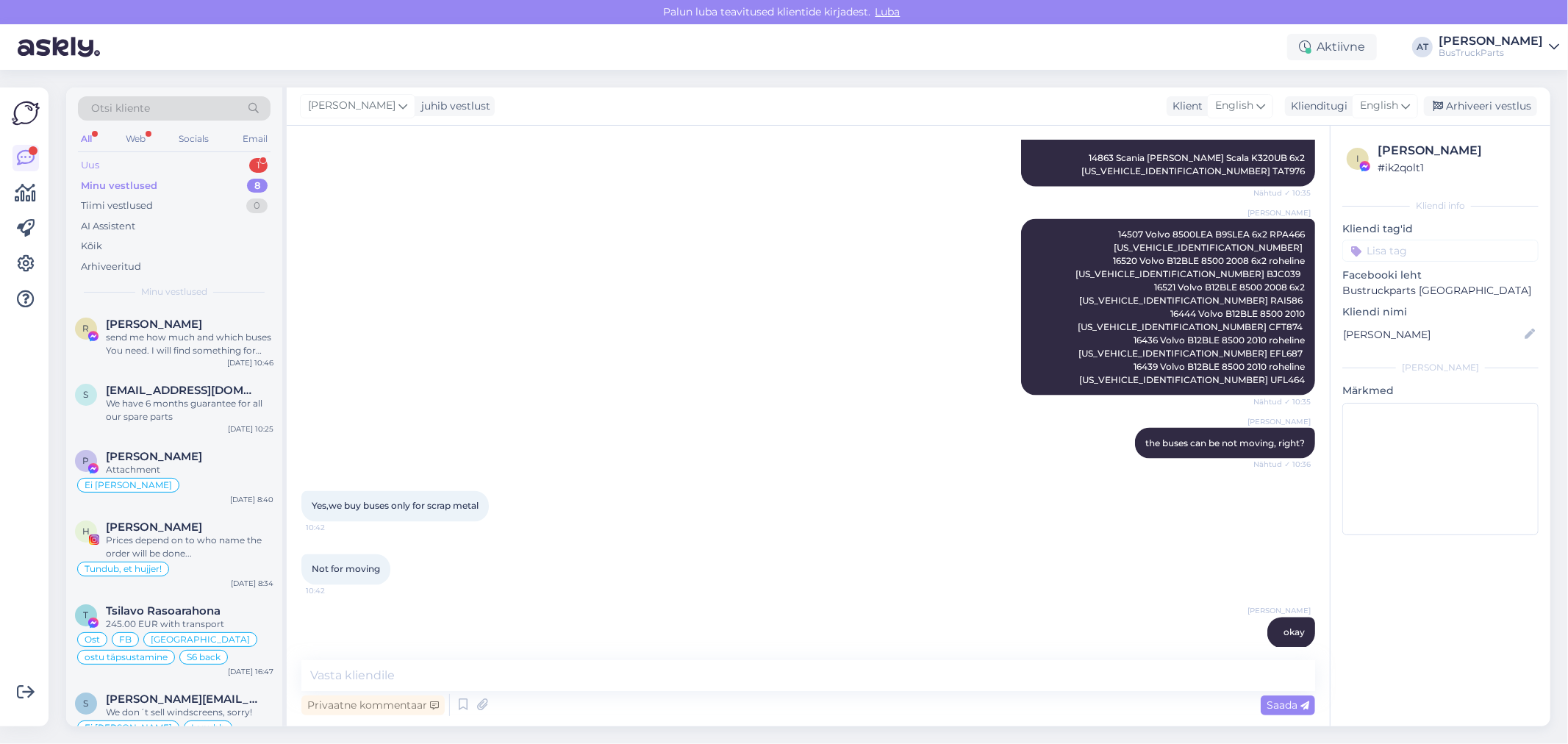
click at [156, 172] on div "Uus 1" at bounding box center [173, 166] width 192 height 21
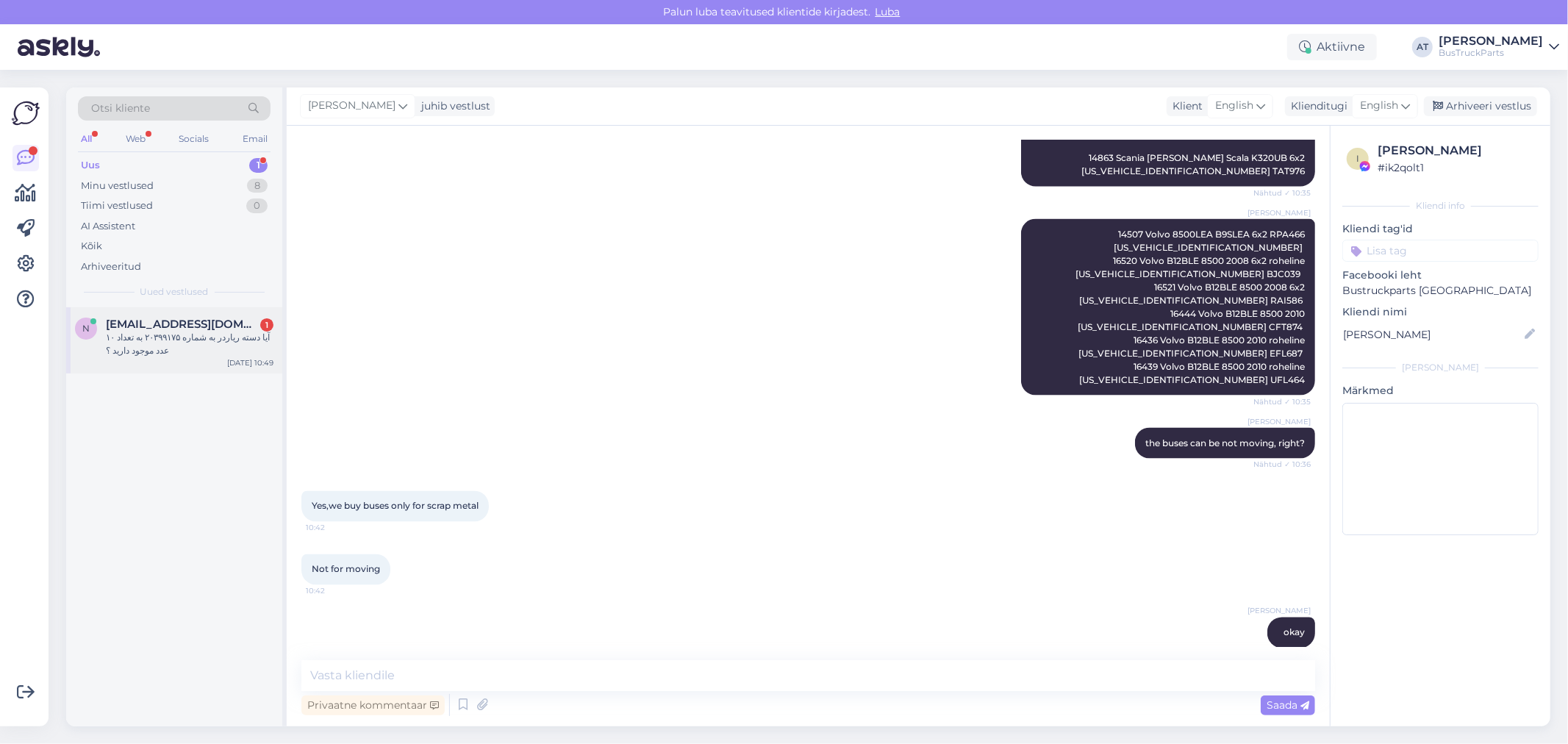
click at [179, 333] on div "آیا دسته ریاردر به شماره ۲۰۳۹۹۱۷۵ به تعداد ۱۰ عدد موجود دارید ؟" at bounding box center [190, 344] width 167 height 27
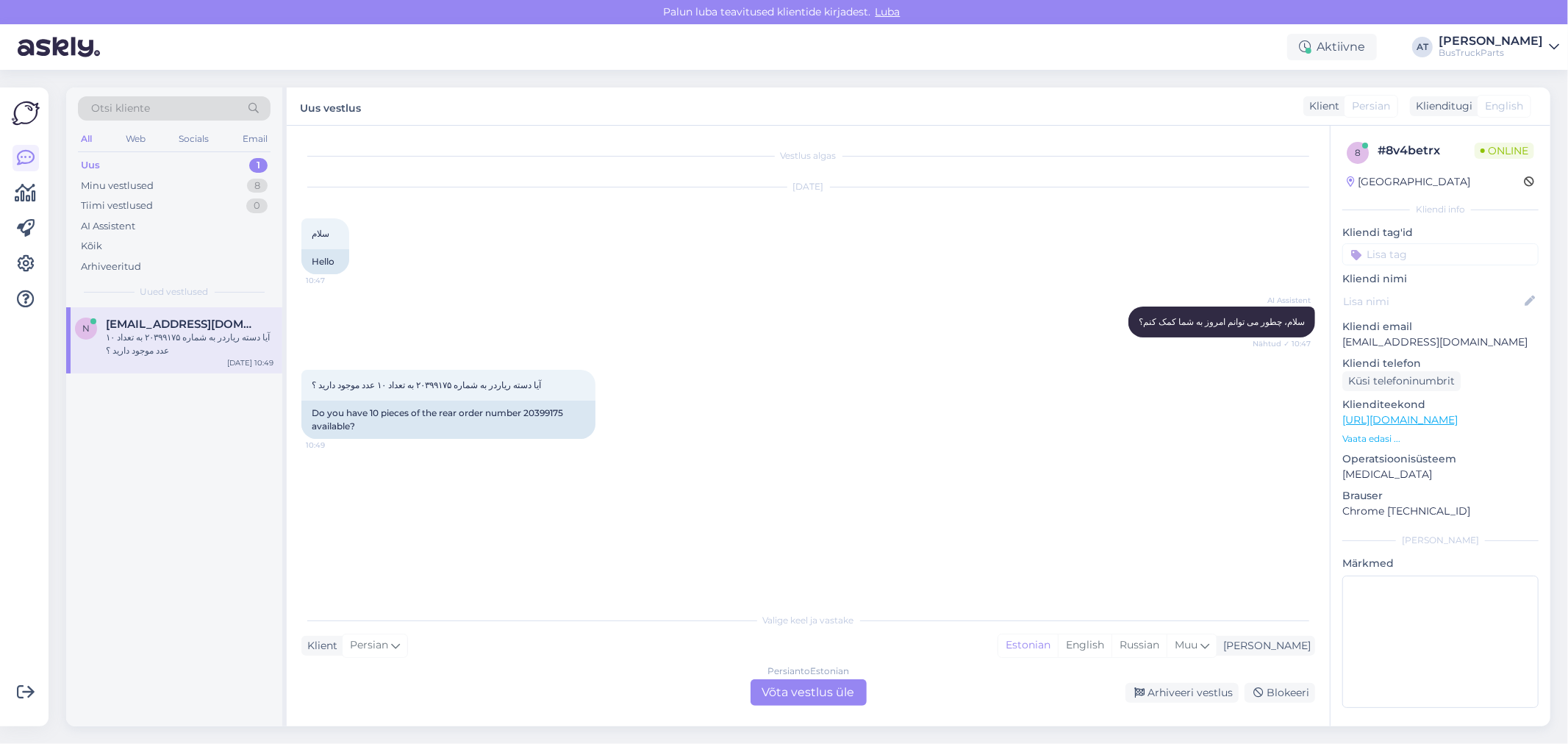
scroll to position [0, 0]
click at [533, 407] on div "Do you have 10 pieces of the rear order number 20399175 available?" at bounding box center [448, 420] width 294 height 38
copy div "20399175"
click at [804, 691] on div "Persian to Estonian Võta vestlus üle" at bounding box center [808, 692] width 116 height 27
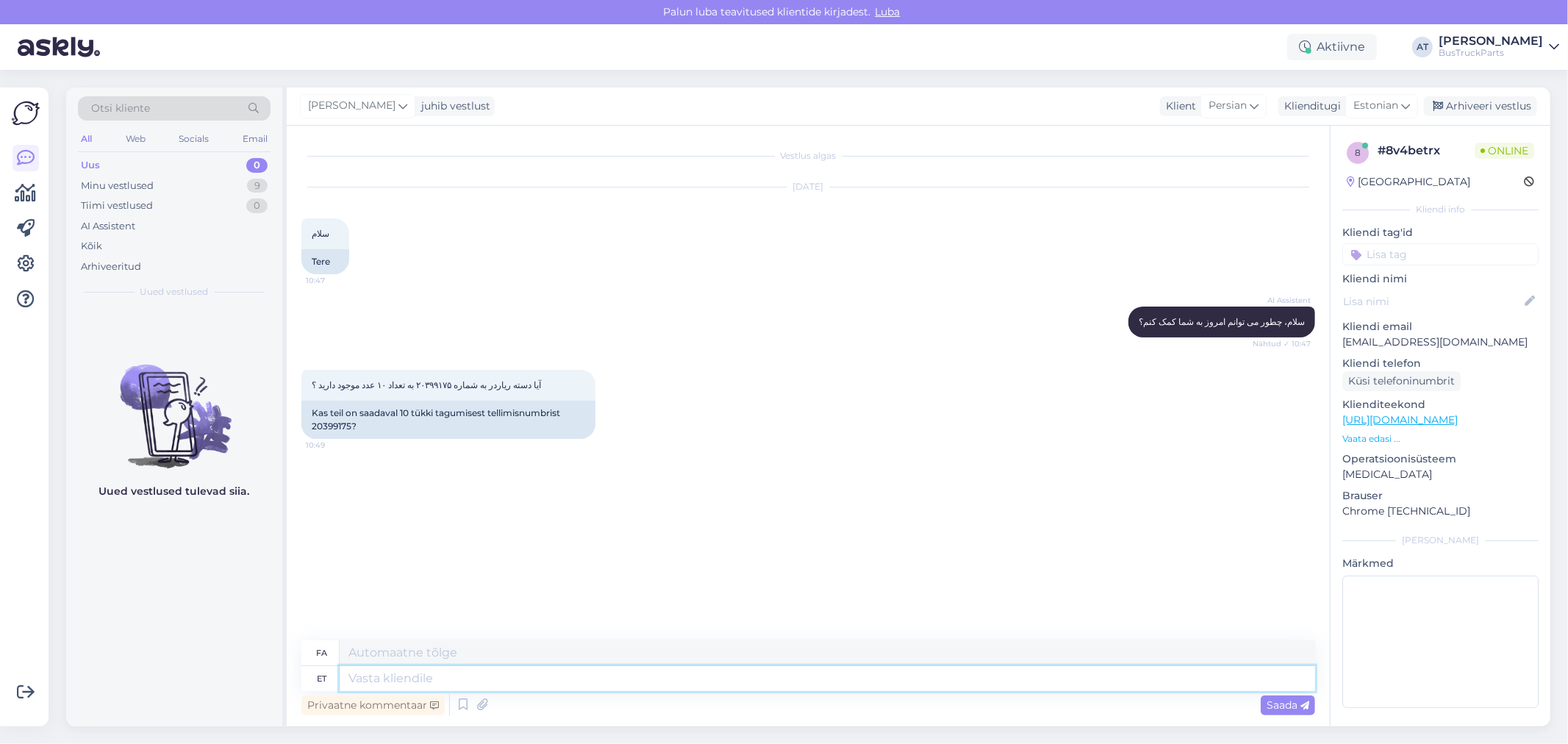
click at [784, 688] on textarea at bounding box center [827, 678] width 975 height 25
type textarea "Hello!"
type textarea "سلام!"
type textarea "Hello! Only"
type textarea "سلام! فقط!"
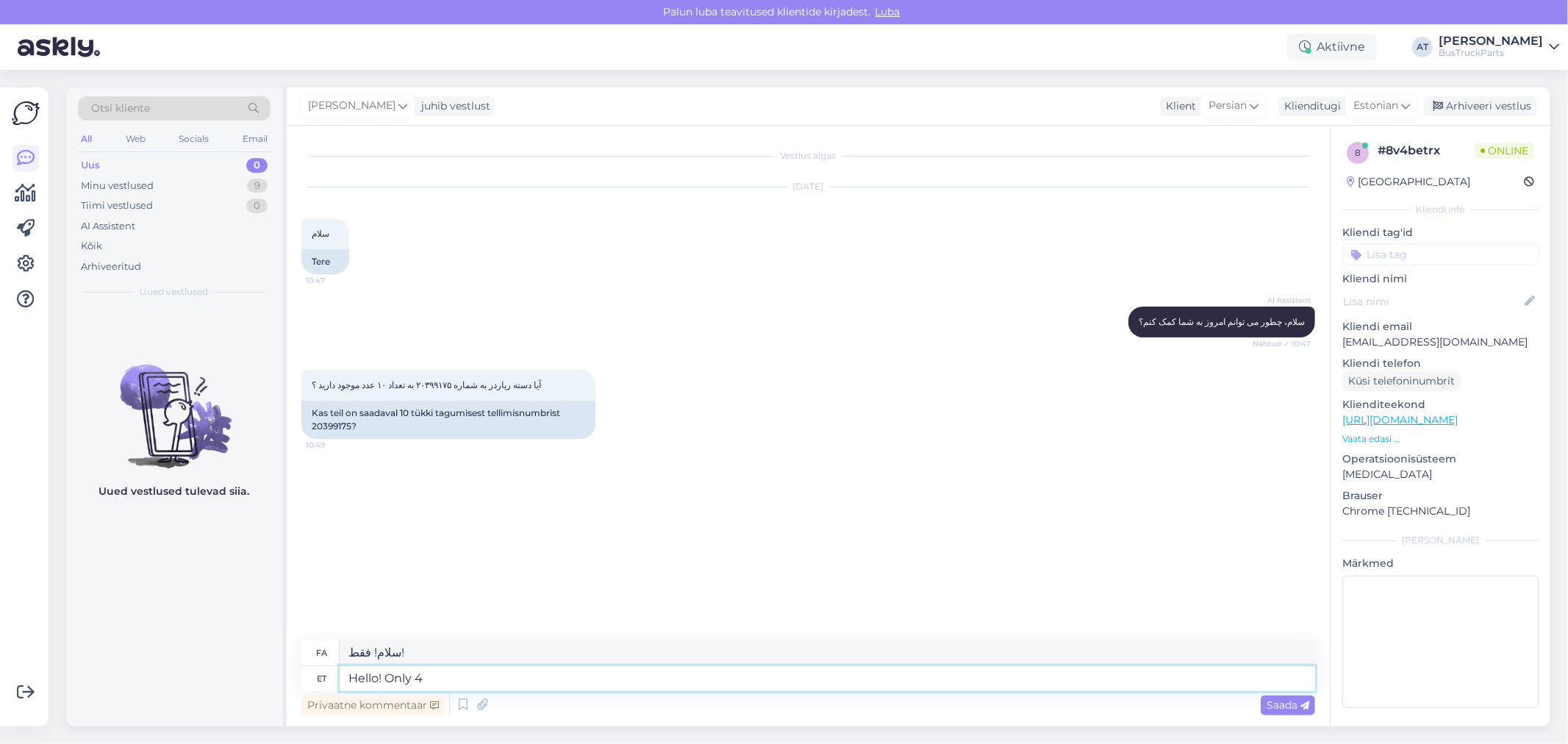
type textarea "Hello! Only 4 p"
type textarea "سلام! فقط ۴ تا"
type textarea "Hello! Only 4 pcs ab"
type textarea "سلام! فقط ۴ عدد"
type textarea "Hello! Only 4 pcs available"
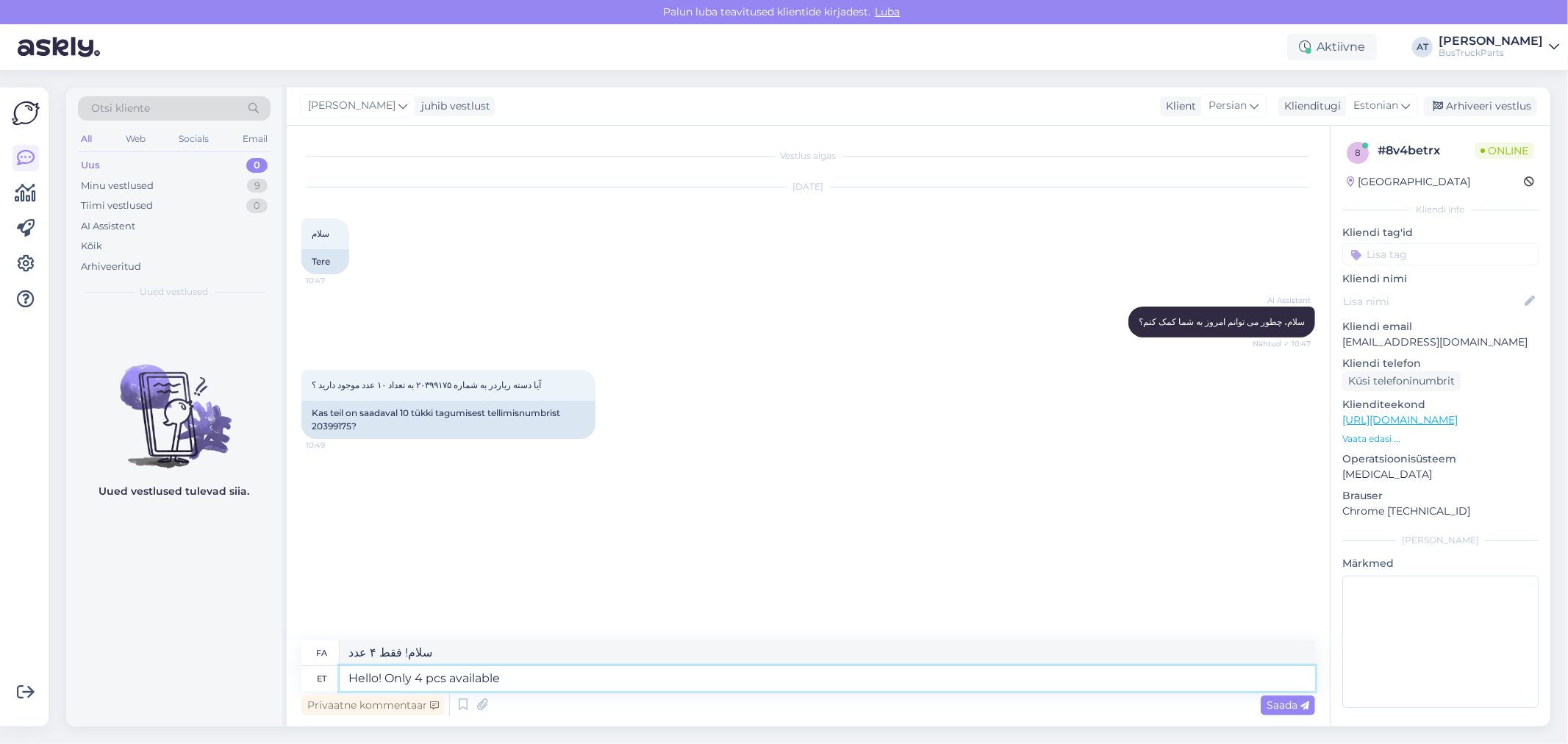
type textarea "سلام! فقط ۴ عدد موجود است"
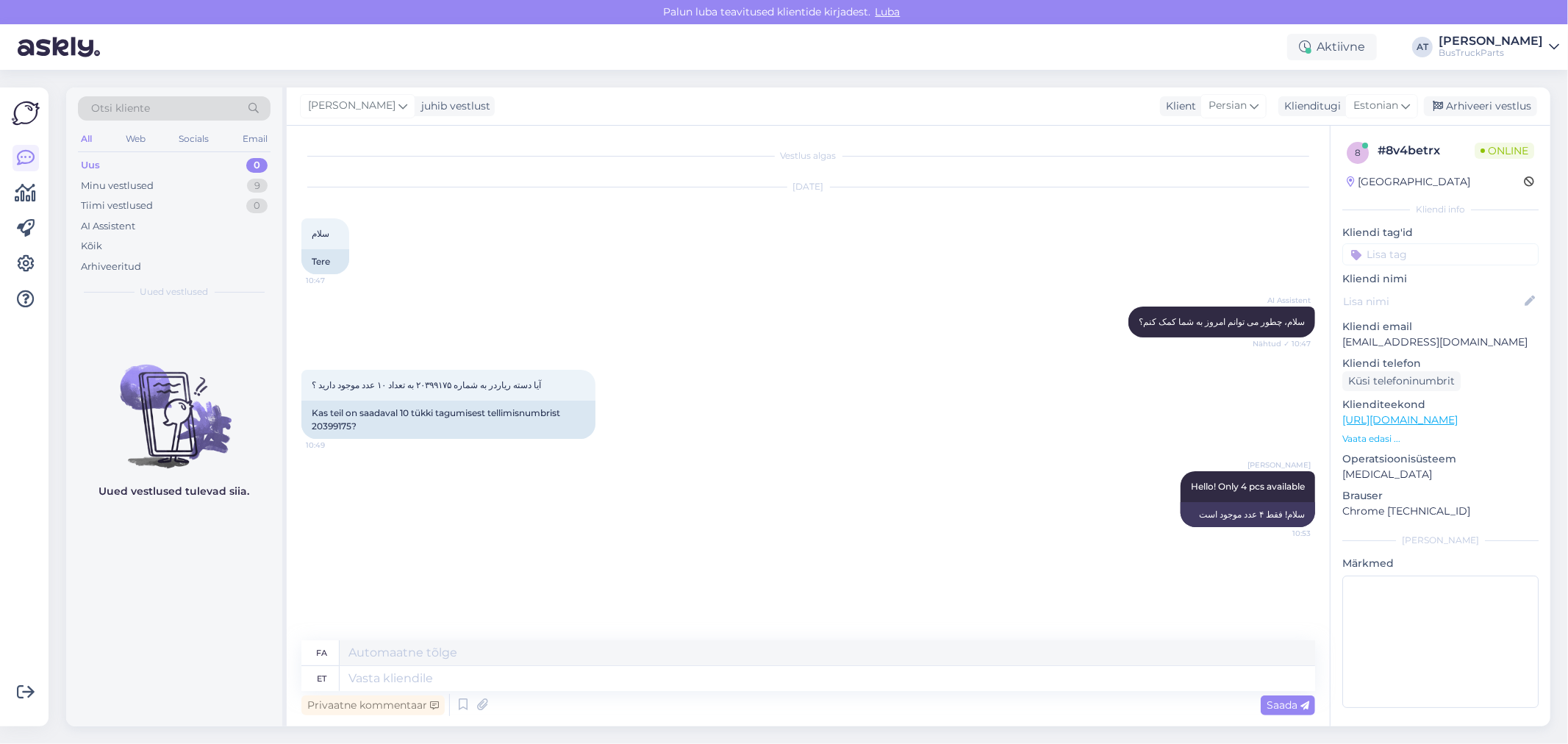
click at [1410, 341] on p "[EMAIL_ADDRESS][DOMAIN_NAME]" at bounding box center [1440, 342] width 197 height 16
copy p "[EMAIL_ADDRESS][DOMAIN_NAME]"
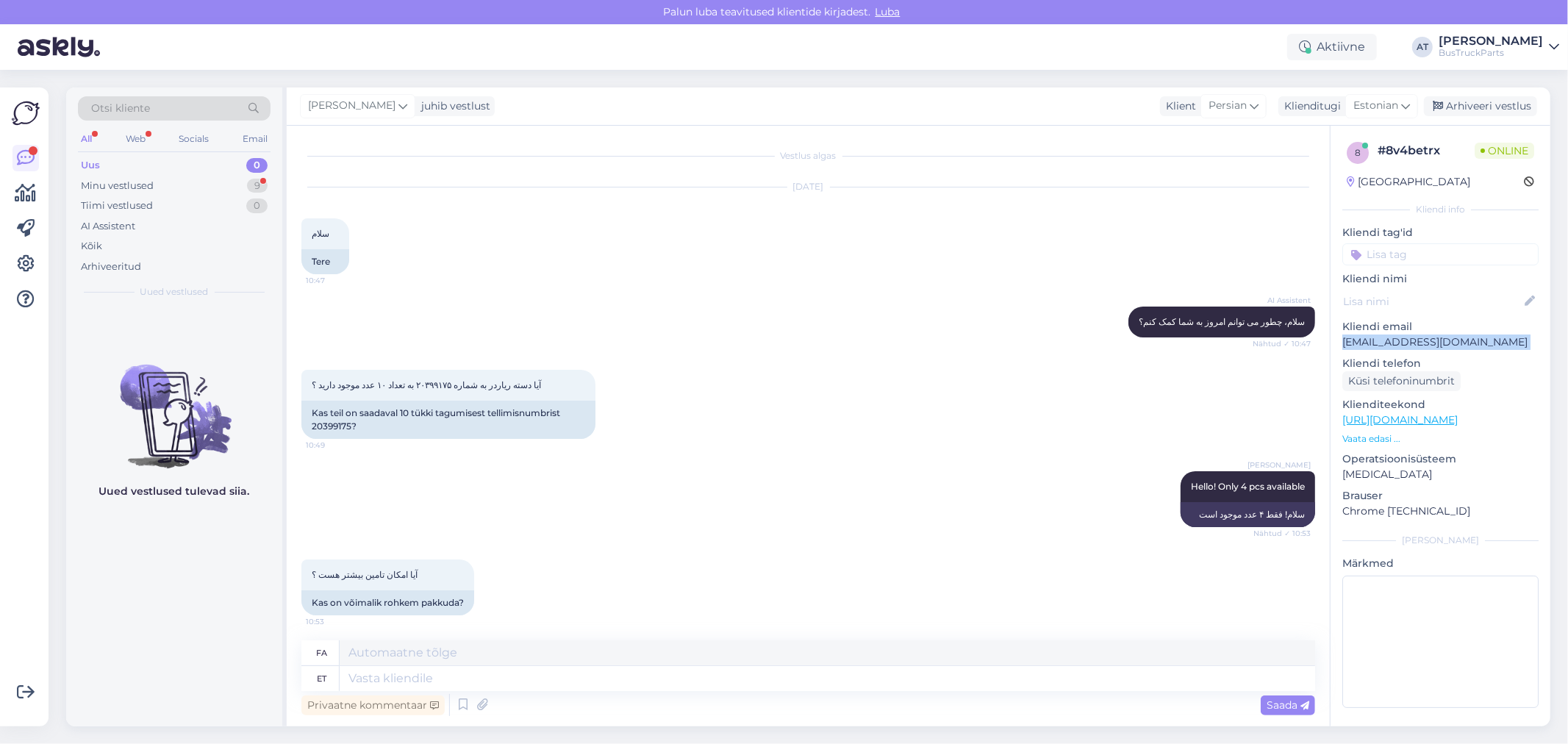
scroll to position [3, 0]
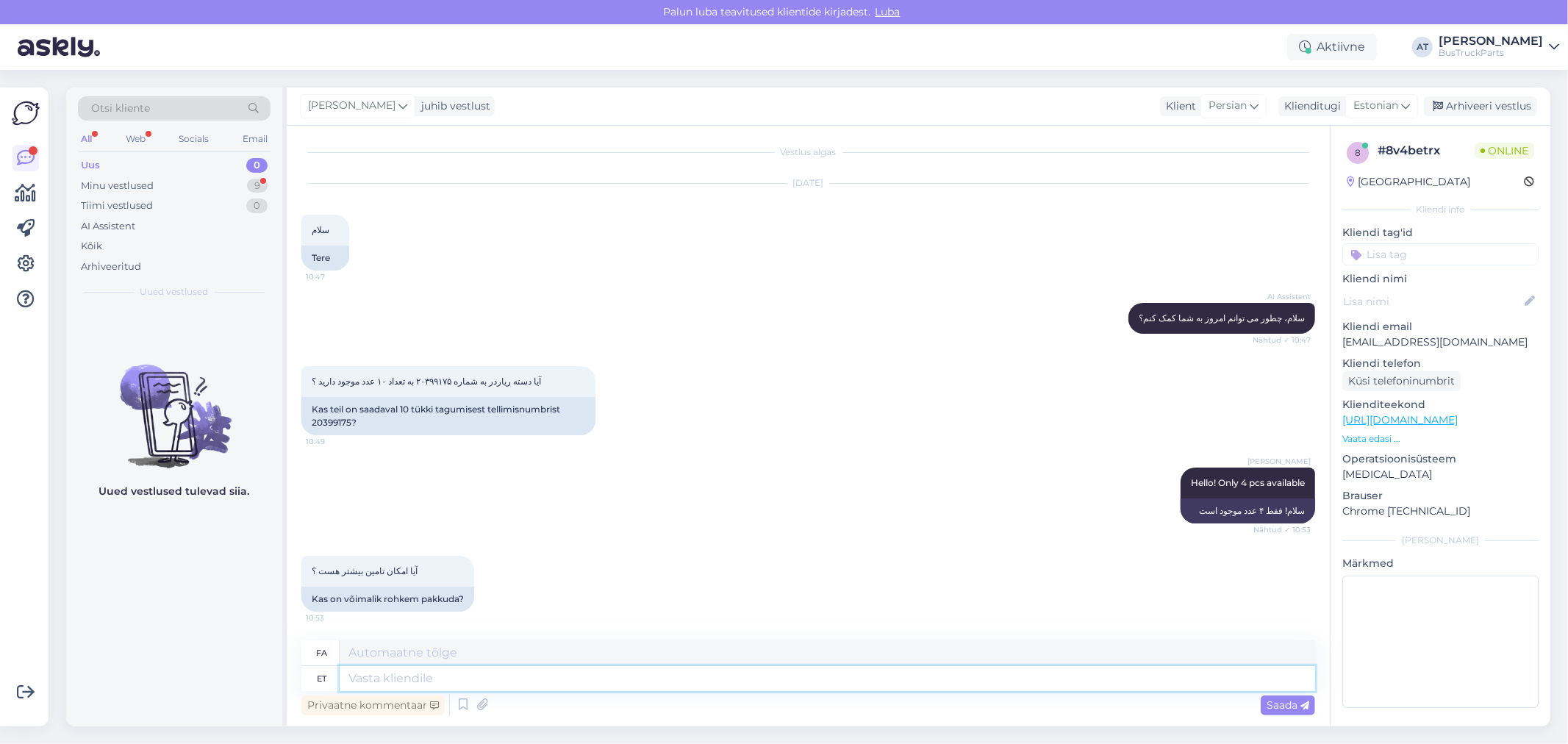
click at [486, 678] on textarea at bounding box center [827, 678] width 975 height 25
type textarea "ei o"
type textarea "خیر"
type textarea "ei oel"
type textarea "نه، نه"
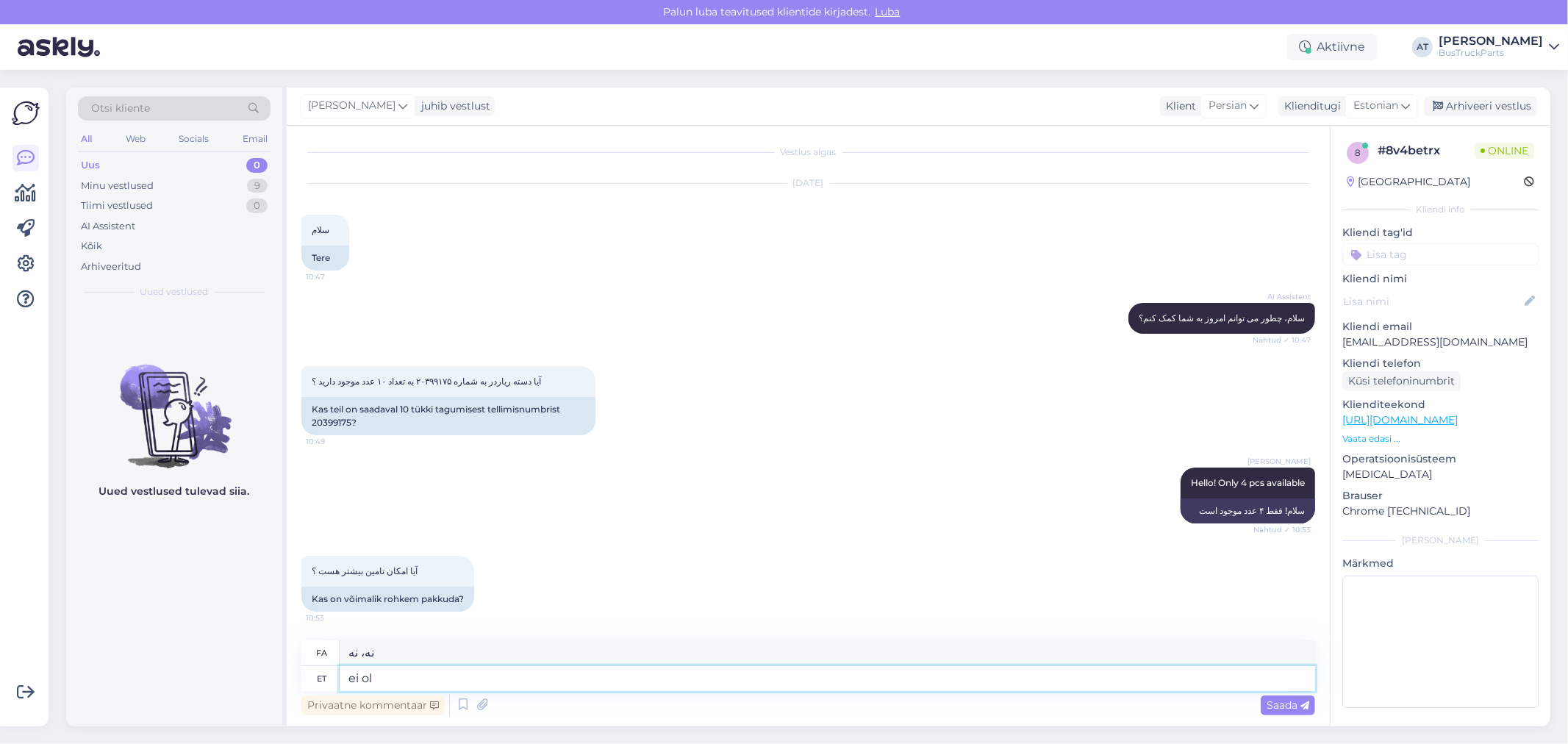
type textarea "ei ole"
type textarea "وجود ندارد"
type textarea "ei ole"
click at [1292, 703] on span "Saada" at bounding box center [1288, 704] width 42 height 13
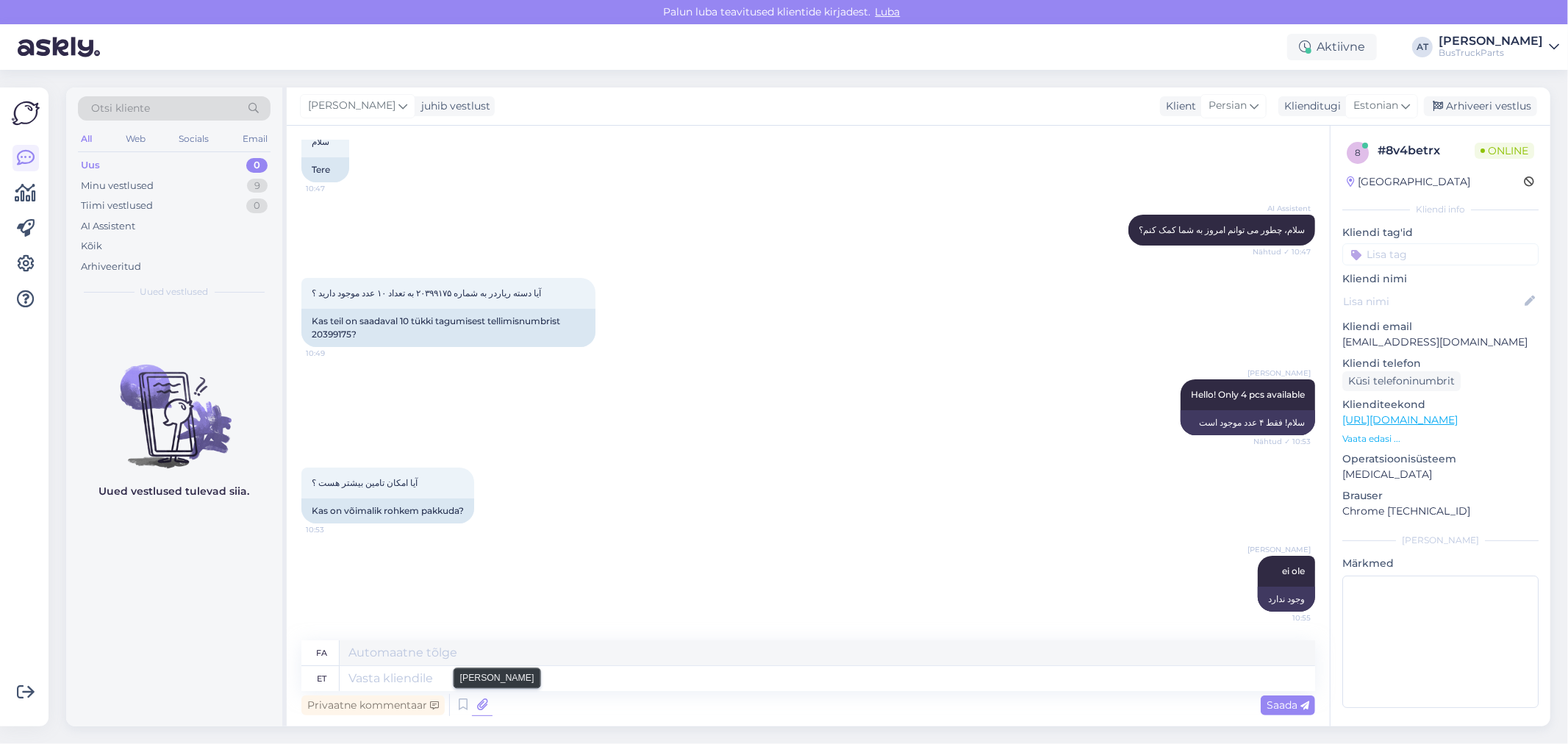
click at [486, 713] on icon at bounding box center [482, 705] width 21 height 22
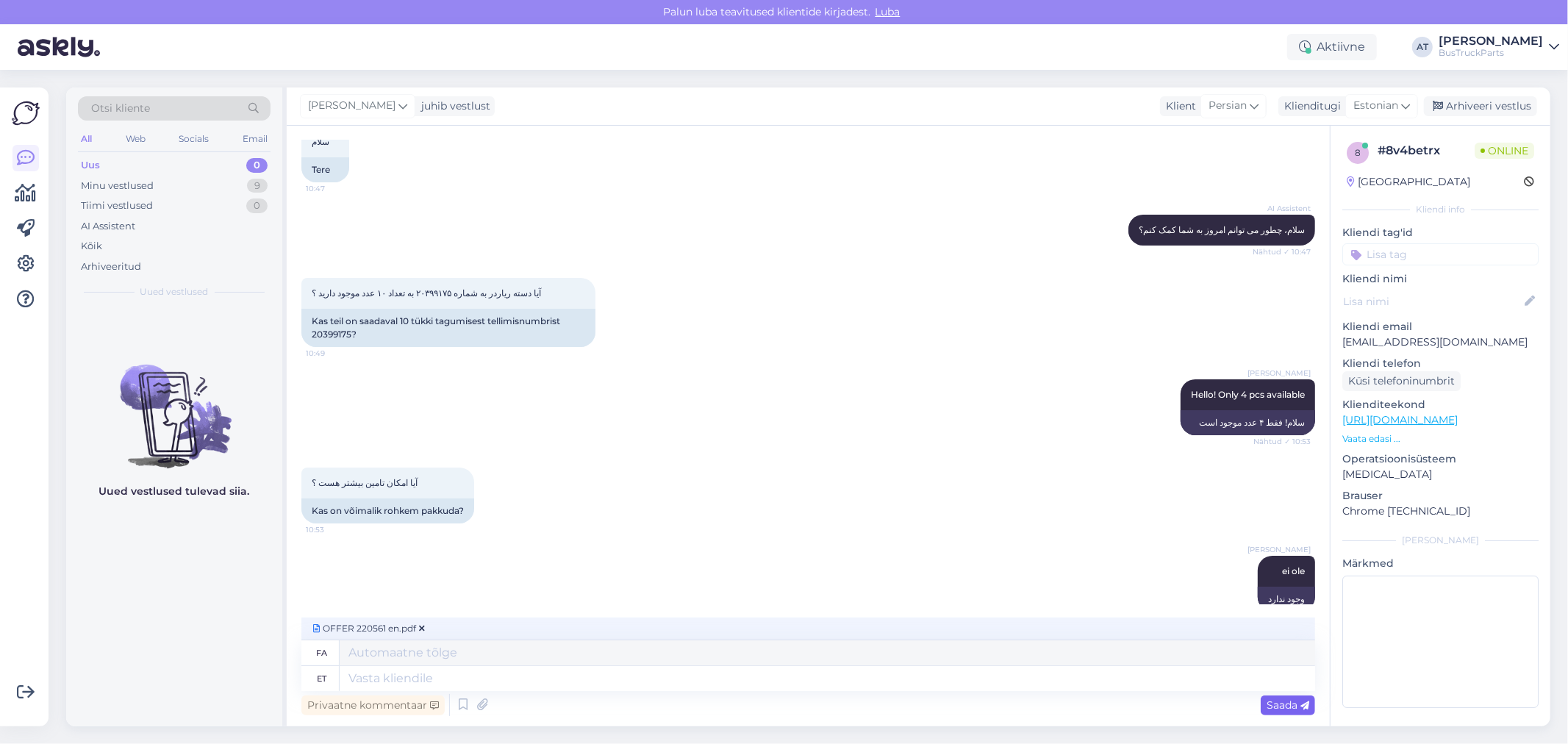
click at [1295, 701] on span "Saada" at bounding box center [1288, 704] width 42 height 13
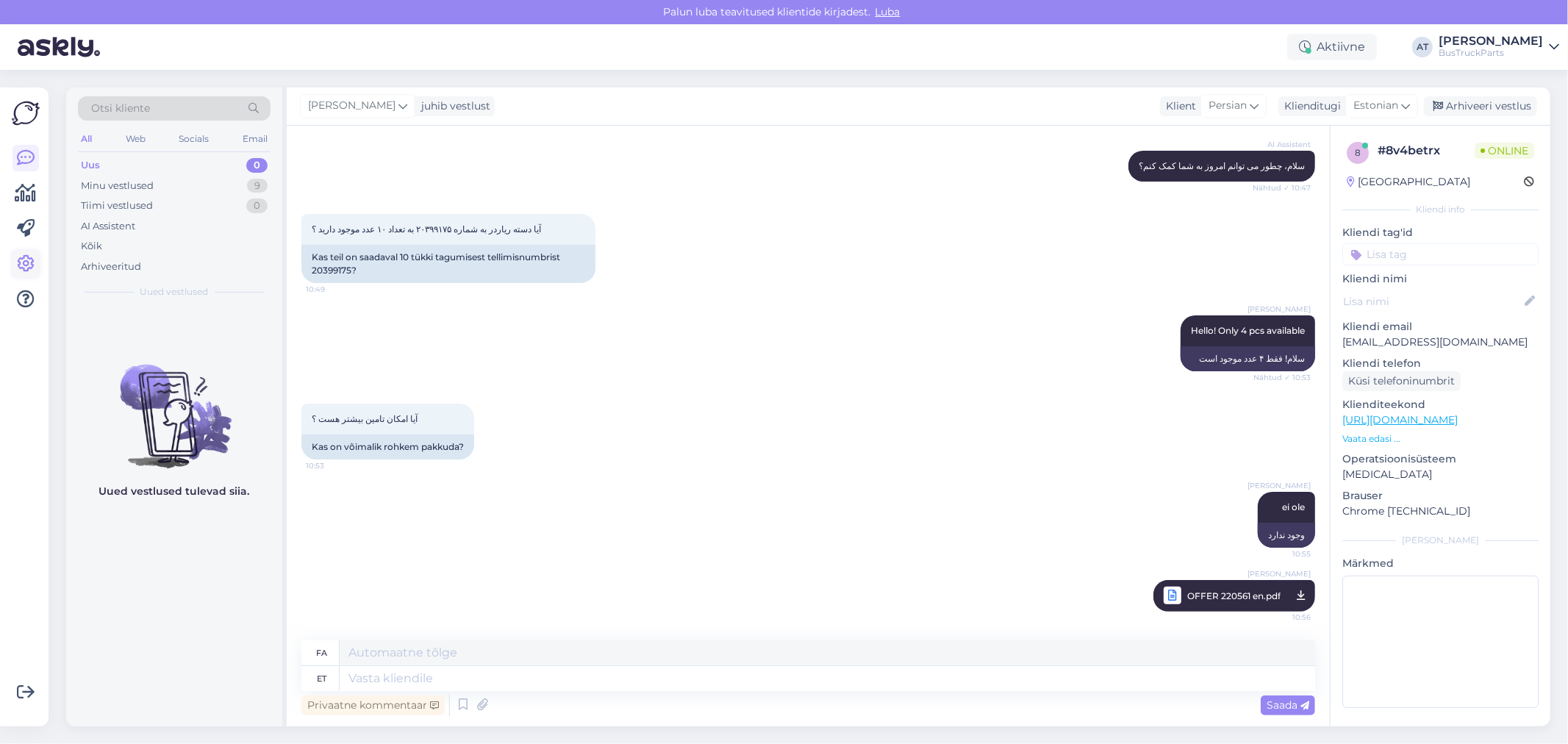
click at [32, 262] on icon at bounding box center [26, 264] width 17 height 17
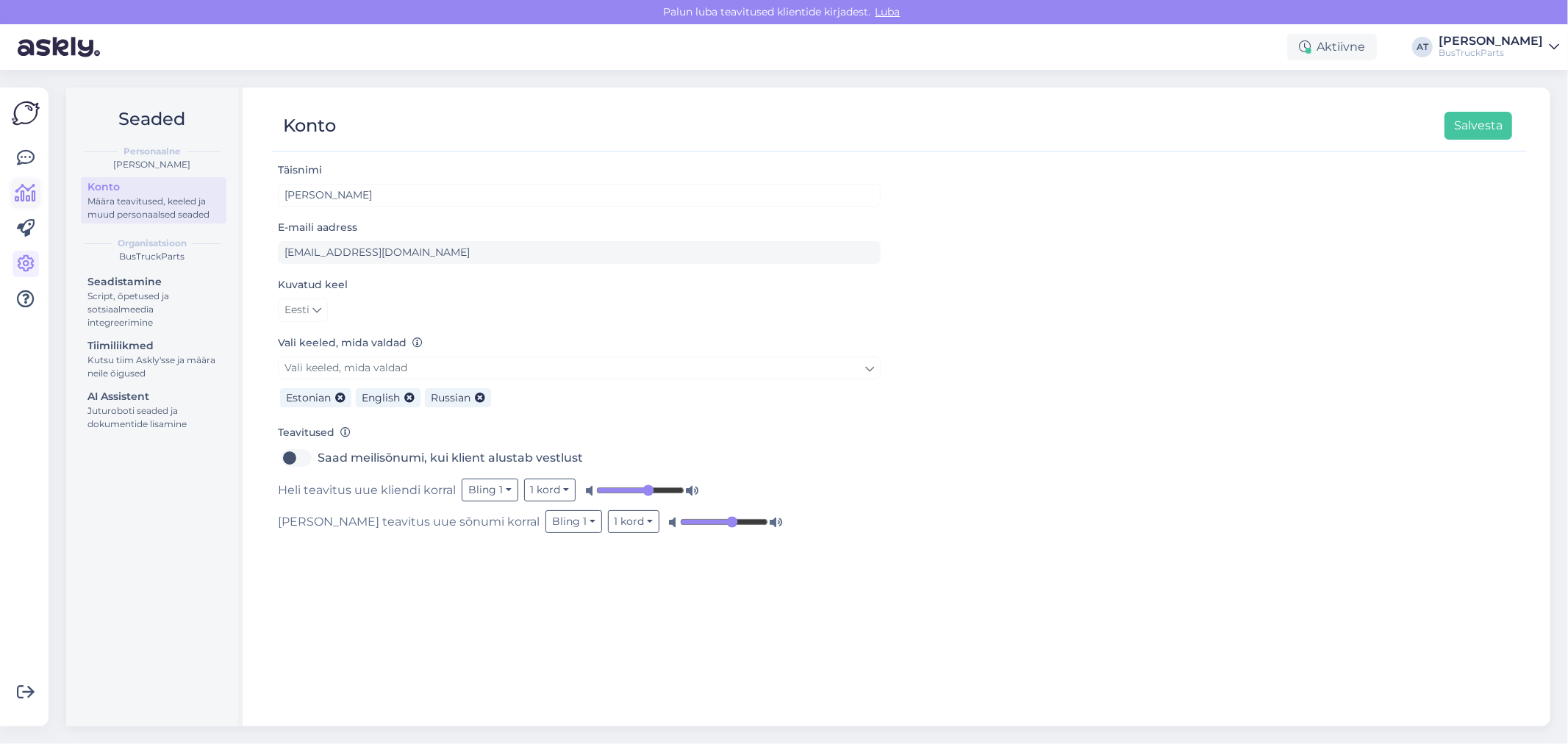
click at [32, 197] on icon at bounding box center [26, 193] width 22 height 17
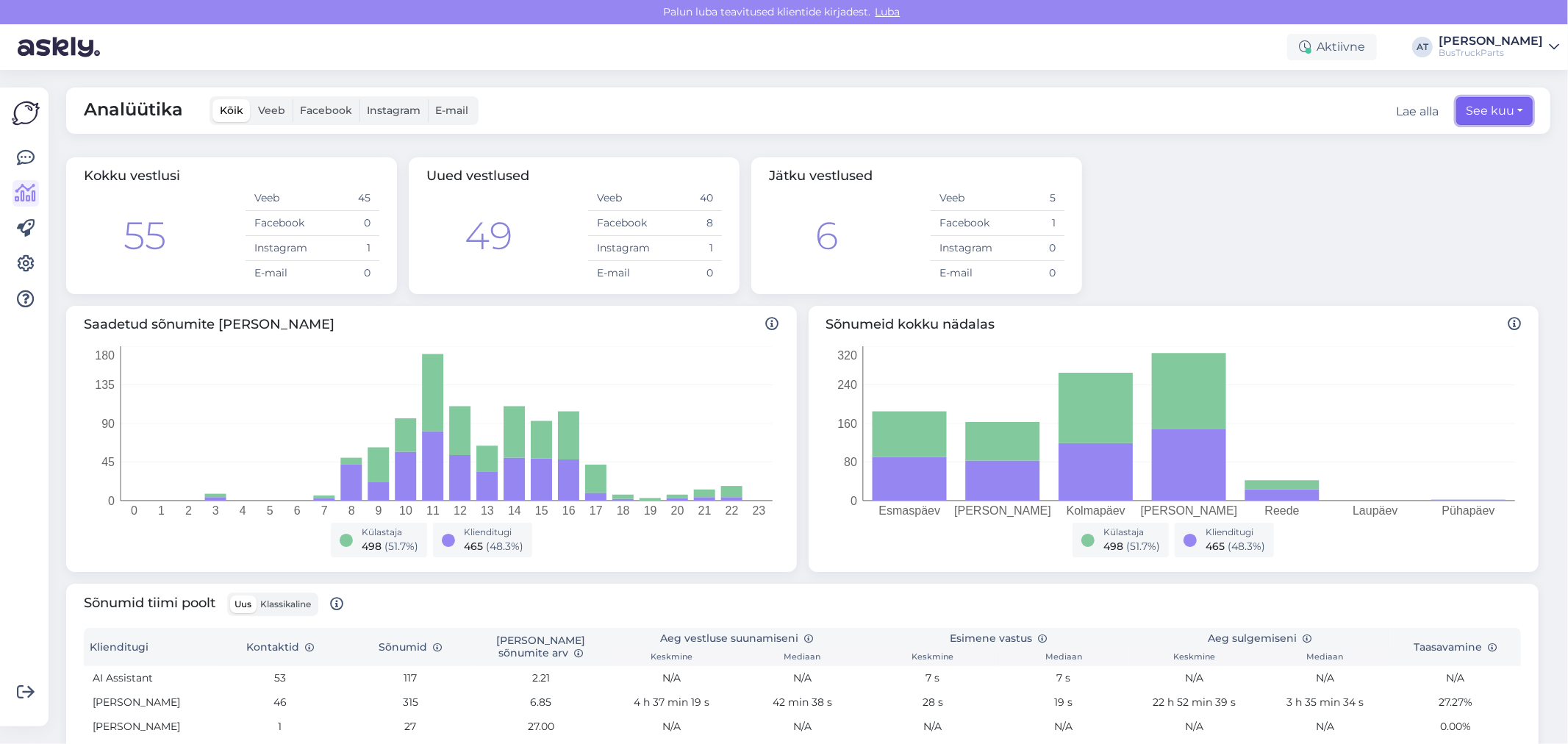
click at [1506, 110] on button "See kuu" at bounding box center [1495, 111] width 77 height 28
select select "8"
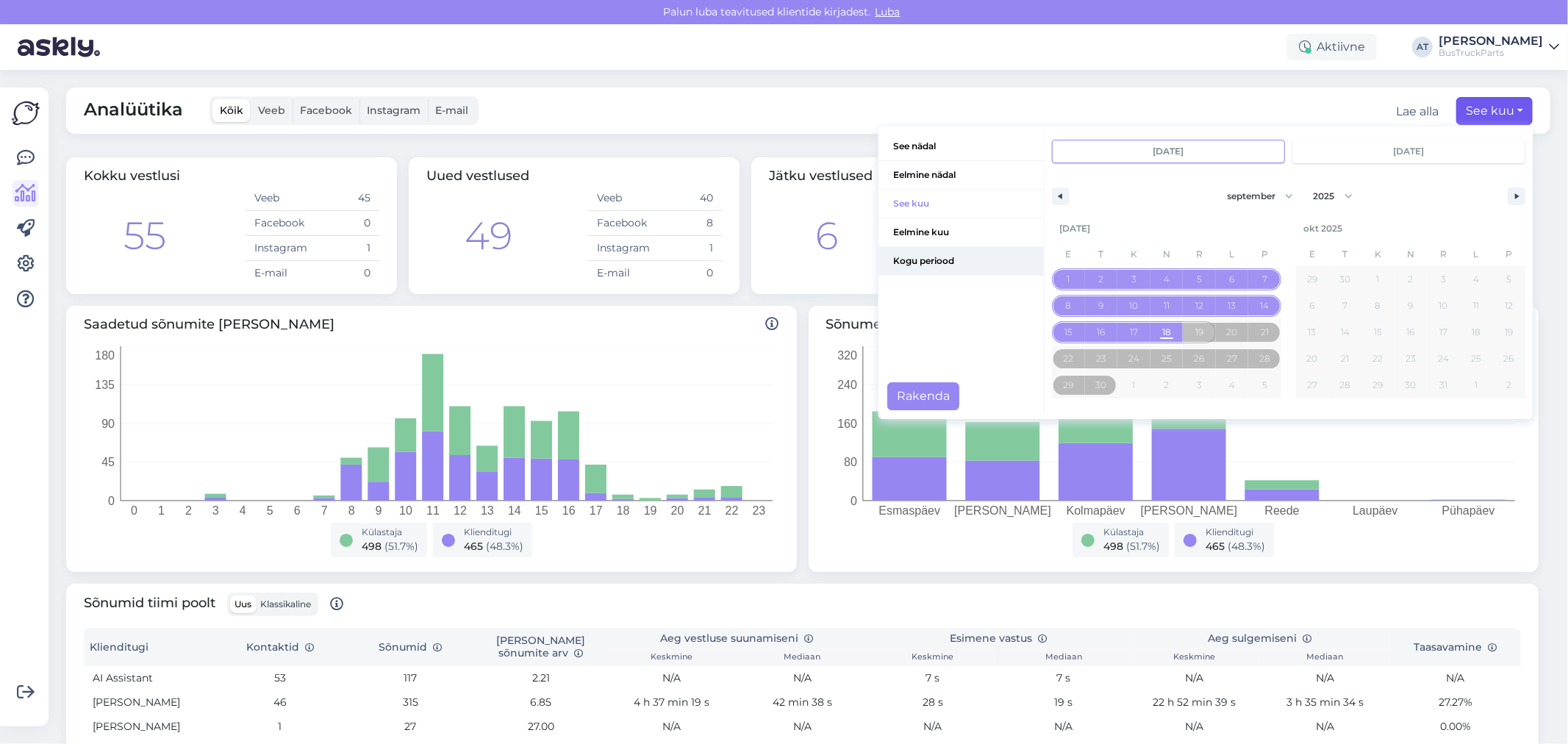
click at [973, 262] on span "Kogu periood" at bounding box center [962, 260] width 166 height 28
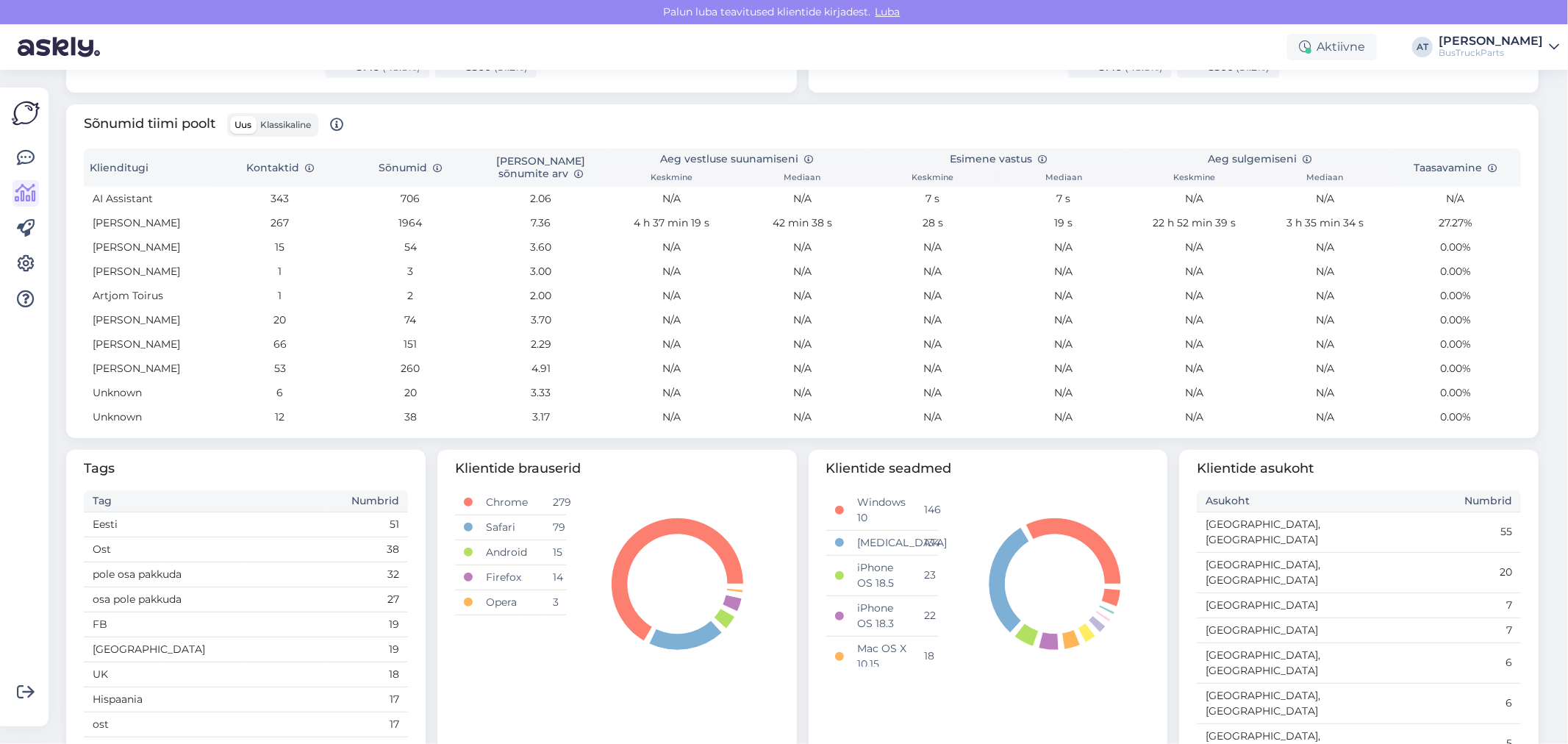
scroll to position [530, 0]
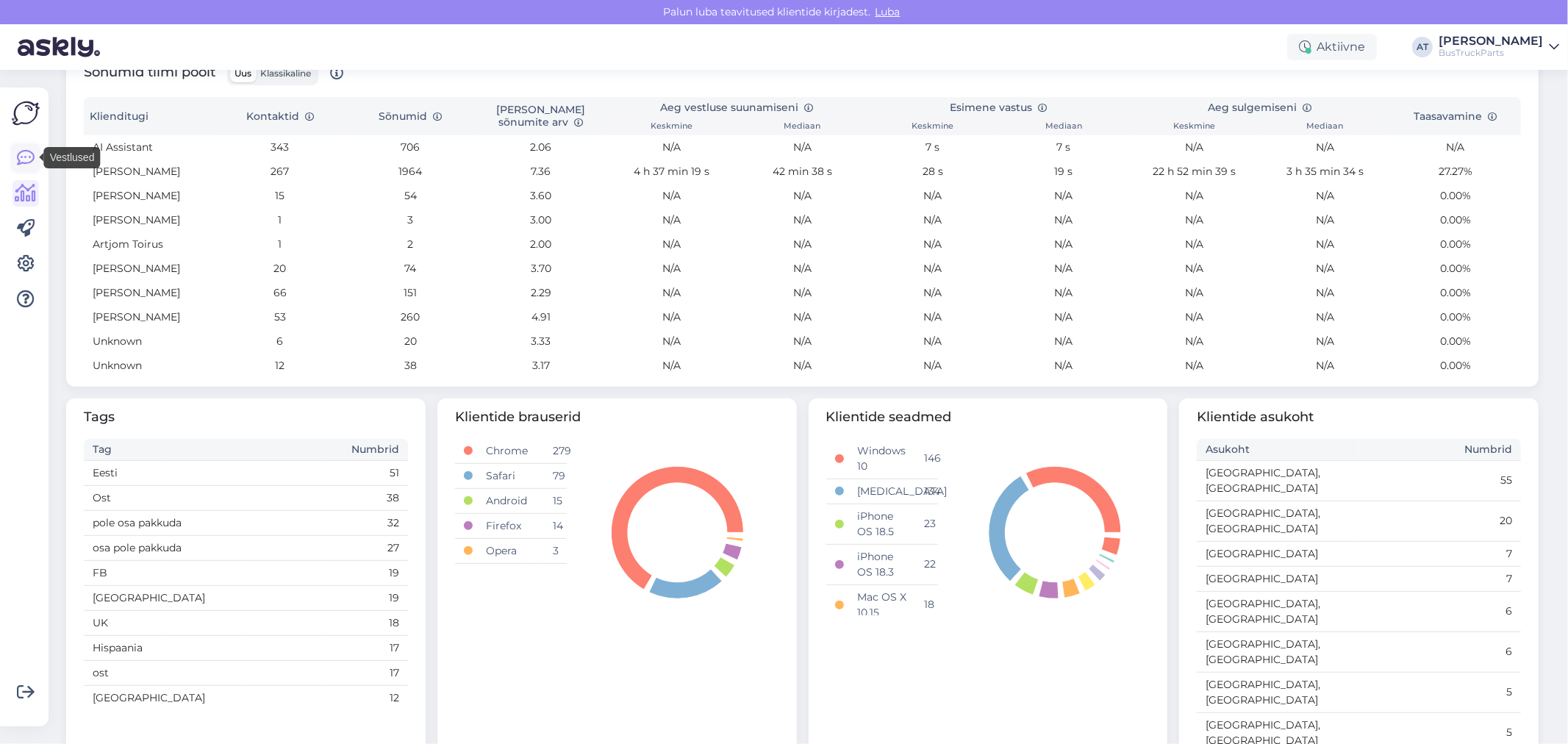
click at [21, 162] on icon at bounding box center [26, 158] width 17 height 17
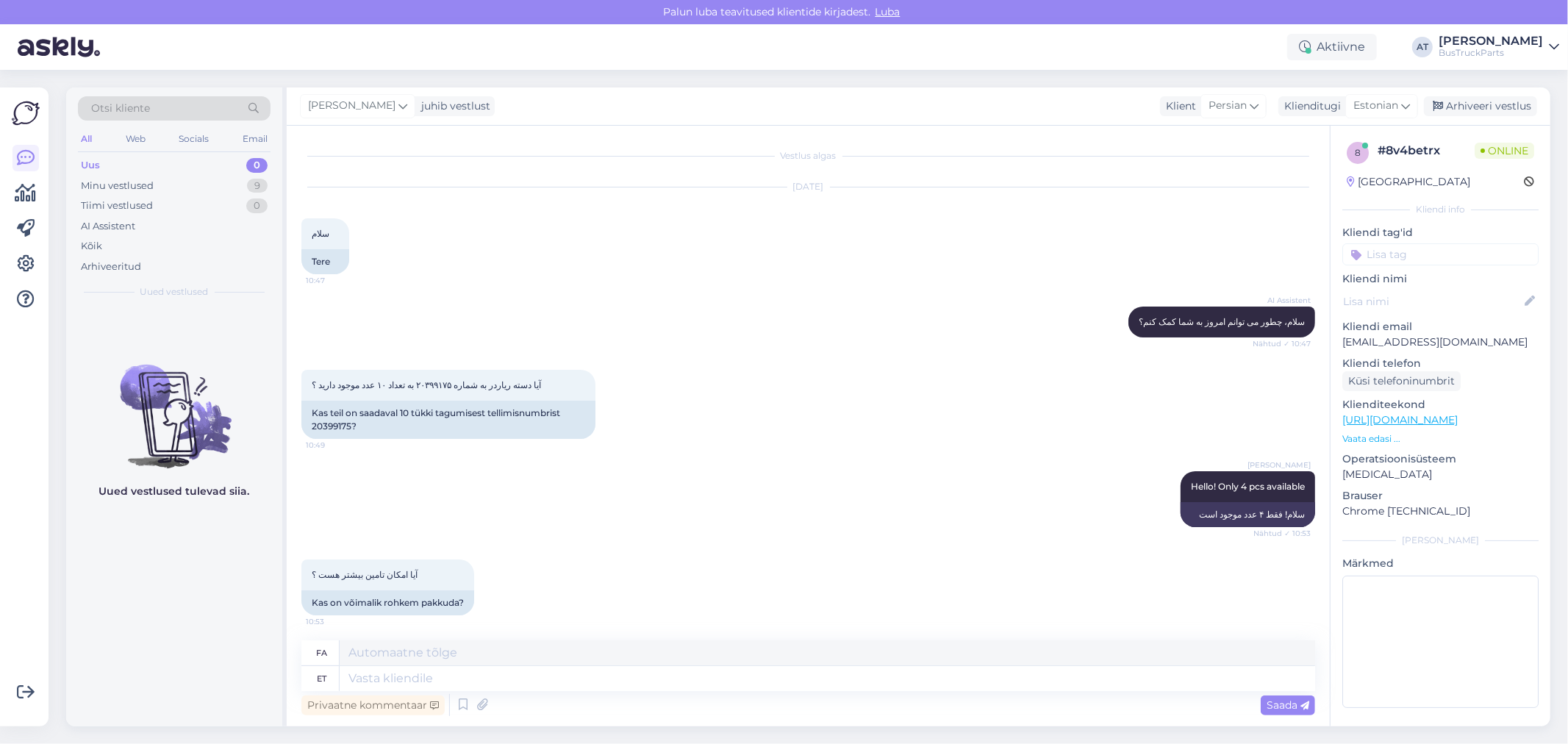
scroll to position [156, 0]
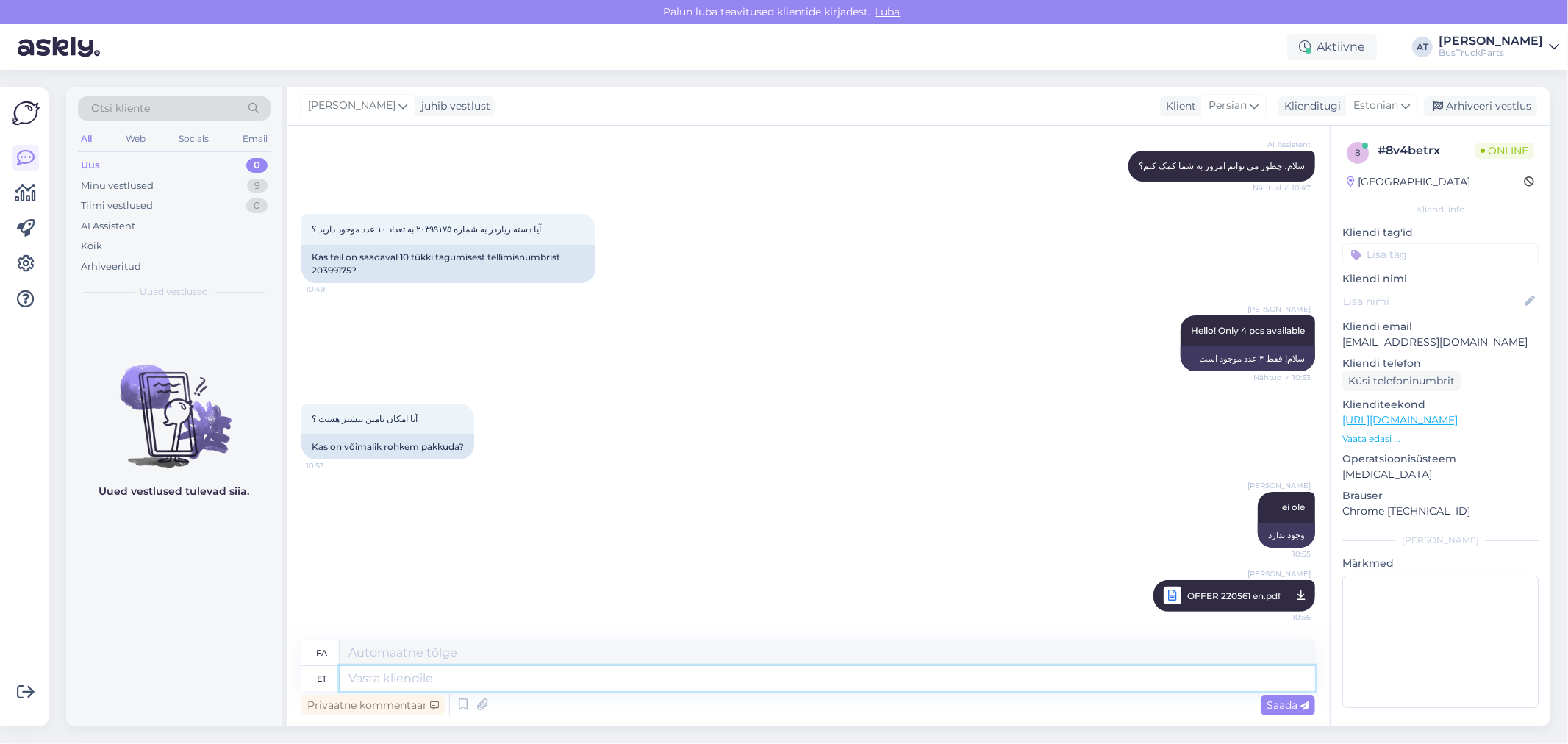
click at [480, 685] on textarea at bounding box center [827, 678] width 975 height 25
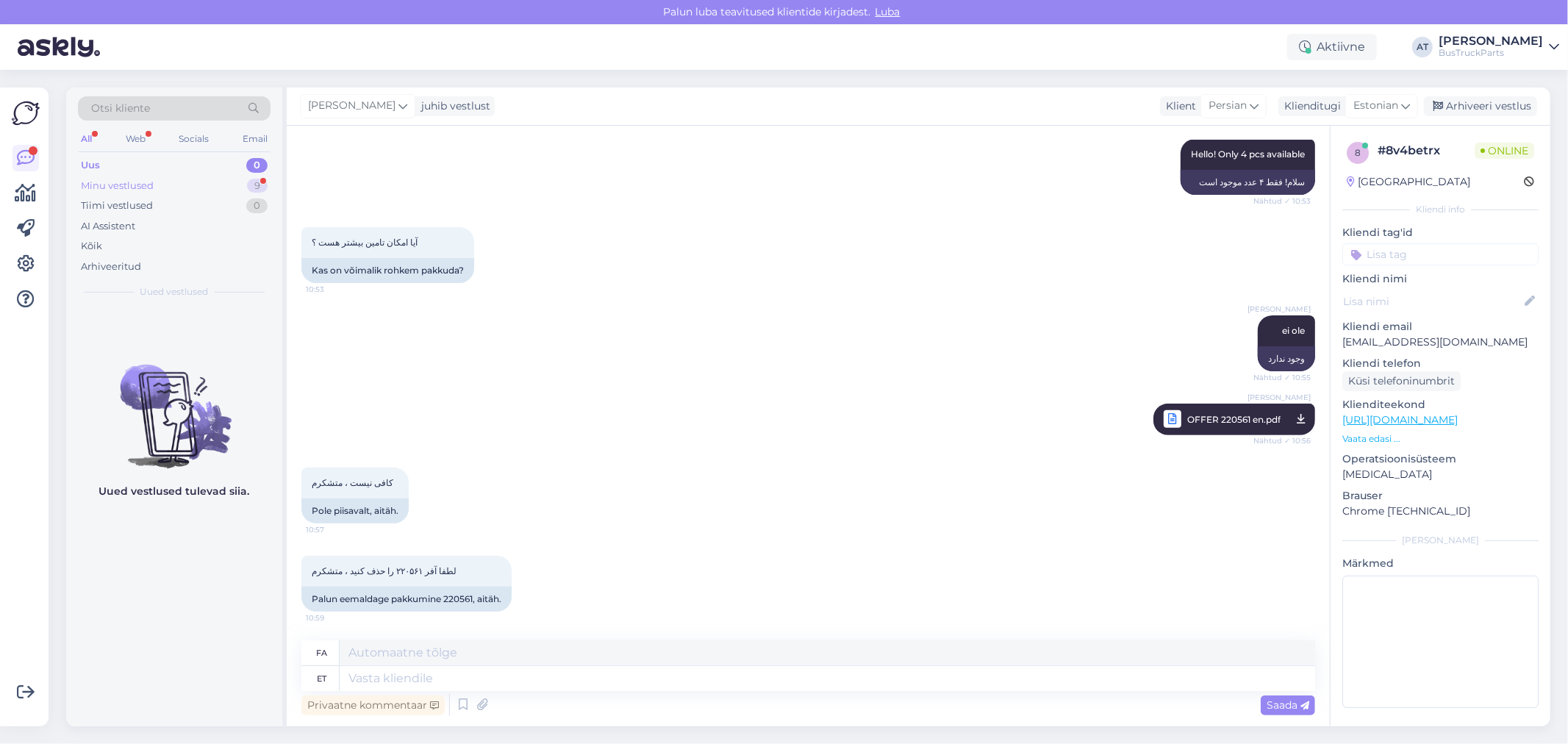
click at [143, 176] on div "Minu vestlused 9" at bounding box center [173, 186] width 192 height 21
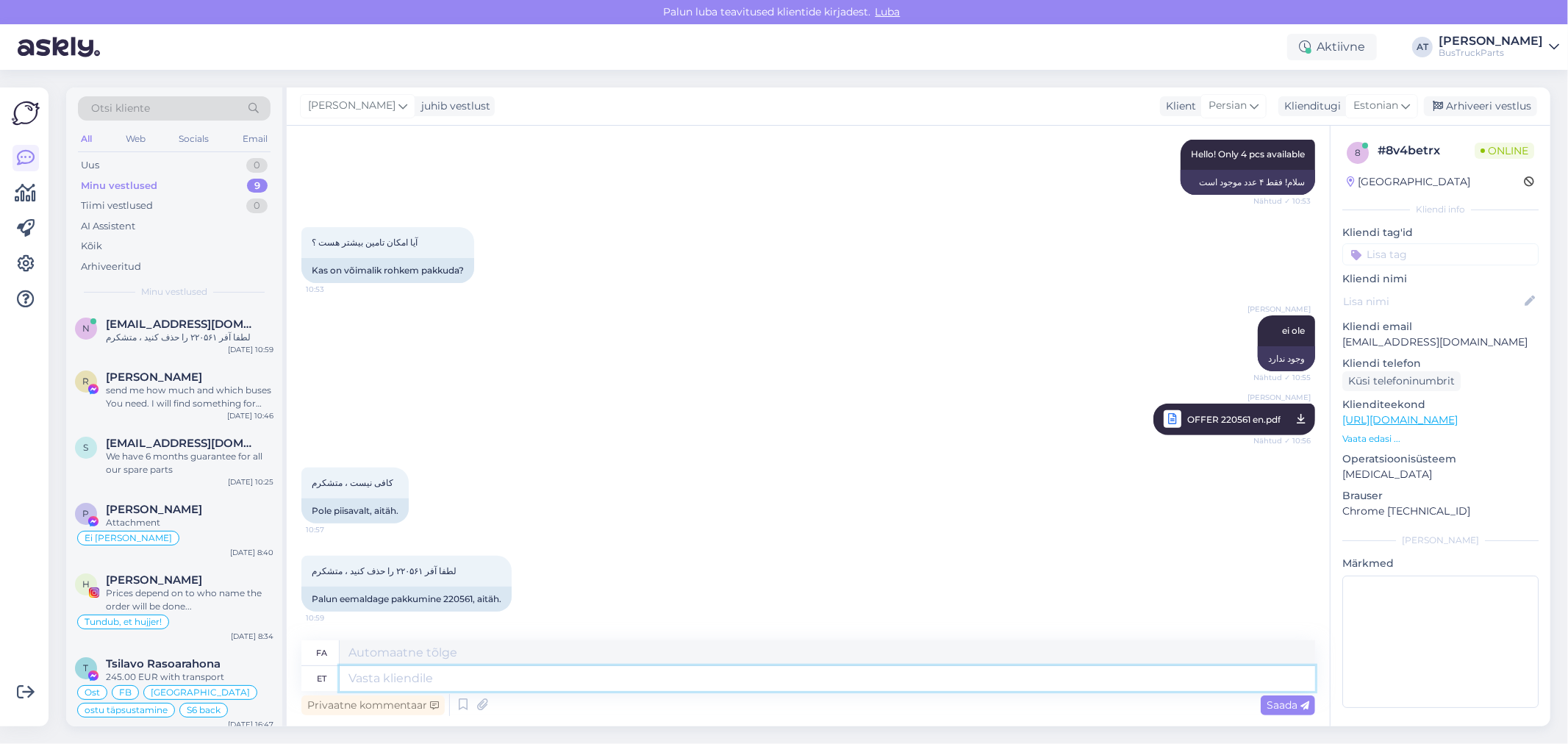
click at [531, 671] on textarea at bounding box center [827, 678] width 975 height 25
type textarea "hästi _="
type textarea "خب"
type textarea "hästi _="
type textarea "خب _="
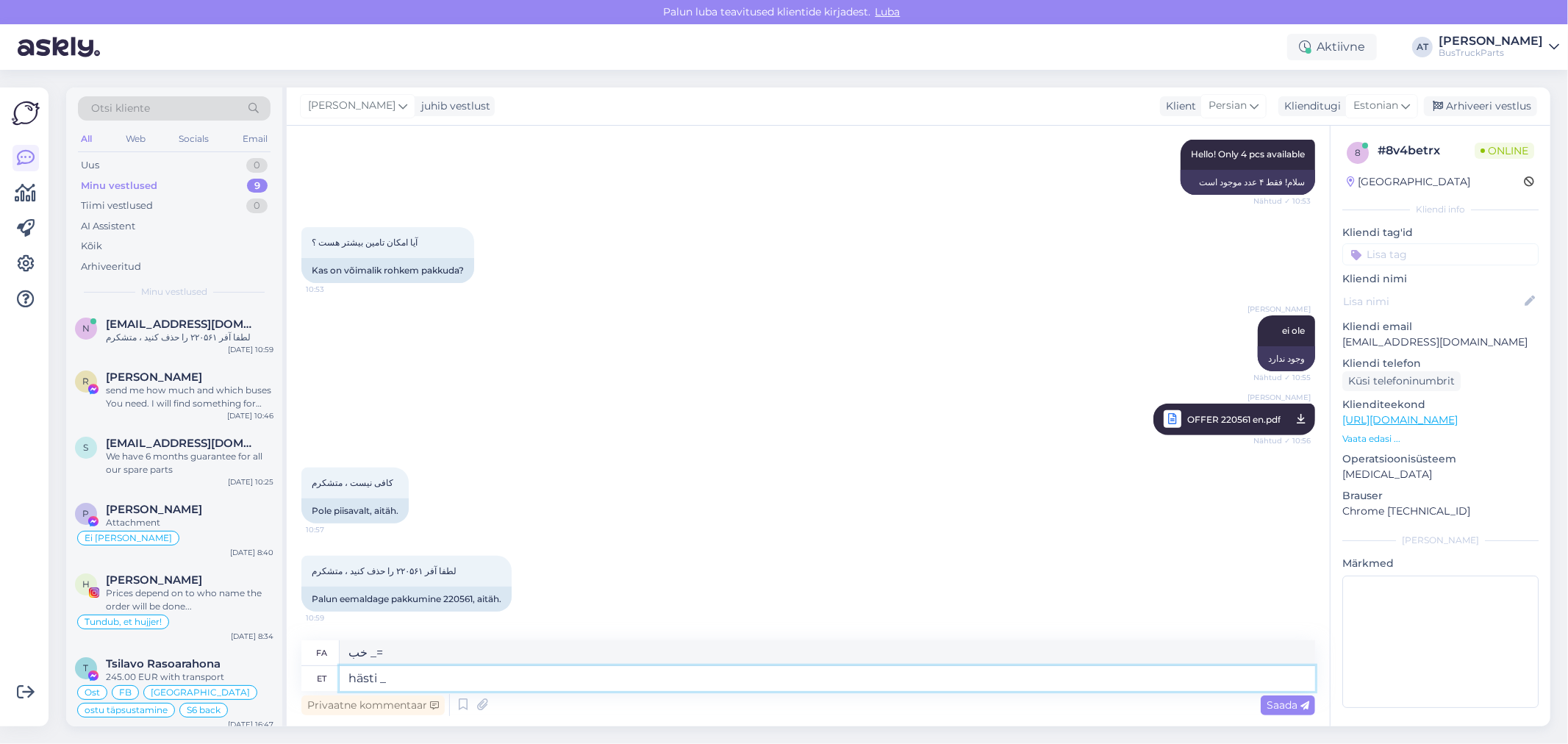
type textarea "hästi"
type textarea "خب"
type textarea "hästi :="
type textarea "خب:"
type textarea "hästi :)"
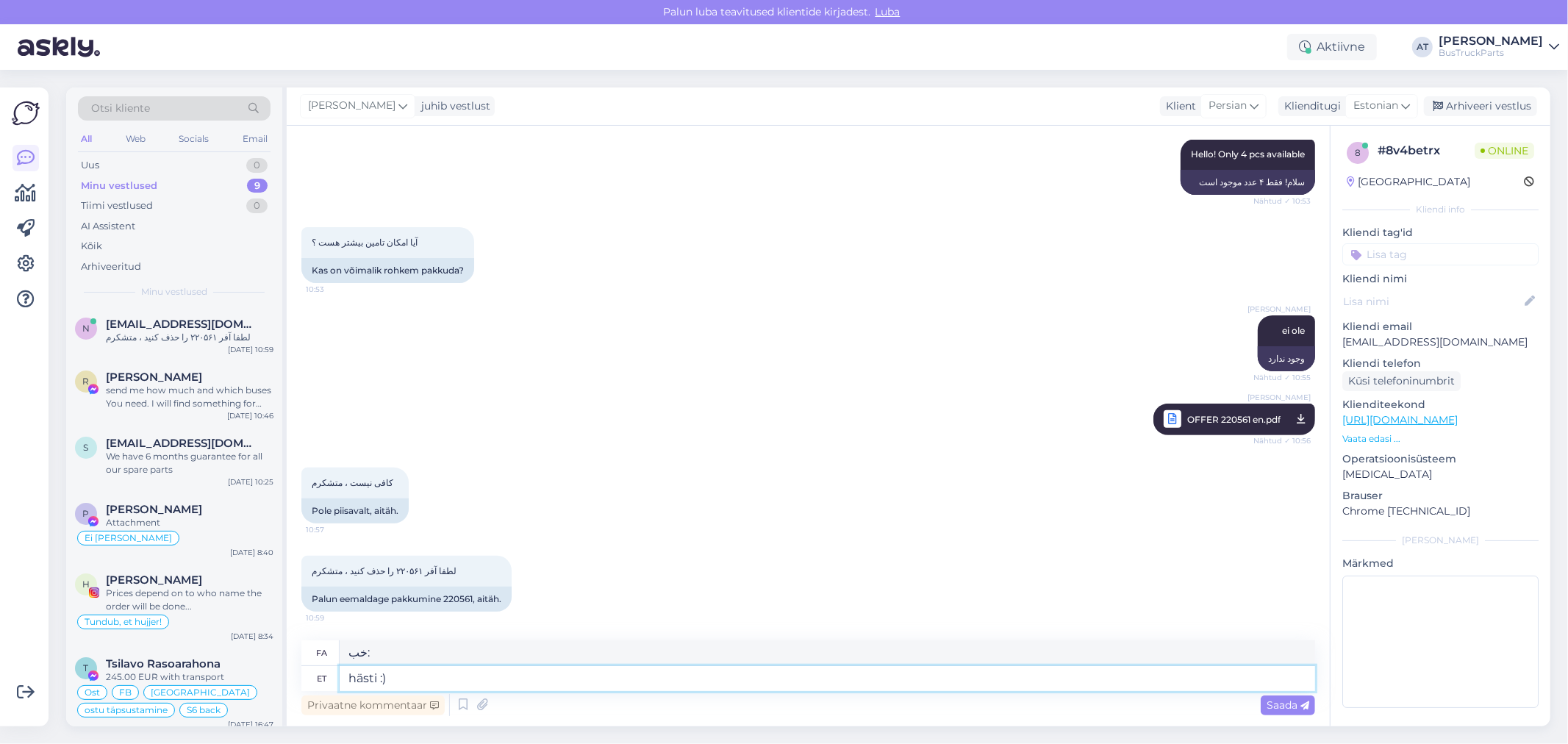
type textarea "خب :)"
type textarea "hästi :)"
click at [1283, 704] on span "Saada" at bounding box center [1288, 704] width 42 height 13
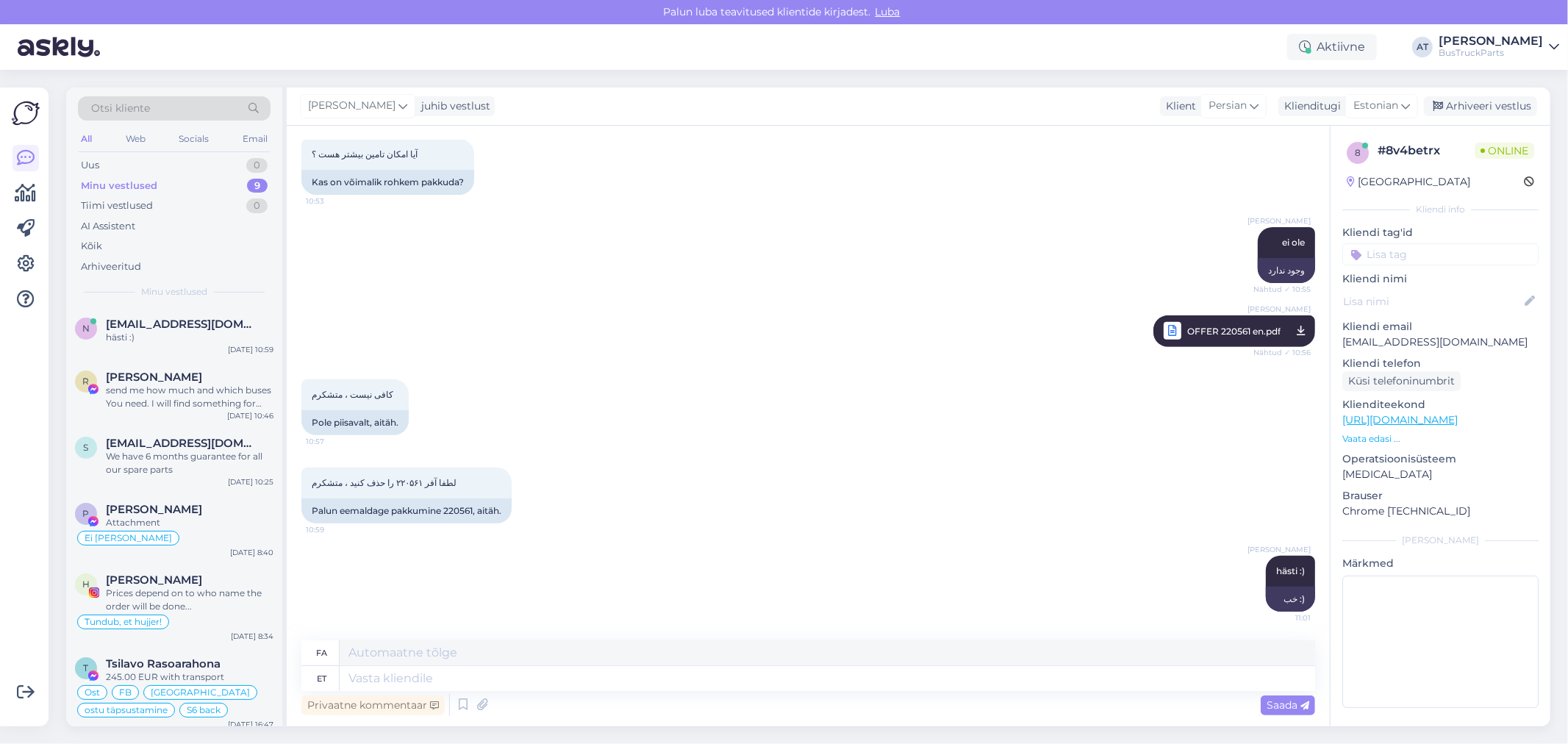
click at [1392, 255] on input at bounding box center [1440, 254] width 197 height 22
type input "Ei olnud pakkuda piisavalt"
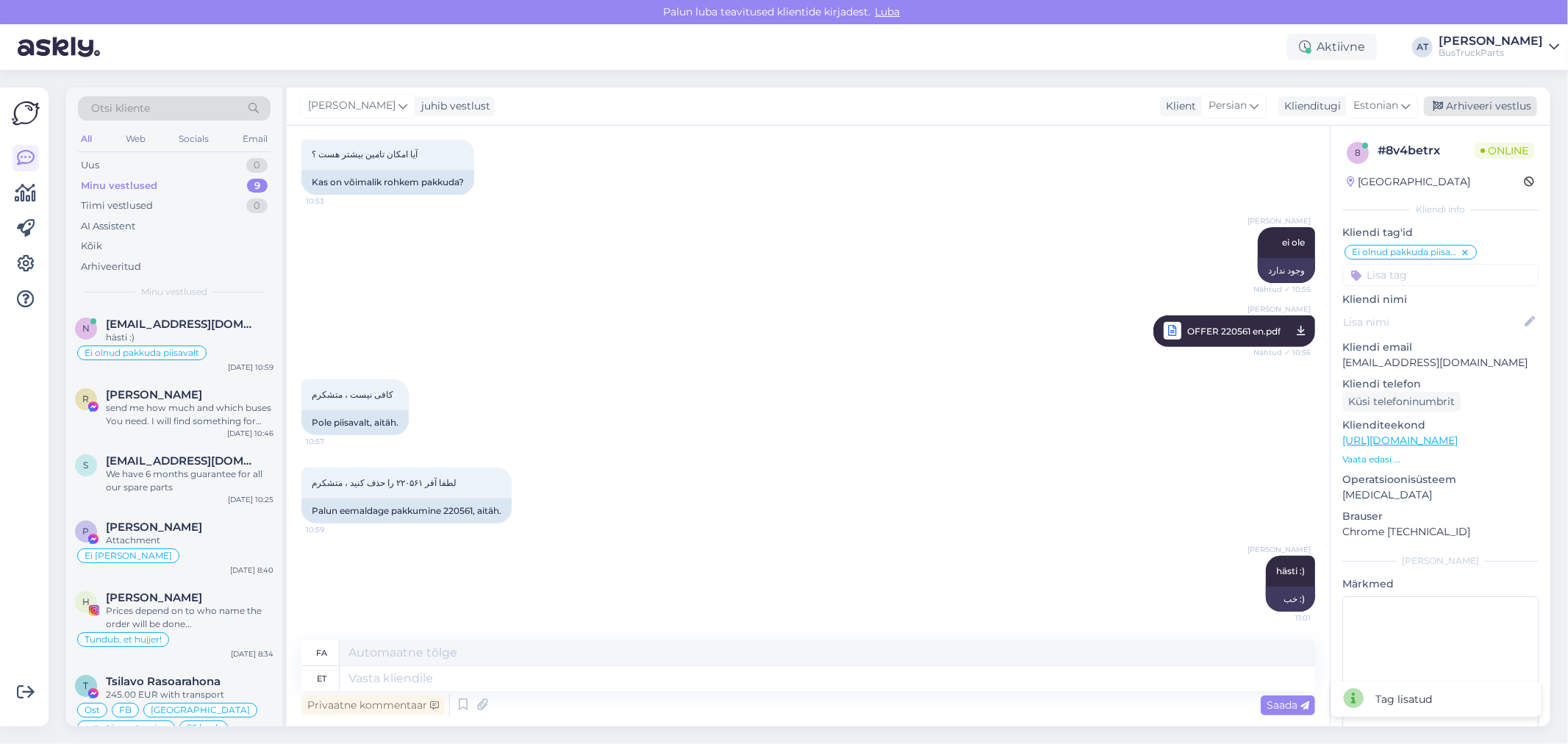
click at [1492, 101] on div "Arhiveeri vestlus" at bounding box center [1480, 106] width 113 height 20
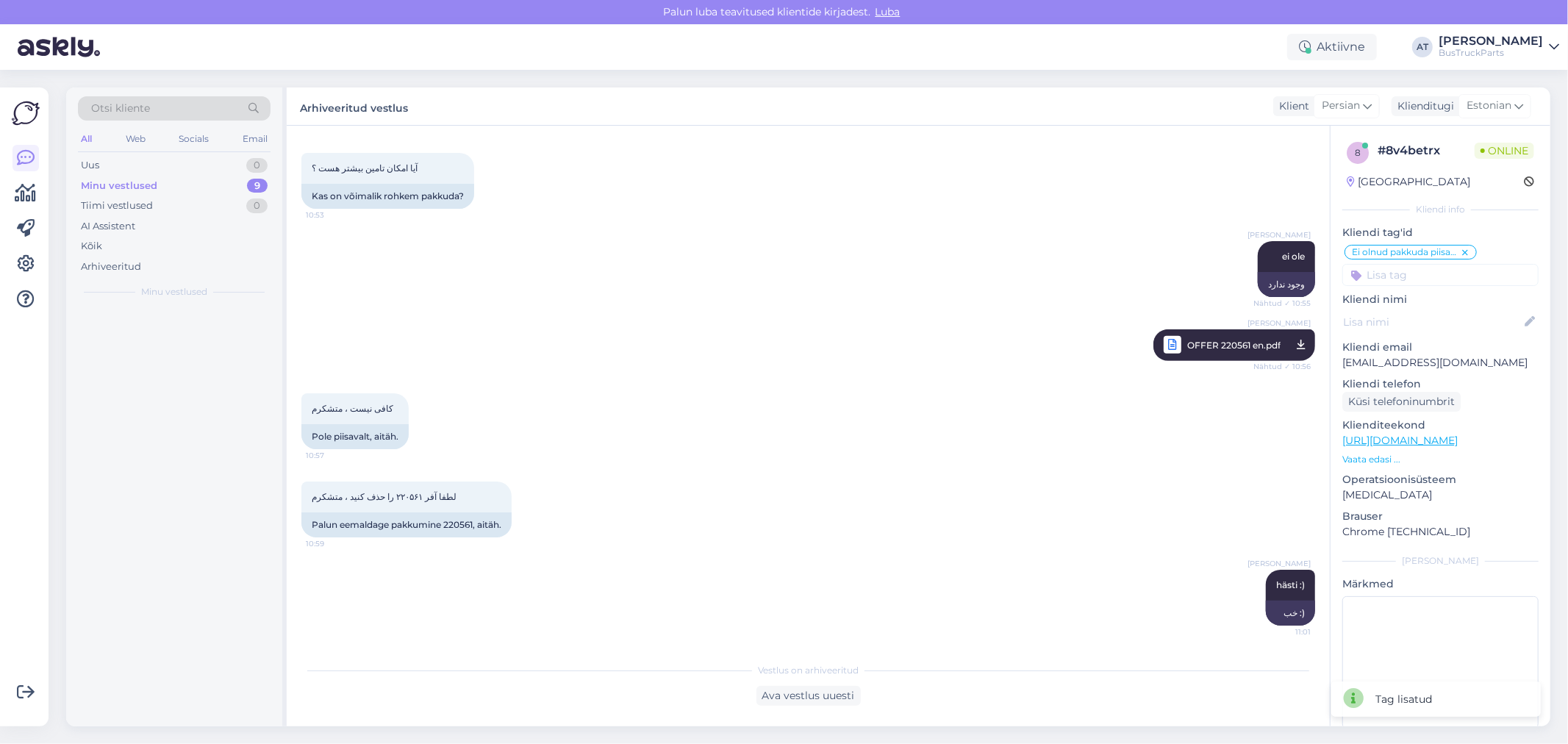
scroll to position [406, 0]
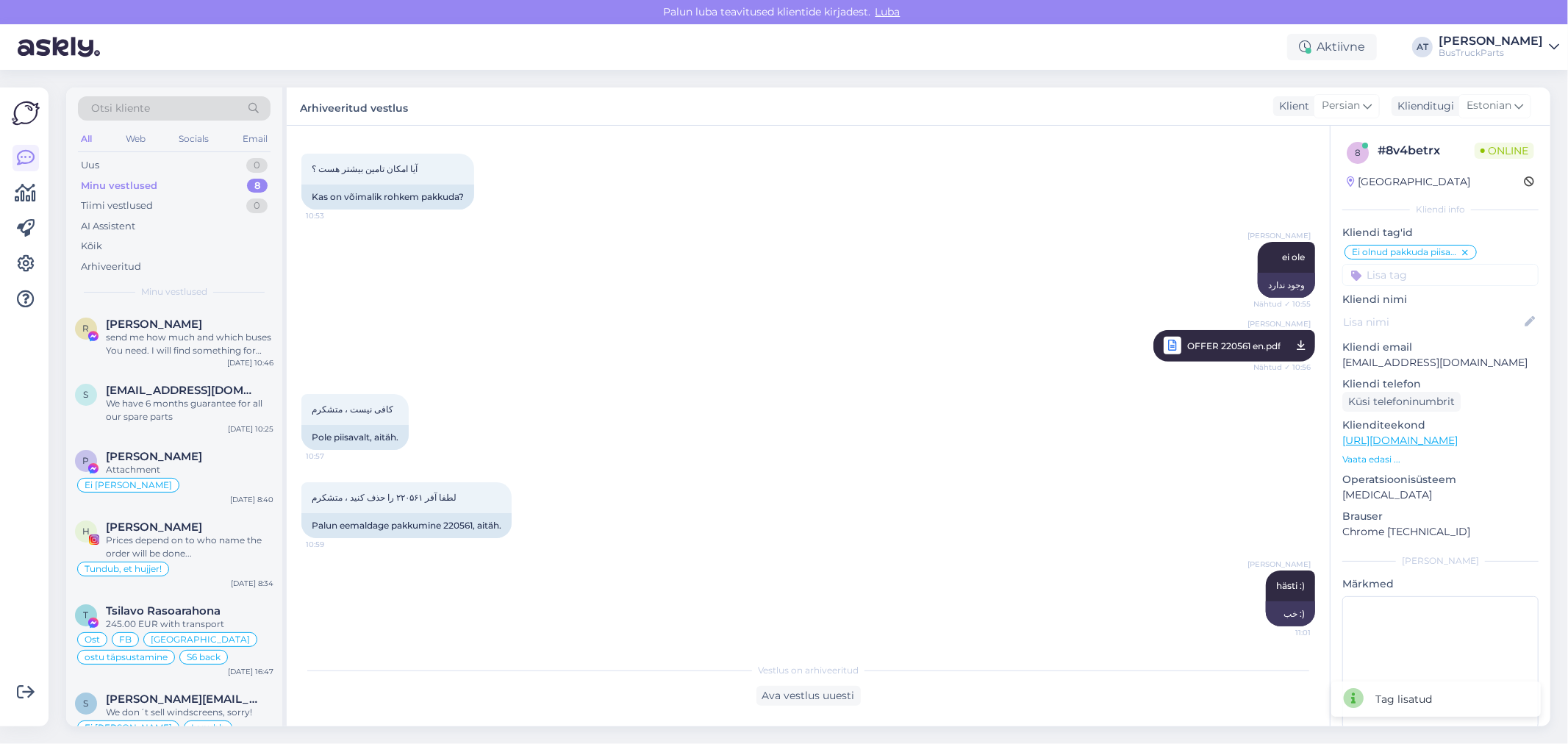
drag, startPoint x: 149, startPoint y: 331, endPoint x: 291, endPoint y: 366, distance: 146.2
click at [149, 329] on div "[PERSON_NAME] send me how much and which buses You need. I will find something …" at bounding box center [190, 337] width 167 height 40
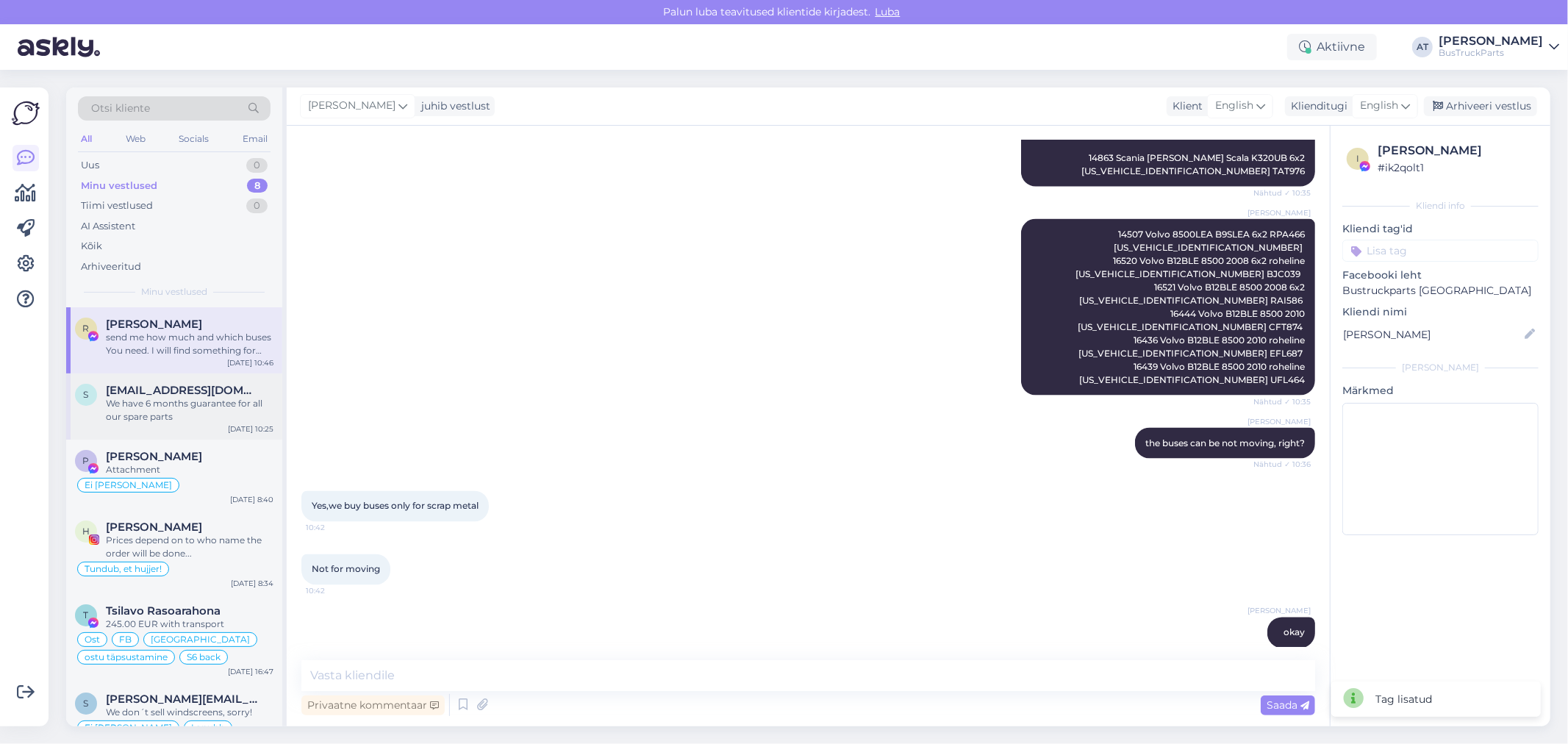
click at [155, 398] on div "We have 6 months guarantee for all our spare parts" at bounding box center [190, 410] width 167 height 27
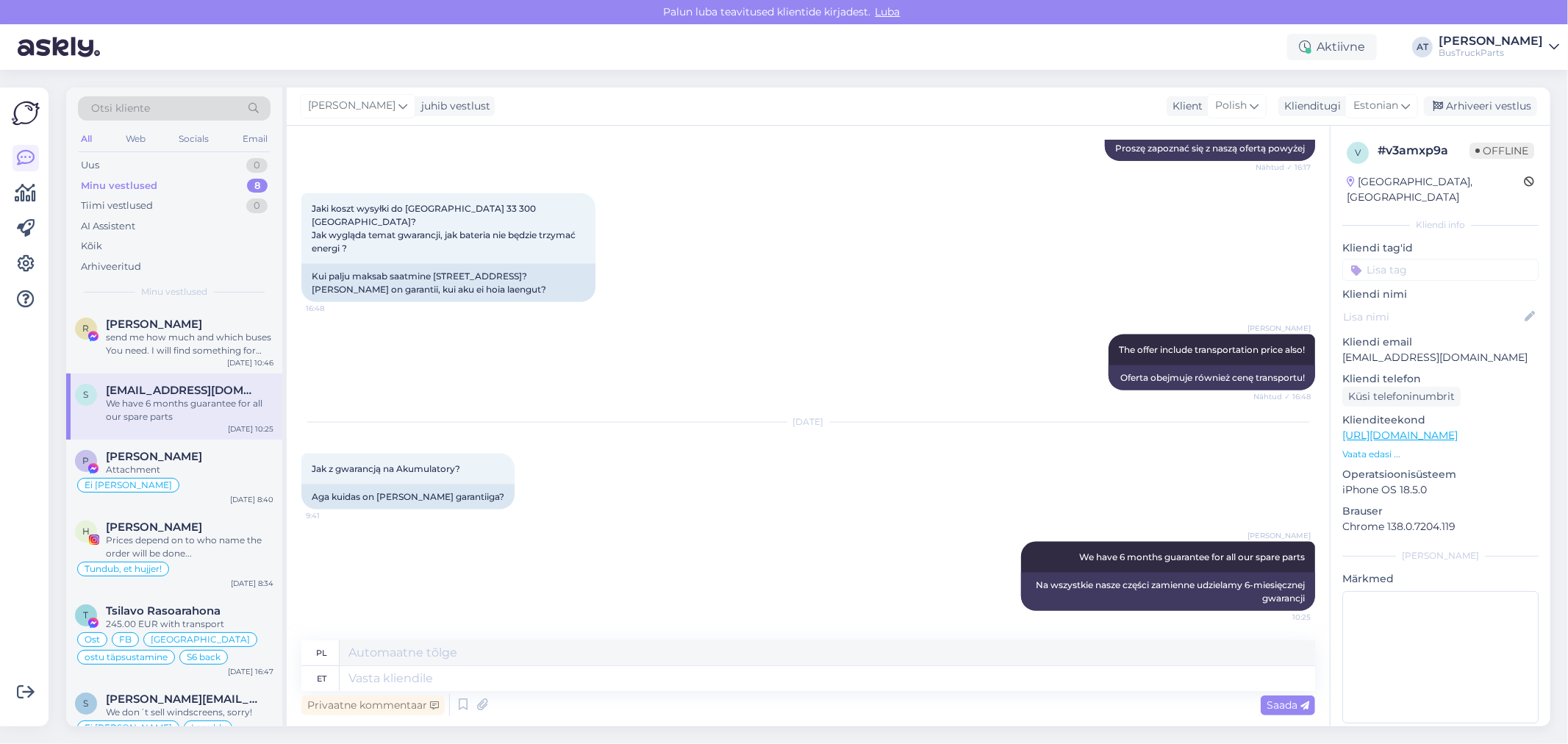
scroll to position [1429, 0]
